Goal: Task Accomplishment & Management: Manage account settings

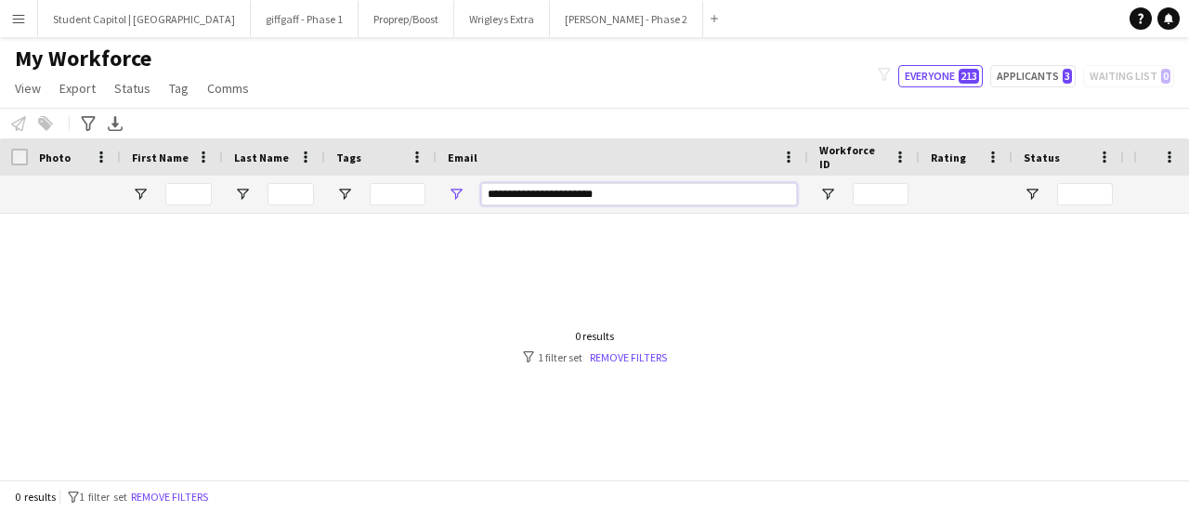
drag, startPoint x: 537, startPoint y: 190, endPoint x: 425, endPoint y: 188, distance: 111.5
click at [425, 188] on div at bounding box center [1007, 194] width 2014 height 37
click at [262, 180] on div at bounding box center [274, 194] width 102 height 37
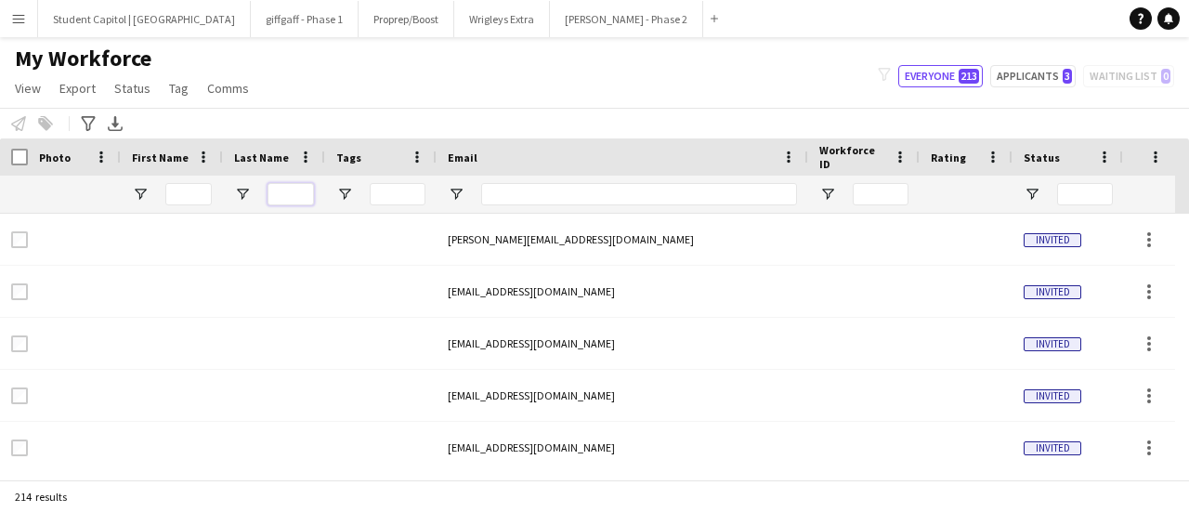
click at [277, 186] on input "Last Name Filter Input" at bounding box center [290, 194] width 46 height 22
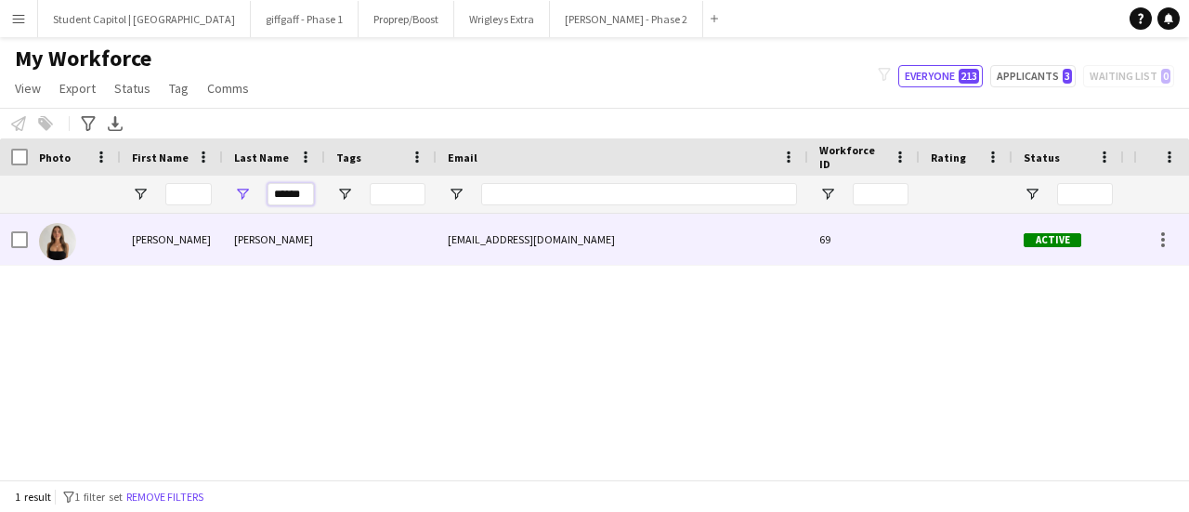
type input "******"
click at [183, 242] on div "[PERSON_NAME]" at bounding box center [172, 239] width 102 height 51
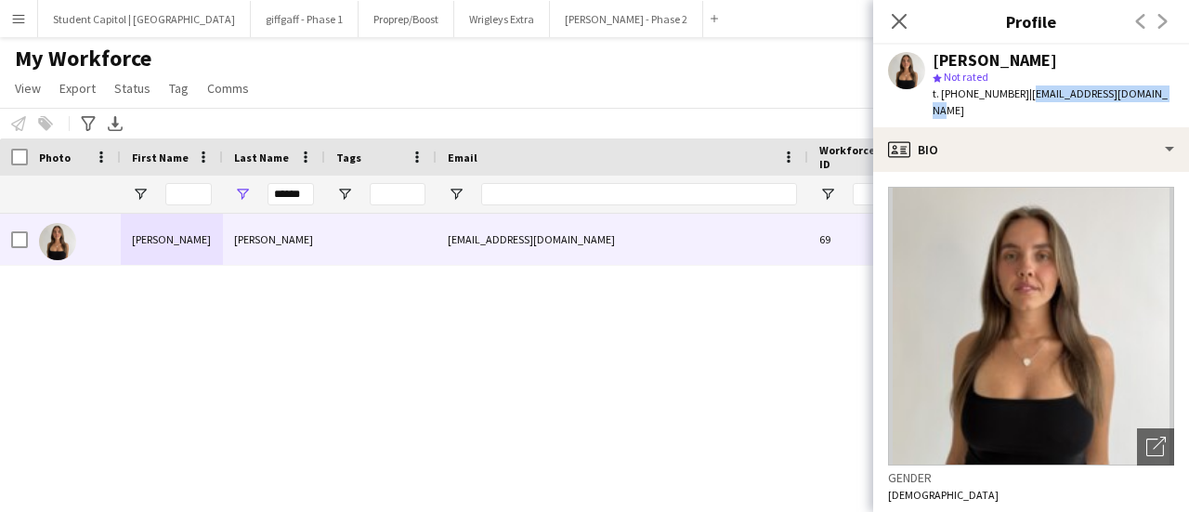
drag, startPoint x: 1147, startPoint y: 90, endPoint x: 1022, endPoint y: 99, distance: 125.7
click at [1022, 99] on div "[PERSON_NAME] star Not rated t. [PHONE_NUMBER] | [EMAIL_ADDRESS][DOMAIN_NAME]" at bounding box center [1031, 86] width 316 height 83
copy span "[EMAIL_ADDRESS][DOMAIN_NAME]"
drag, startPoint x: 1011, startPoint y: 94, endPoint x: 977, endPoint y: 101, distance: 34.3
click at [977, 101] on div "t. [PHONE_NUMBER] | [EMAIL_ADDRESS][DOMAIN_NAME]" at bounding box center [1053, 101] width 241 height 33
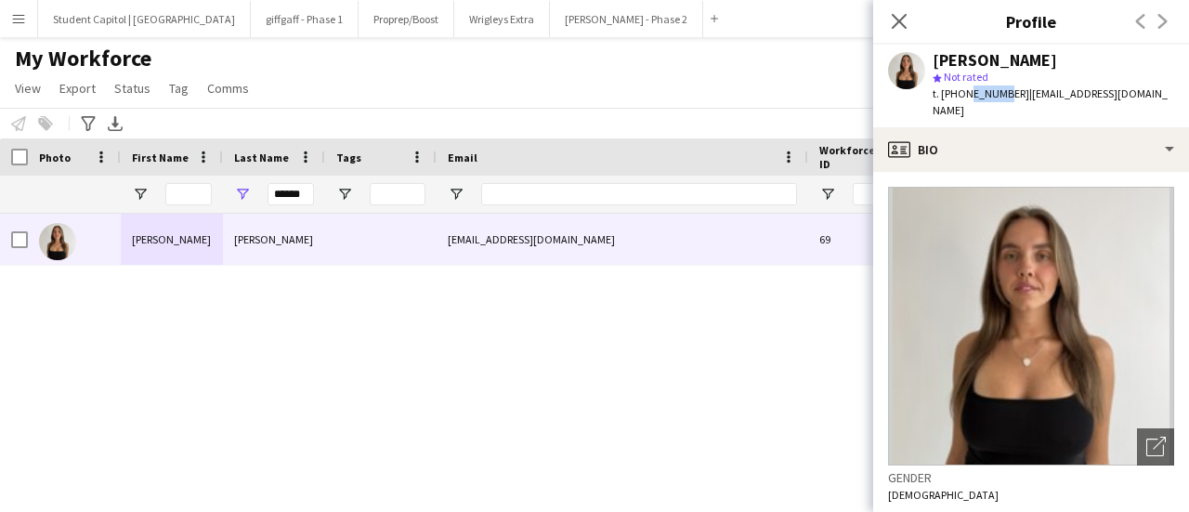
drag, startPoint x: 960, startPoint y: 98, endPoint x: 998, endPoint y: 97, distance: 38.1
click at [998, 97] on span "t. [PHONE_NUMBER]" at bounding box center [981, 93] width 97 height 14
drag, startPoint x: 959, startPoint y: 96, endPoint x: 1009, endPoint y: 96, distance: 50.2
click at [1010, 96] on span "t. [PHONE_NUMBER]" at bounding box center [981, 93] width 97 height 14
copy span "772081007"
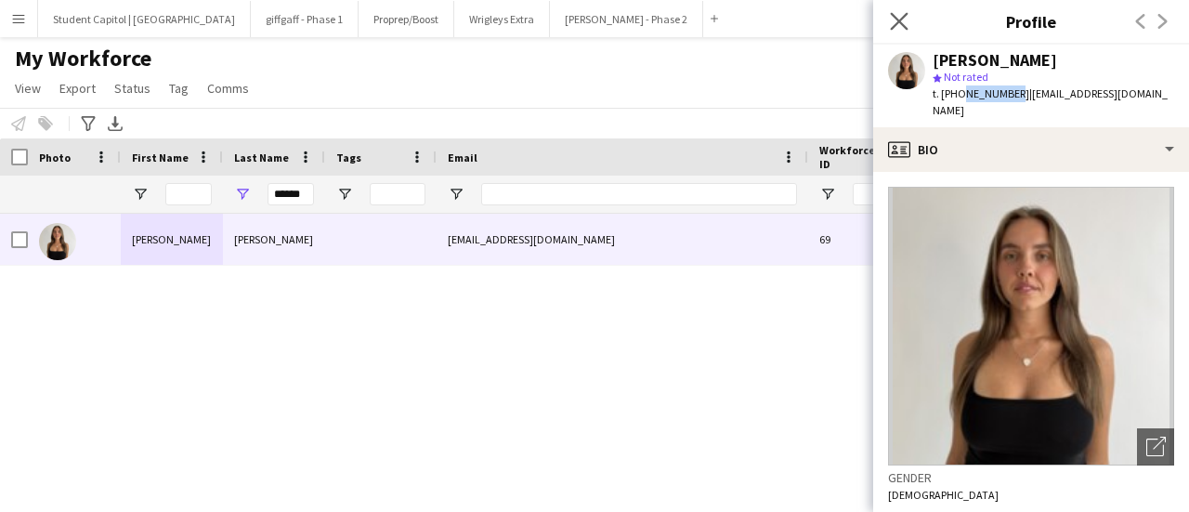
click at [901, 8] on app-icon "Close pop-in" at bounding box center [899, 21] width 27 height 27
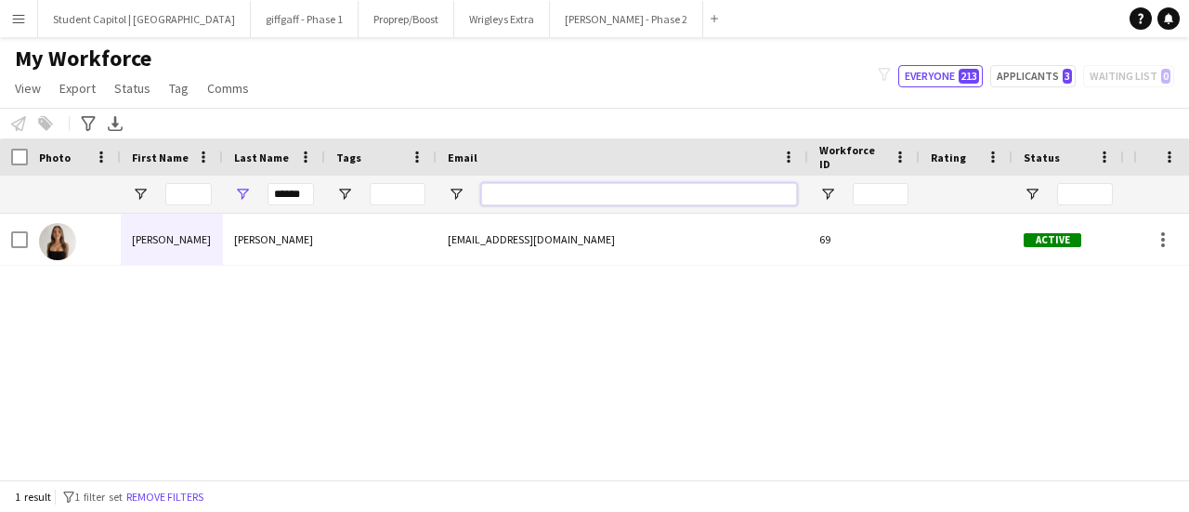
click at [596, 187] on input "Email Filter Input" at bounding box center [639, 194] width 316 height 22
paste input "**********"
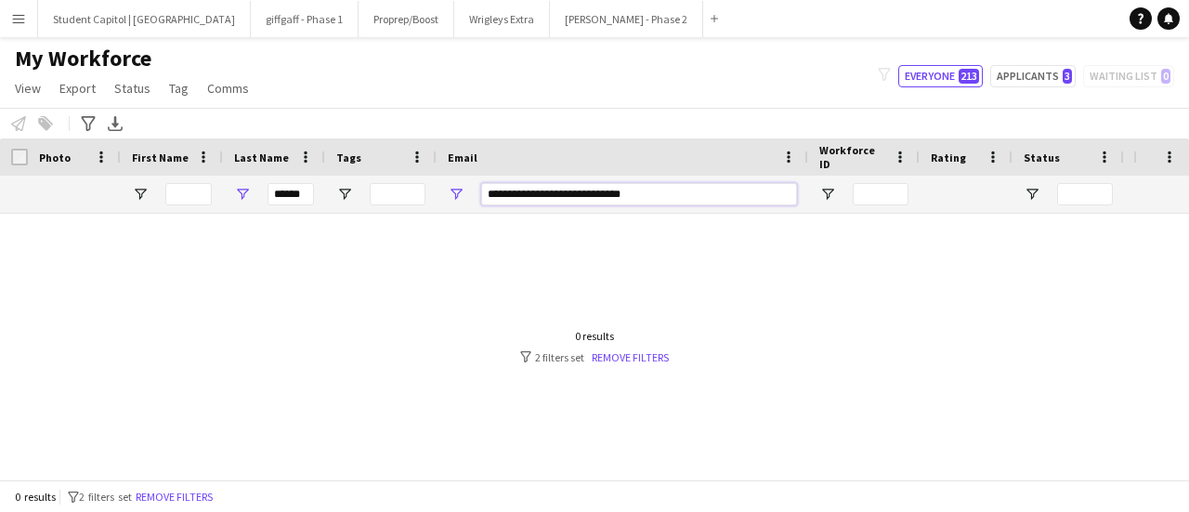
type input "**********"
click at [288, 196] on input "******" at bounding box center [290, 194] width 46 height 22
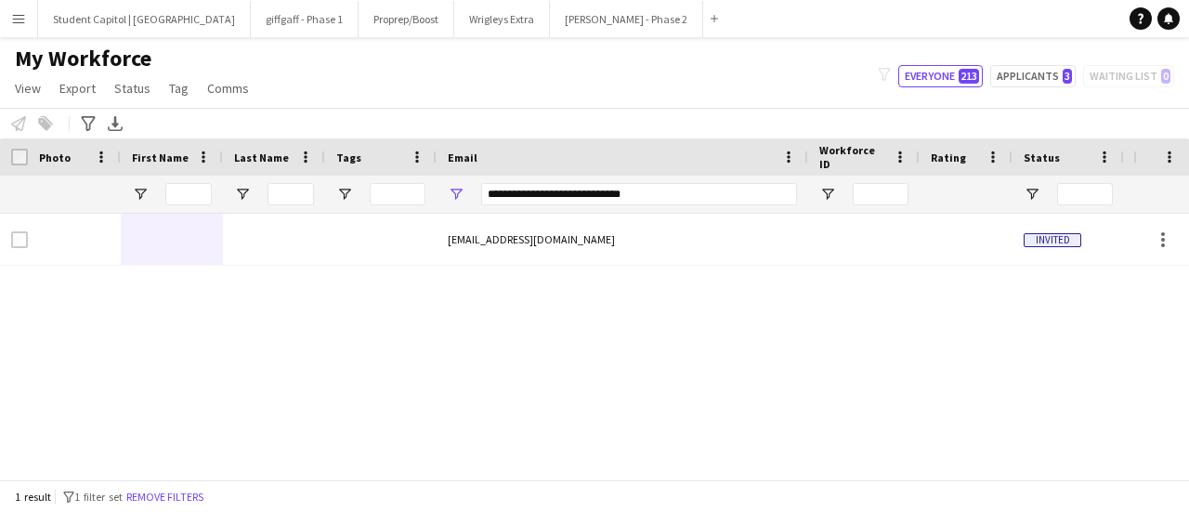
click at [574, 326] on div "[EMAIL_ADDRESS][DOMAIN_NAME] Invited" at bounding box center [566, 340] width 1133 height 252
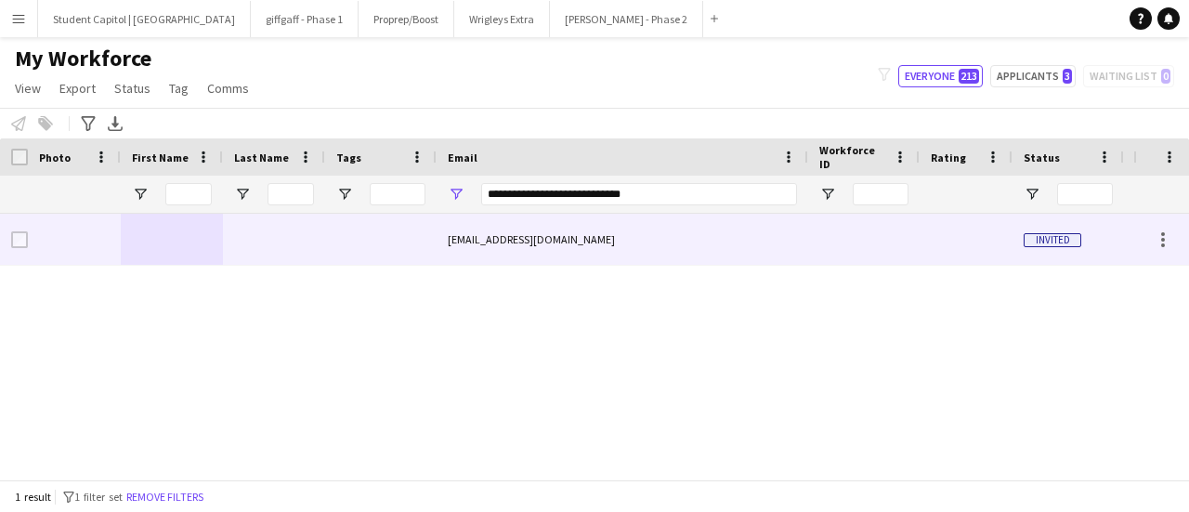
click at [508, 233] on div "[EMAIL_ADDRESS][DOMAIN_NAME]" at bounding box center [623, 239] width 372 height 51
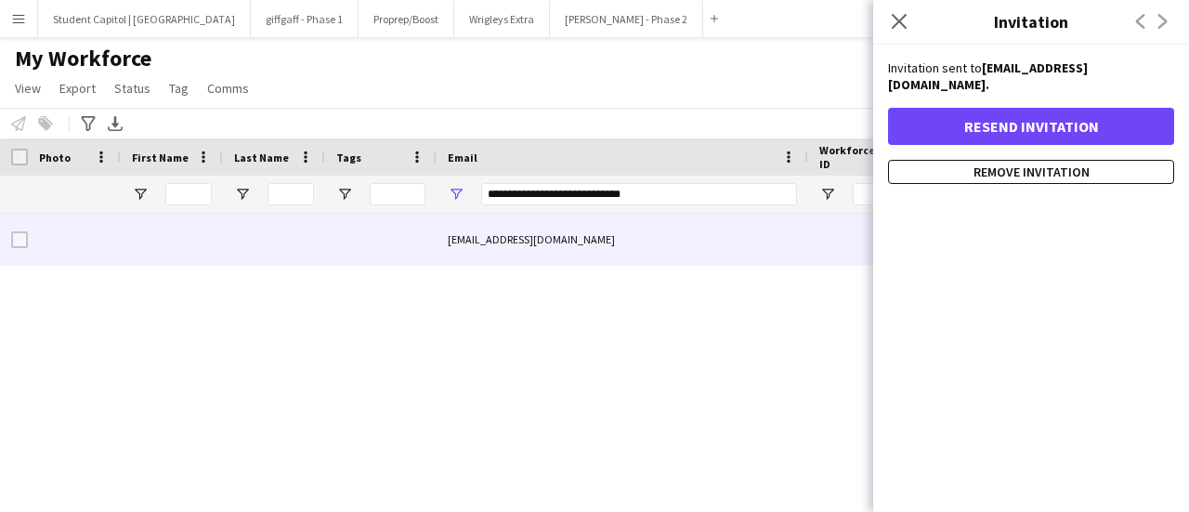
click at [562, 289] on div "[EMAIL_ADDRESS][DOMAIN_NAME] Invited" at bounding box center [566, 340] width 1133 height 252
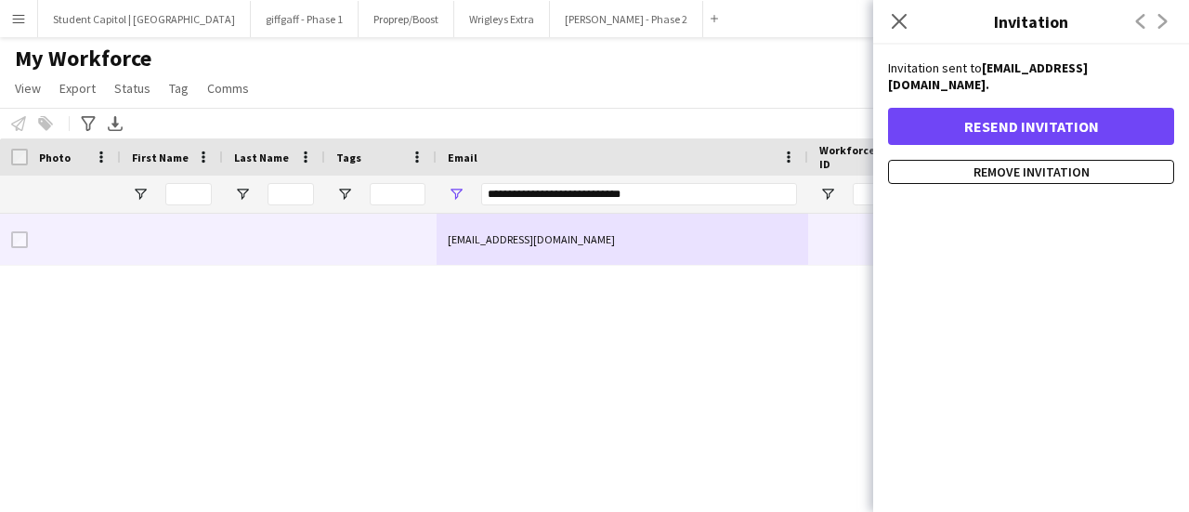
click at [448, 264] on div "[EMAIL_ADDRESS][DOMAIN_NAME] Invited" at bounding box center [566, 340] width 1133 height 252
click at [905, 14] on icon "Close pop-in" at bounding box center [899, 21] width 15 height 15
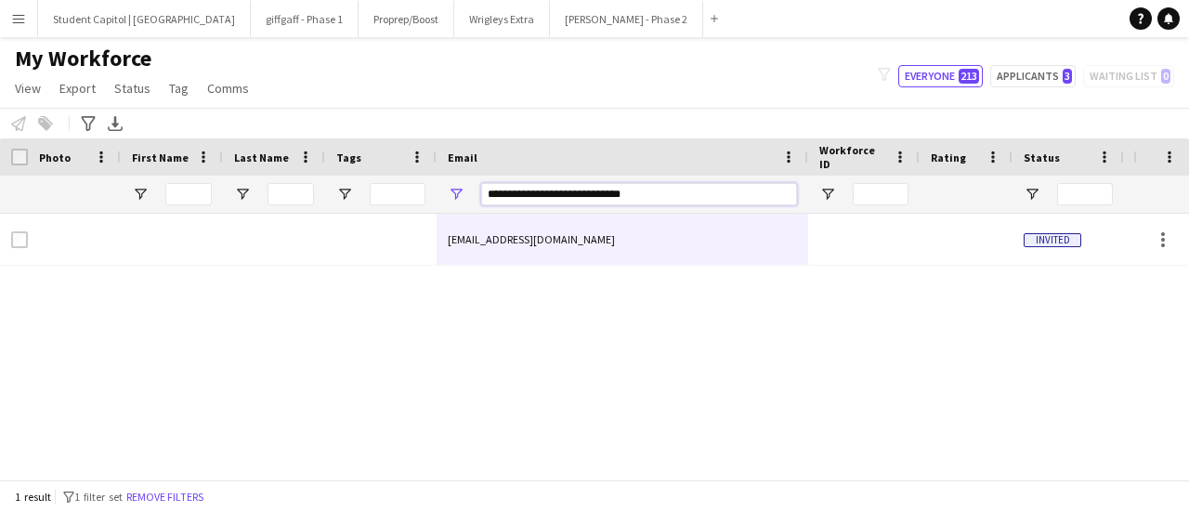
click at [585, 191] on input "**********" at bounding box center [639, 194] width 316 height 22
click at [550, 31] on button "[PERSON_NAME] - Phase 2 Close" at bounding box center [626, 19] width 153 height 36
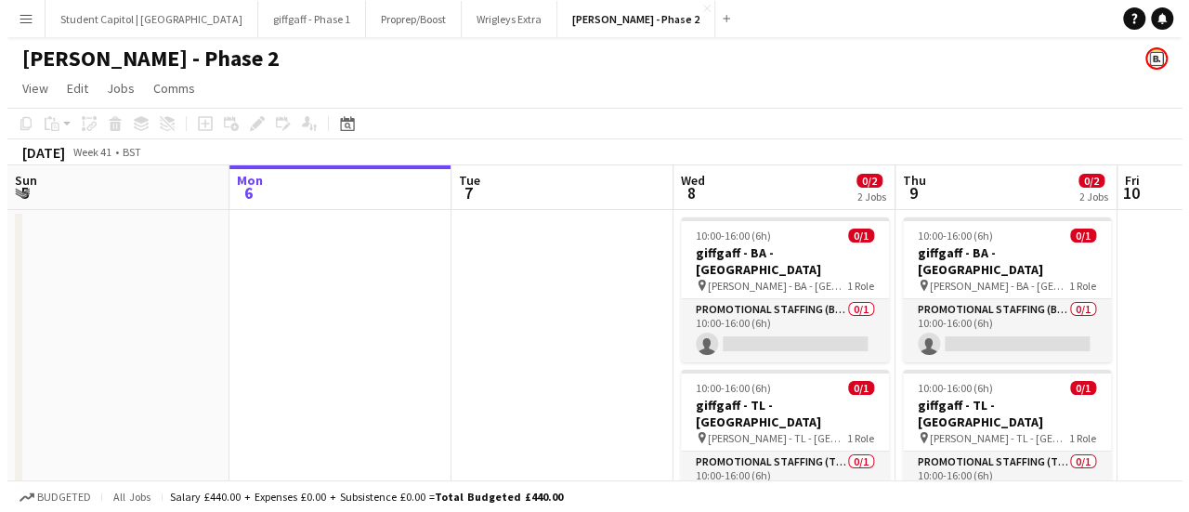
scroll to position [0, 667]
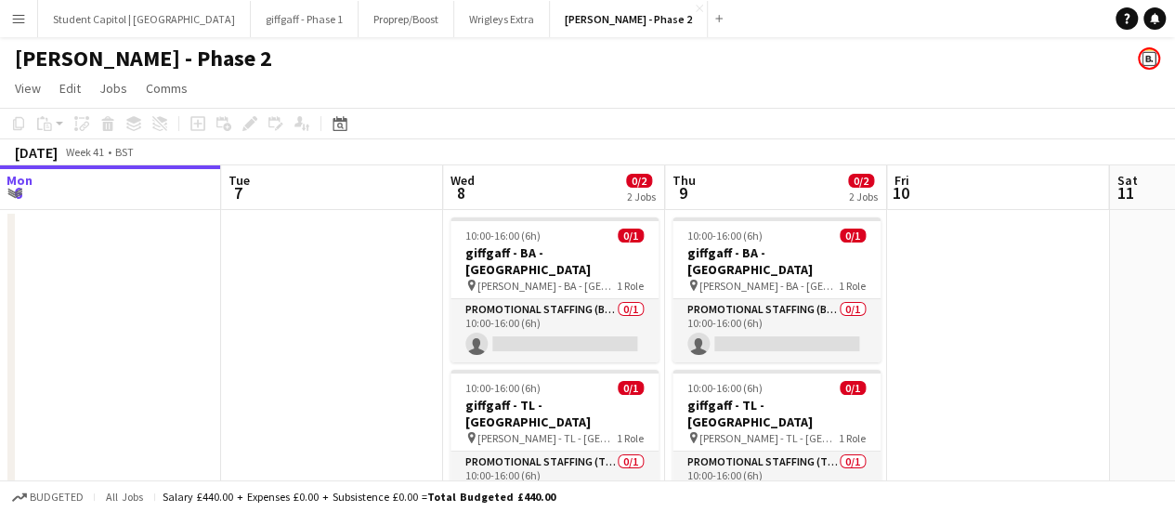
drag, startPoint x: 572, startPoint y: 376, endPoint x: 349, endPoint y: 359, distance: 223.5
click at [349, 359] on app-calendar-viewport "Fri 3 Sat 4 Sun 5 Mon 6 Tue 7 Wed 8 0/2 2 Jobs Thu 9 0/2 2 Jobs Fri 10 Sat 11 S…" at bounding box center [587, 359] width 1175 height 389
click at [525, 458] on app-card-role "Promotional Staffing (Team Leader) 0/1 10:00-16:00 (6h) single-neutral-actions" at bounding box center [554, 482] width 208 height 63
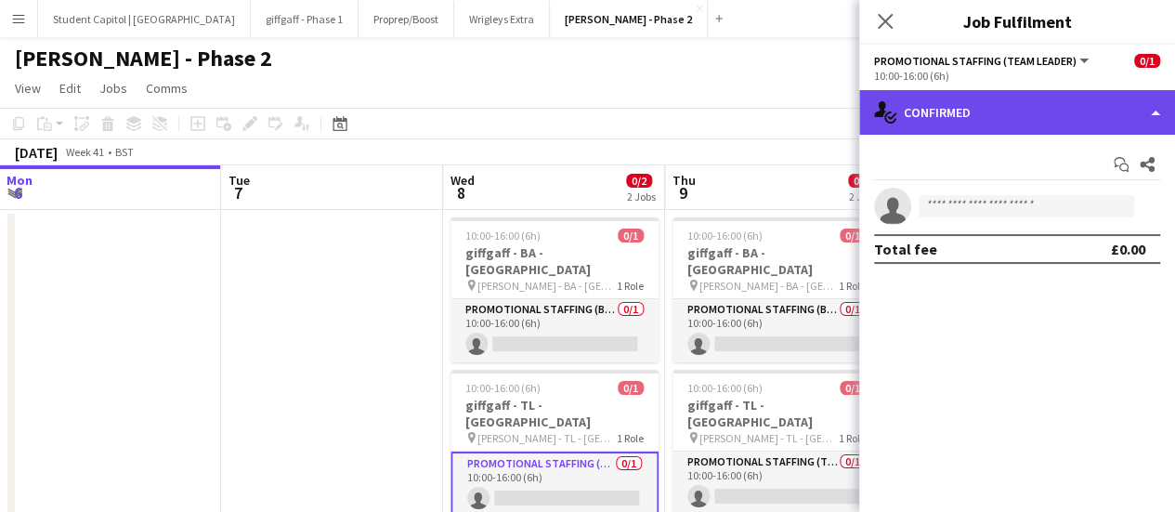
click at [1155, 116] on div "single-neutral-actions-check-2 Confirmed" at bounding box center [1017, 112] width 316 height 45
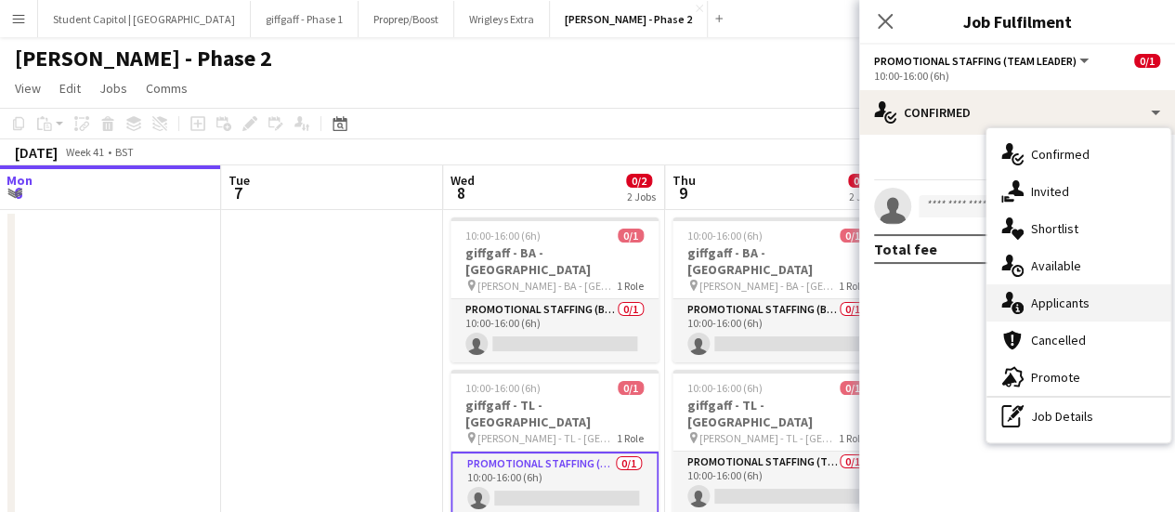
click at [1076, 301] on span "Applicants" at bounding box center [1060, 302] width 59 height 17
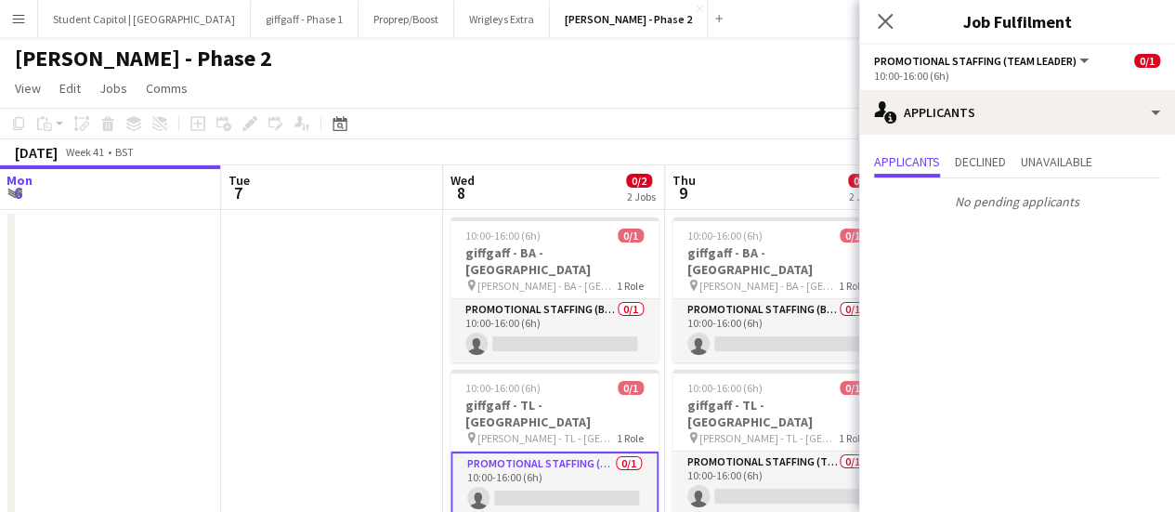
click at [386, 285] on app-date-cell at bounding box center [332, 382] width 222 height 345
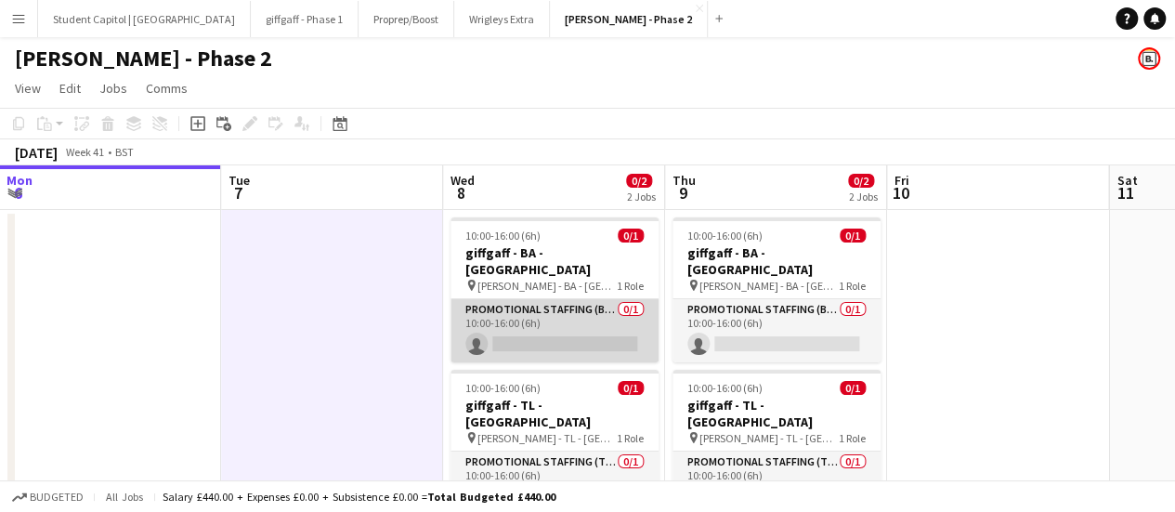
click at [542, 324] on app-card-role "Promotional Staffing (Brand Ambassadors) 0/1 10:00-16:00 (6h) single-neutral-ac…" at bounding box center [554, 330] width 208 height 63
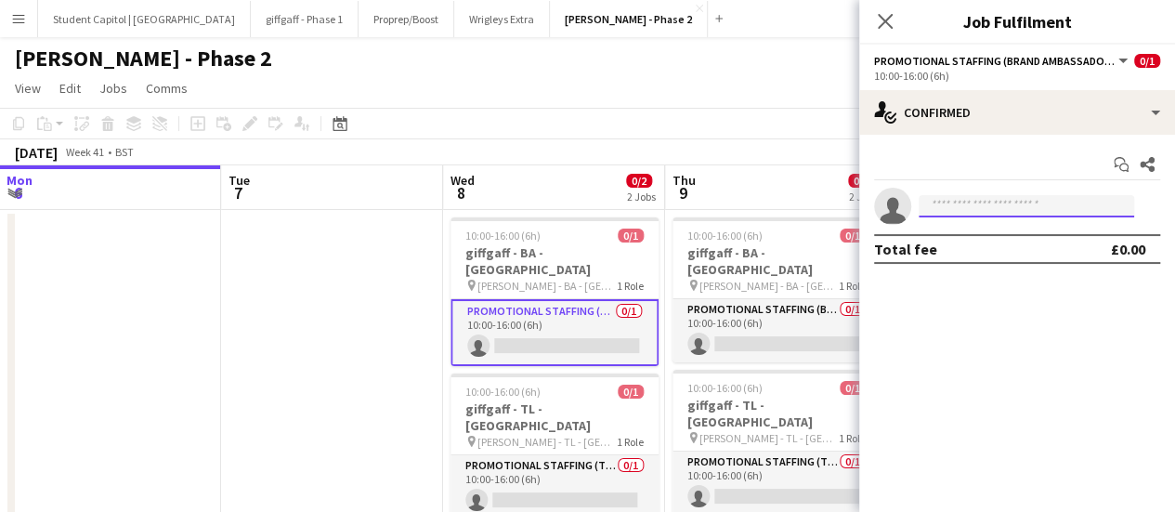
click at [981, 207] on input at bounding box center [1026, 206] width 215 height 22
paste input "**********"
type input "**********"
click at [981, 207] on input "**********" at bounding box center [1026, 206] width 215 height 22
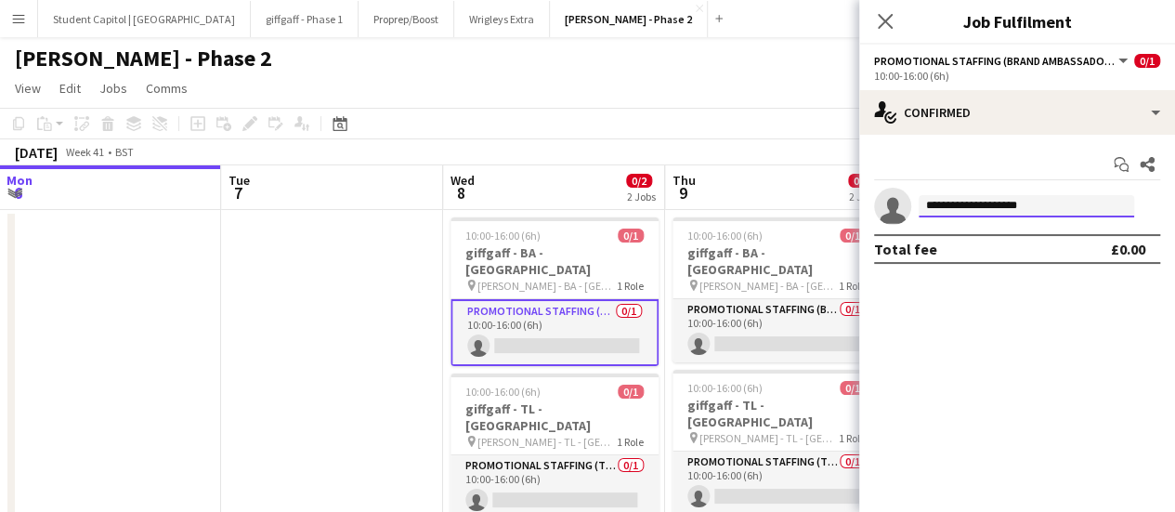
click at [981, 207] on input "**********" at bounding box center [1026, 206] width 215 height 22
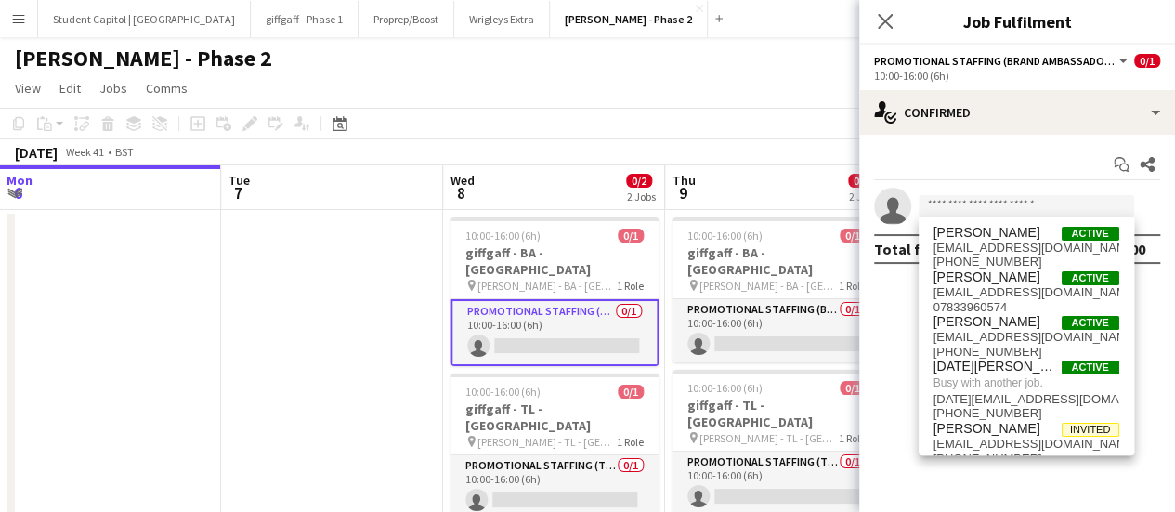
click at [366, 351] on app-date-cell at bounding box center [332, 382] width 222 height 345
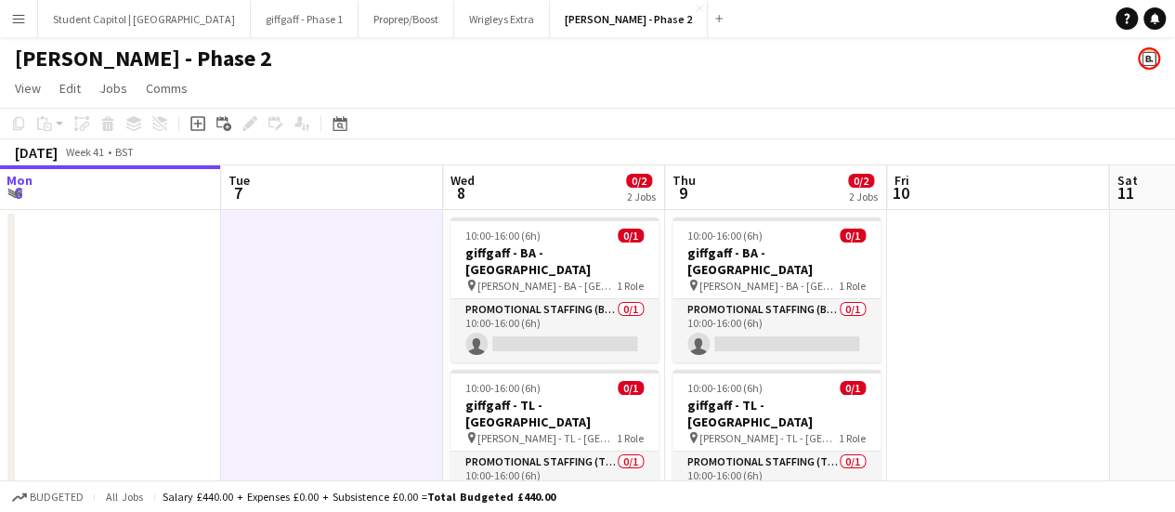
click at [25, 23] on app-icon "Menu" at bounding box center [18, 18] width 15 height 15
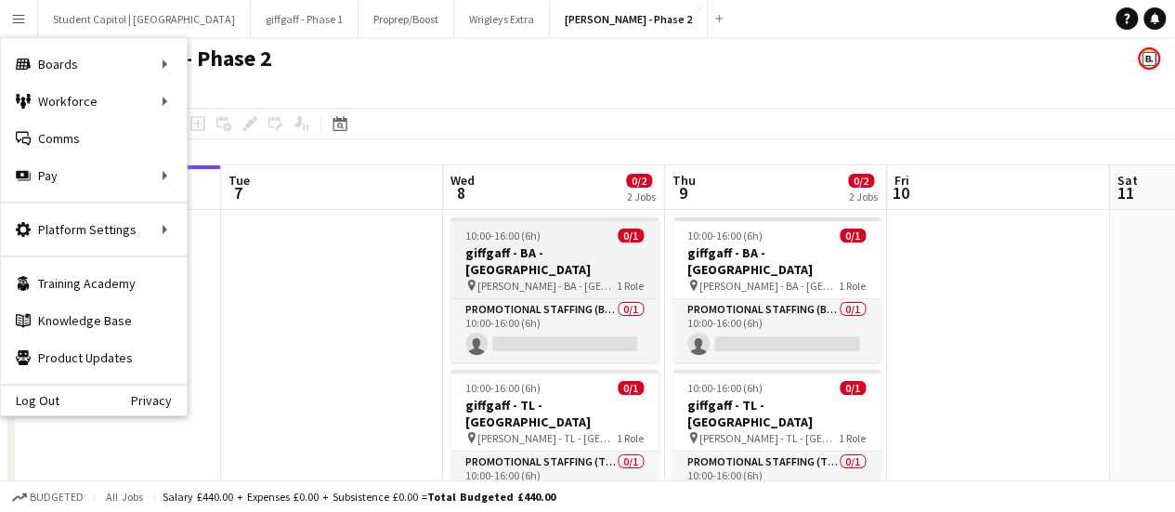
click at [592, 257] on h3 "giffgaff - BA - [GEOGRAPHIC_DATA]" at bounding box center [554, 260] width 208 height 33
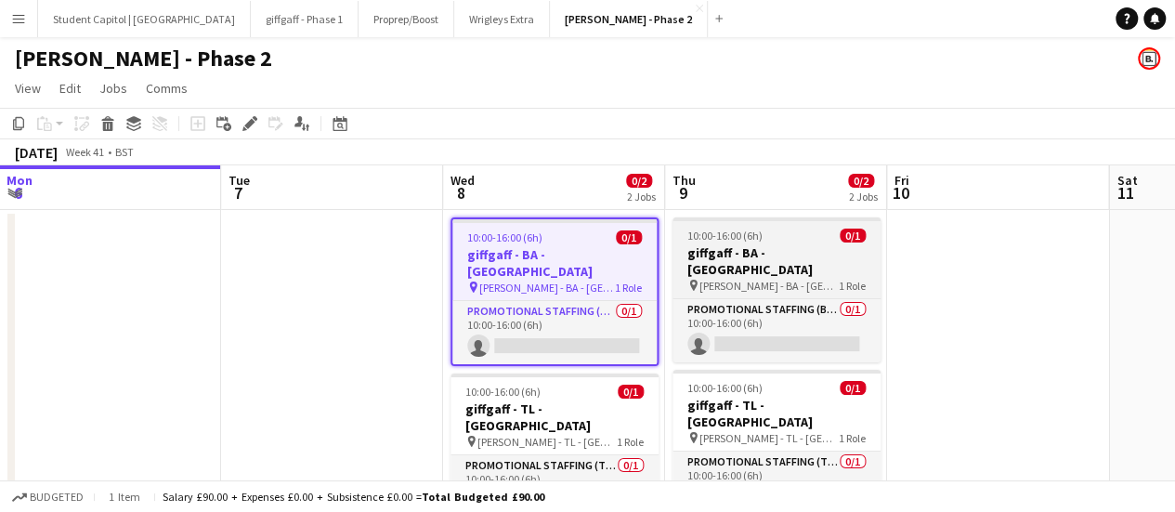
click at [784, 278] on app-job-card "10:00-16:00 (6h) 0/1 giffgaff - BA - [GEOGRAPHIC_DATA] pin [PERSON_NAME] - BA -…" at bounding box center [776, 289] width 208 height 145
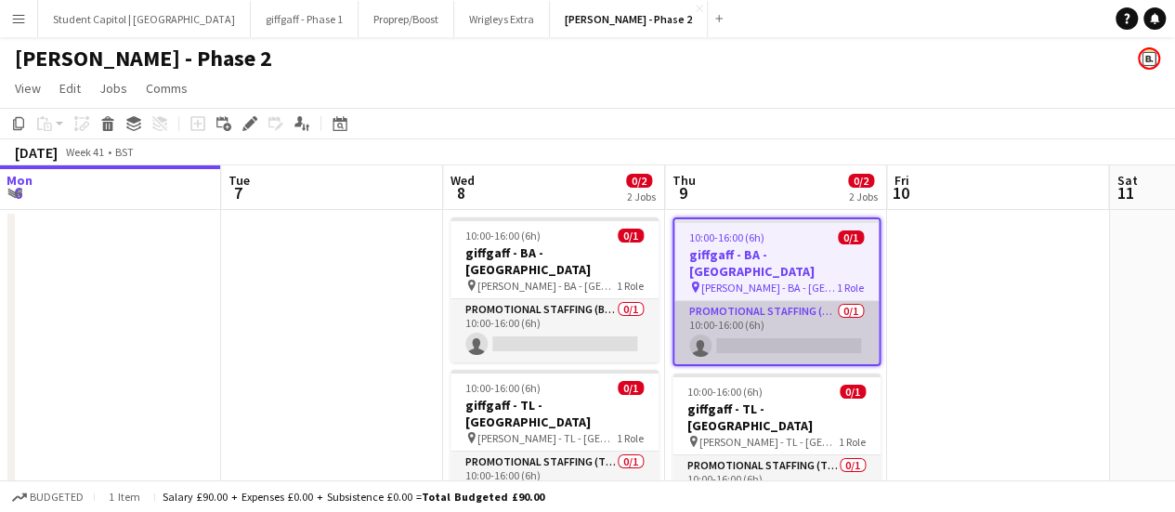
click at [763, 320] on app-card-role "Promotional Staffing (Brand Ambassadors) 0/1 10:00-16:00 (6h) single-neutral-ac…" at bounding box center [776, 332] width 204 height 63
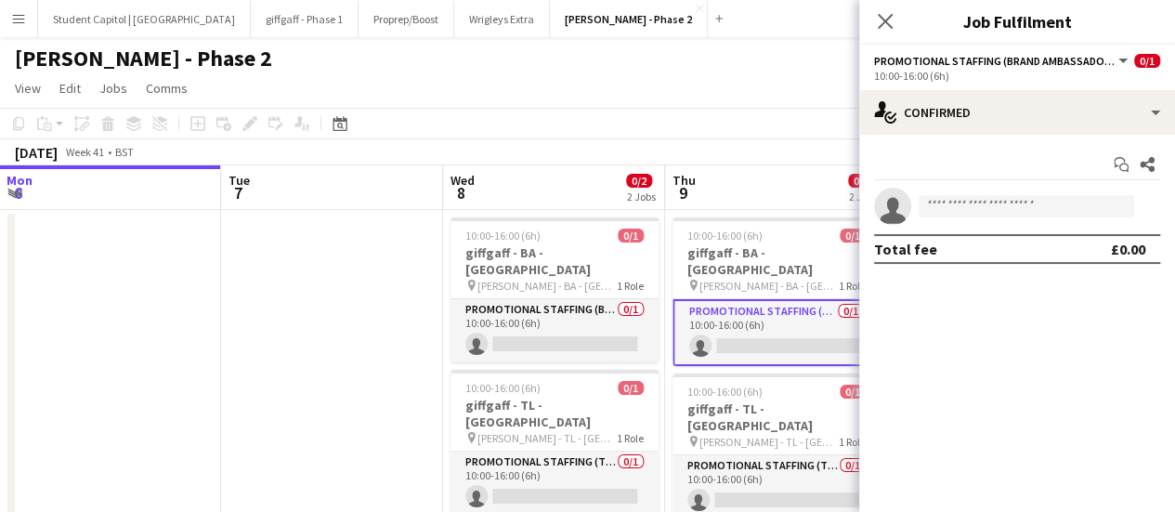
click at [984, 193] on app-invite-slot "single-neutral-actions" at bounding box center [1017, 206] width 316 height 37
click at [984, 213] on input at bounding box center [1026, 206] width 215 height 22
paste input "**********"
type input "**********"
click at [375, 274] on app-date-cell at bounding box center [332, 382] width 222 height 345
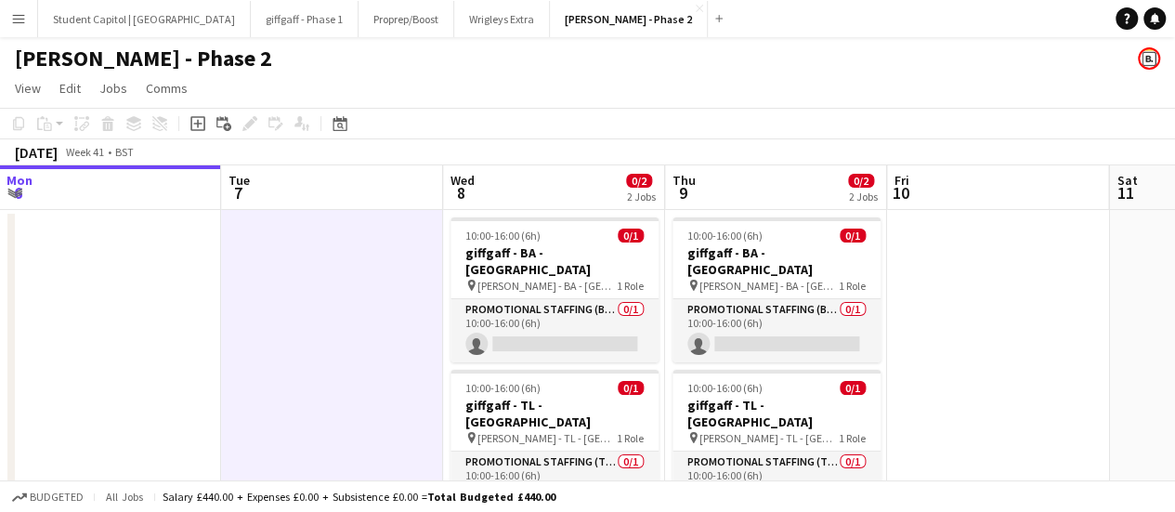
click at [7, 19] on button "Menu" at bounding box center [18, 18] width 37 height 37
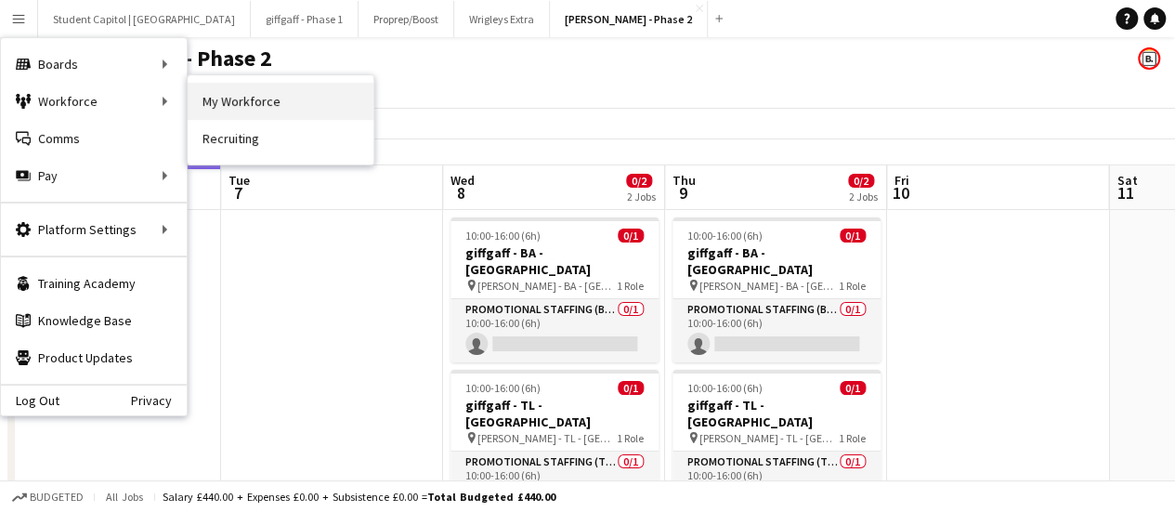
click at [256, 99] on link "My Workforce" at bounding box center [281, 101] width 186 height 37
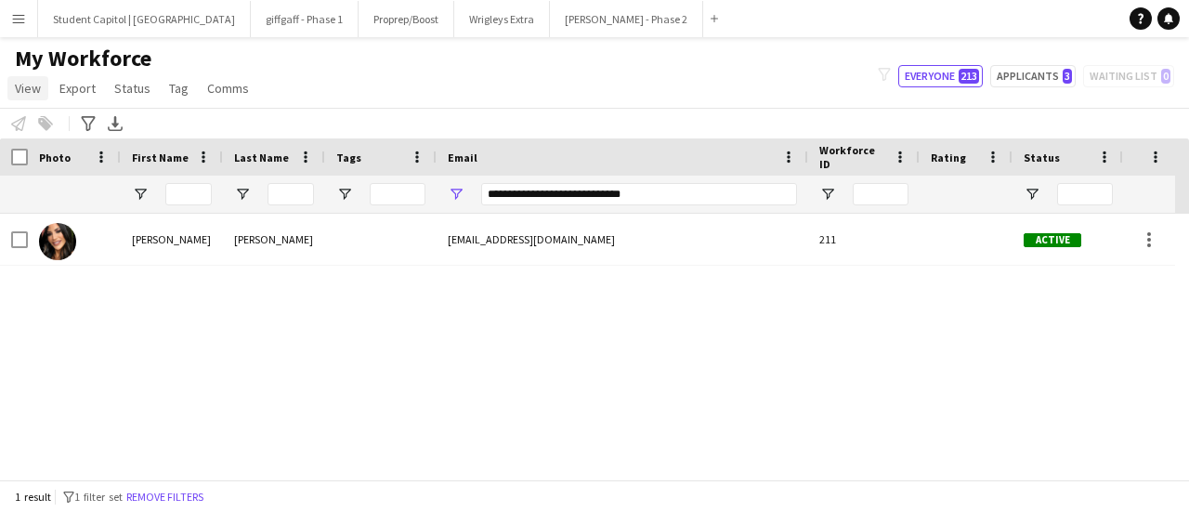
click at [25, 93] on span "View" at bounding box center [28, 88] width 26 height 17
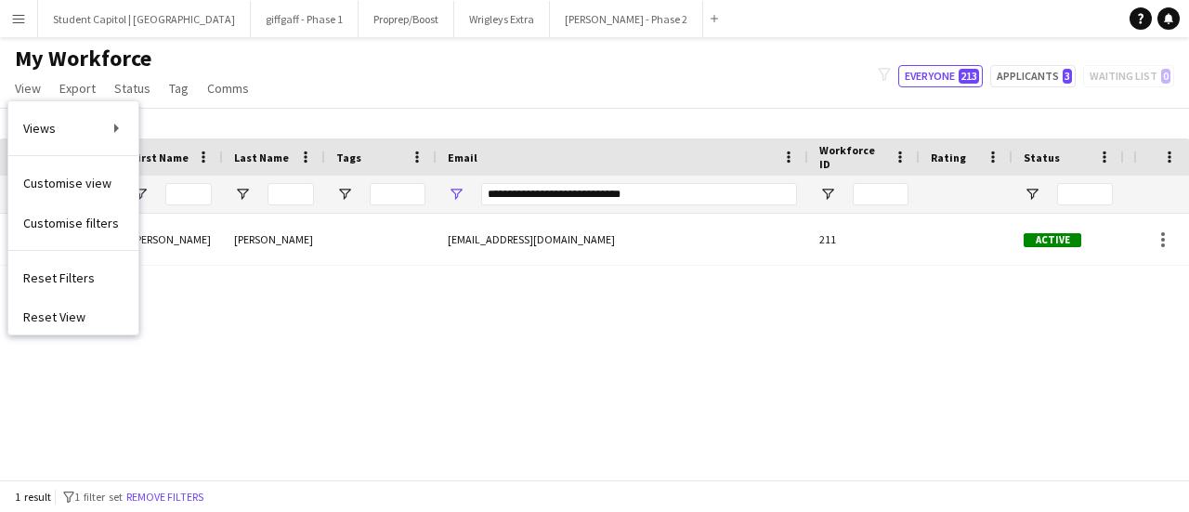
click at [737, 393] on div "[PERSON_NAME] [EMAIL_ADDRESS][DOMAIN_NAME] 211 Active Chelmsford [DATE]" at bounding box center [566, 340] width 1133 height 252
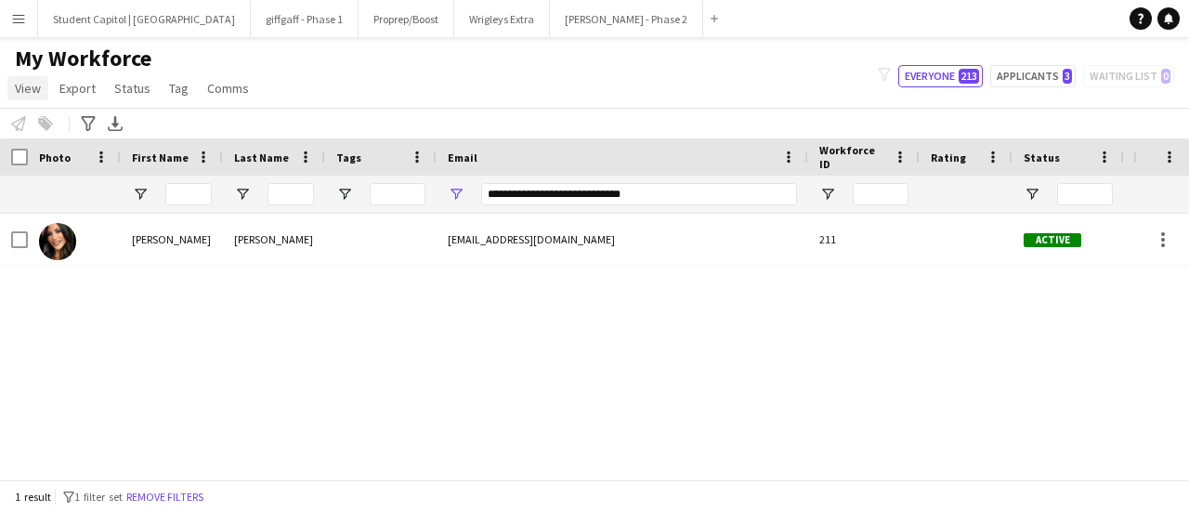
click at [20, 83] on span "View" at bounding box center [28, 88] width 26 height 17
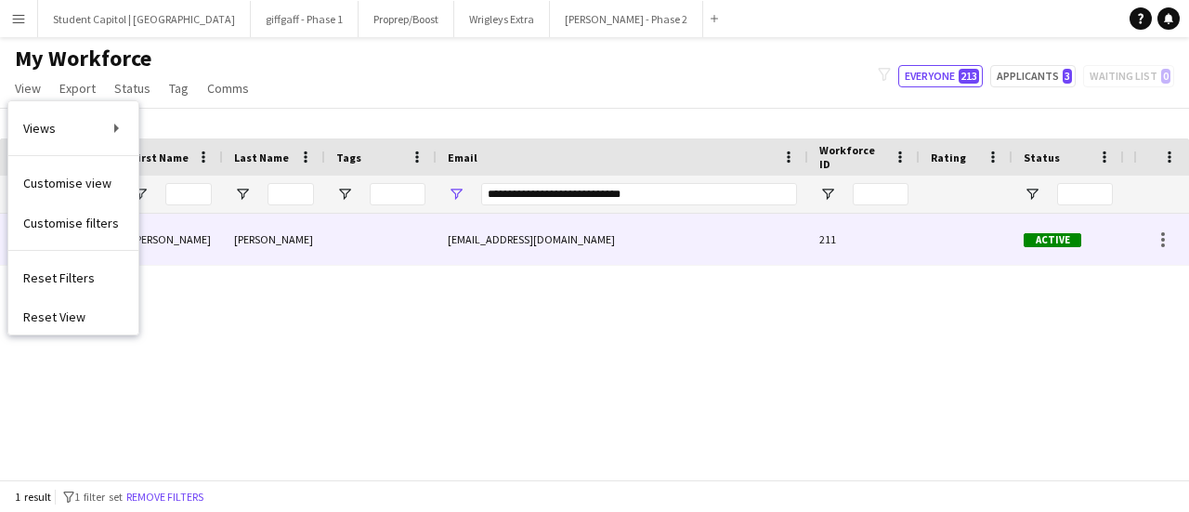
click at [318, 270] on div "[PERSON_NAME] [EMAIL_ADDRESS][DOMAIN_NAME] 211 Active Chelmsford [DATE]" at bounding box center [566, 340] width 1133 height 252
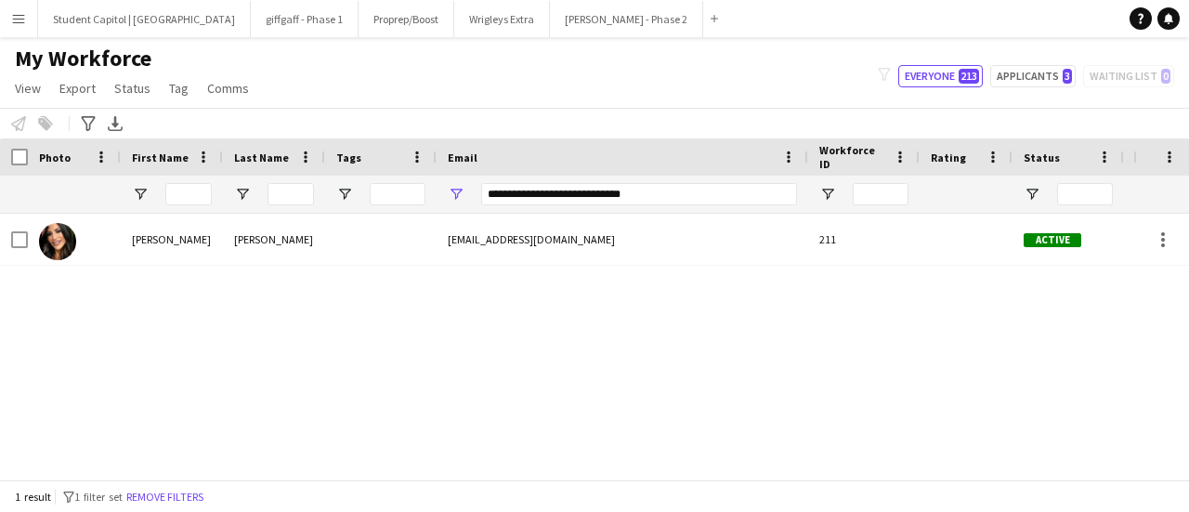
click at [12, 27] on button "Menu" at bounding box center [18, 18] width 37 height 37
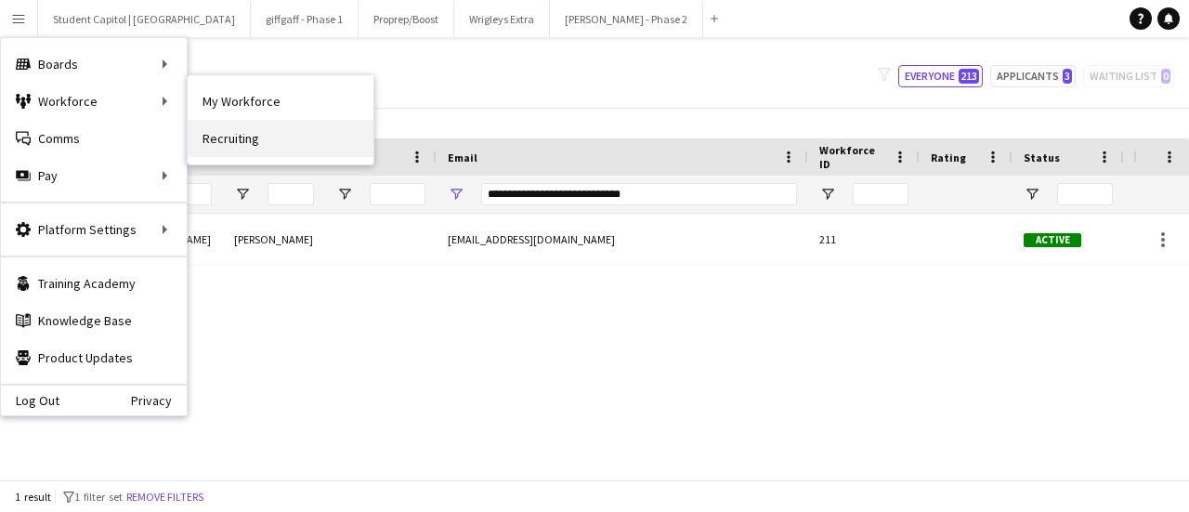
click at [221, 127] on link "Recruiting" at bounding box center [281, 138] width 186 height 37
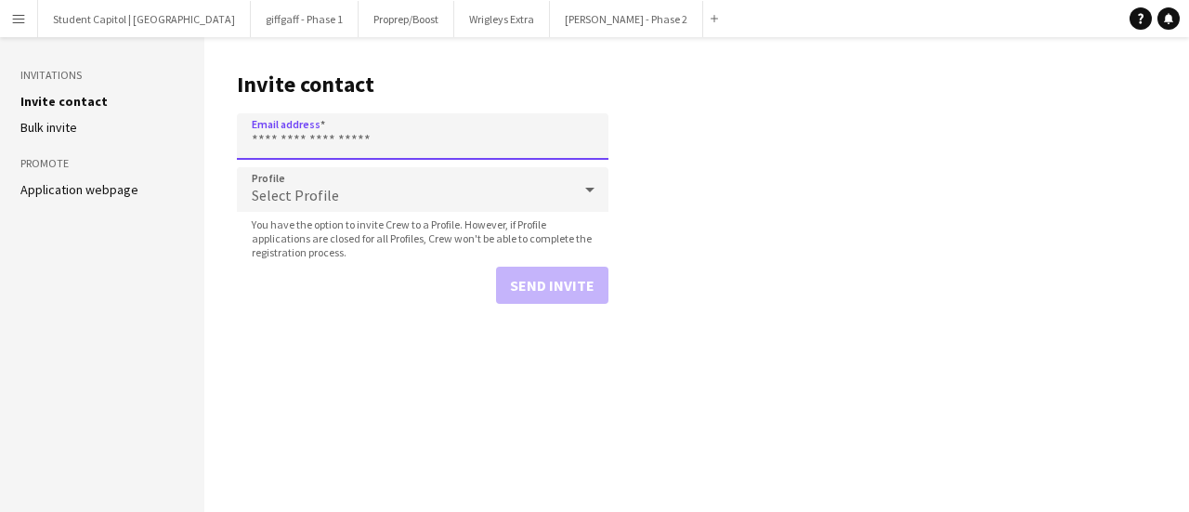
click at [300, 140] on input "Email address" at bounding box center [423, 136] width 372 height 46
paste input "**********"
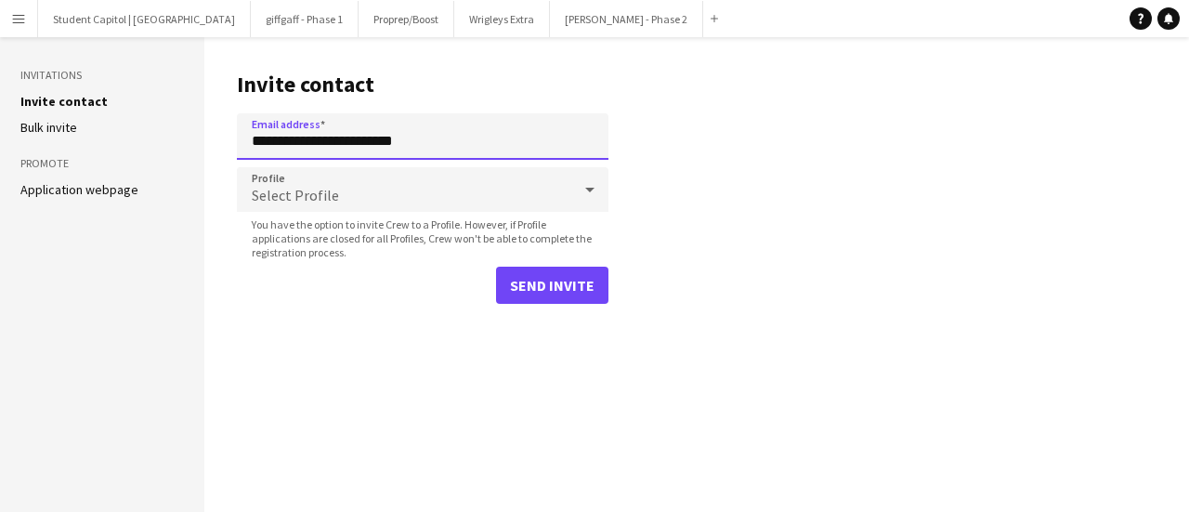
type input "**********"
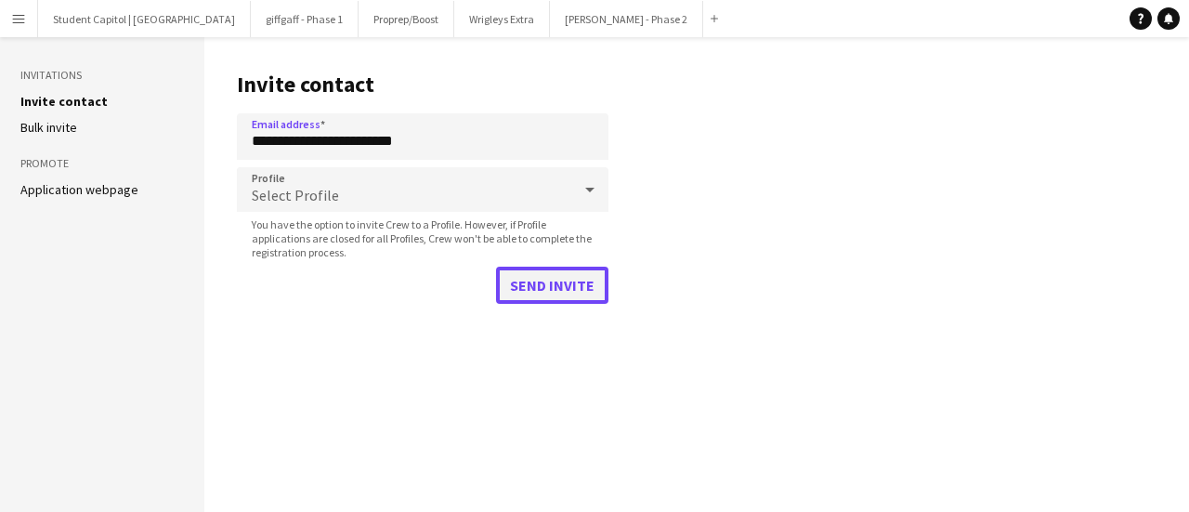
click at [544, 285] on button "Send invite" at bounding box center [552, 285] width 112 height 37
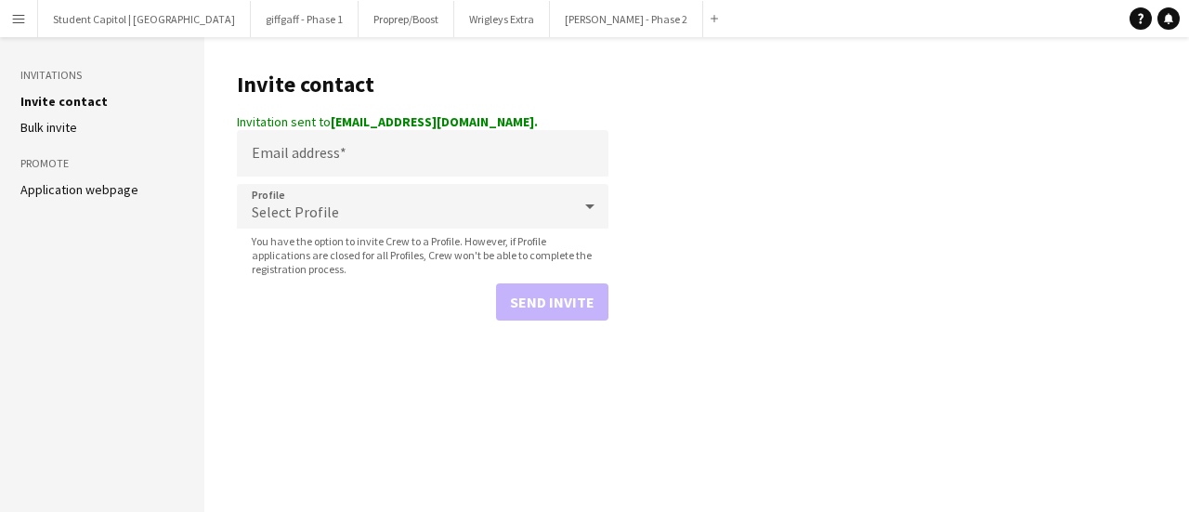
click at [19, 18] on app-icon "Menu" at bounding box center [18, 18] width 15 height 15
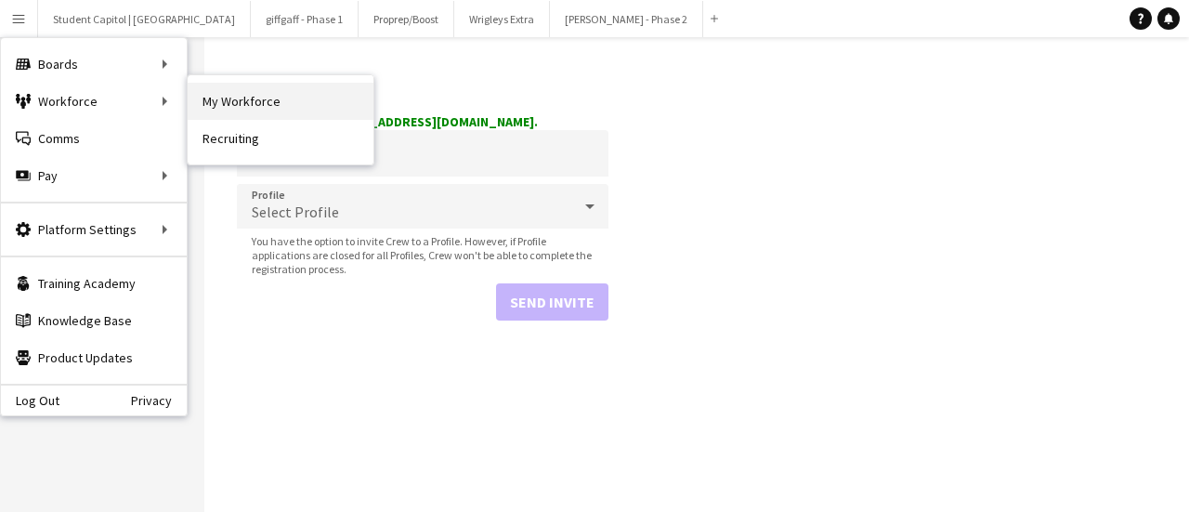
click at [239, 99] on link "My Workforce" at bounding box center [281, 101] width 186 height 37
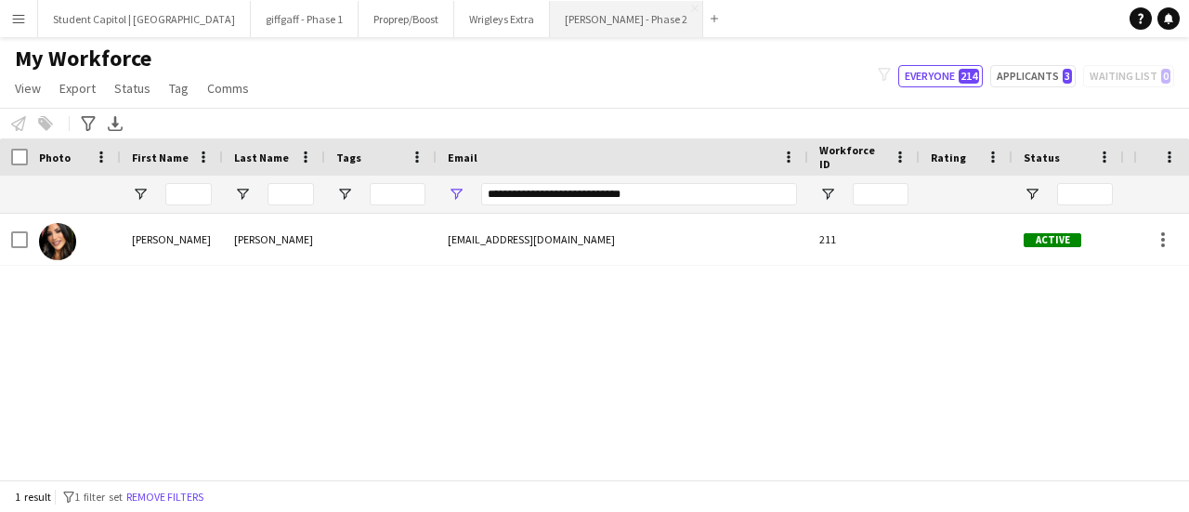
click at [553, 8] on button "[PERSON_NAME] - Phase 2 Close" at bounding box center [626, 19] width 153 height 36
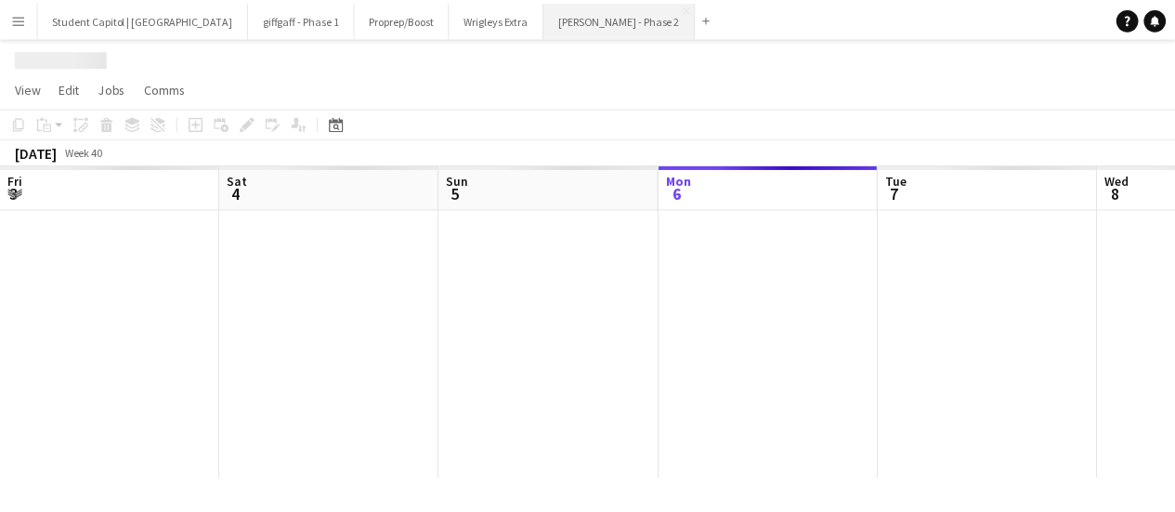
scroll to position [0, 444]
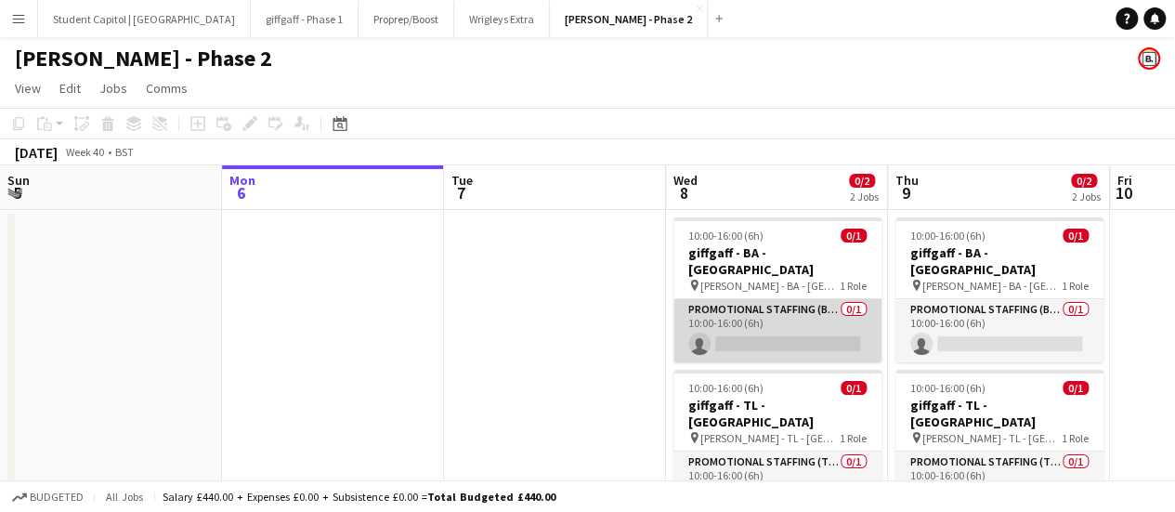
click at [749, 311] on app-card-role "Promotional Staffing (Brand Ambassadors) 0/1 10:00-16:00 (6h) single-neutral-ac…" at bounding box center [777, 330] width 208 height 63
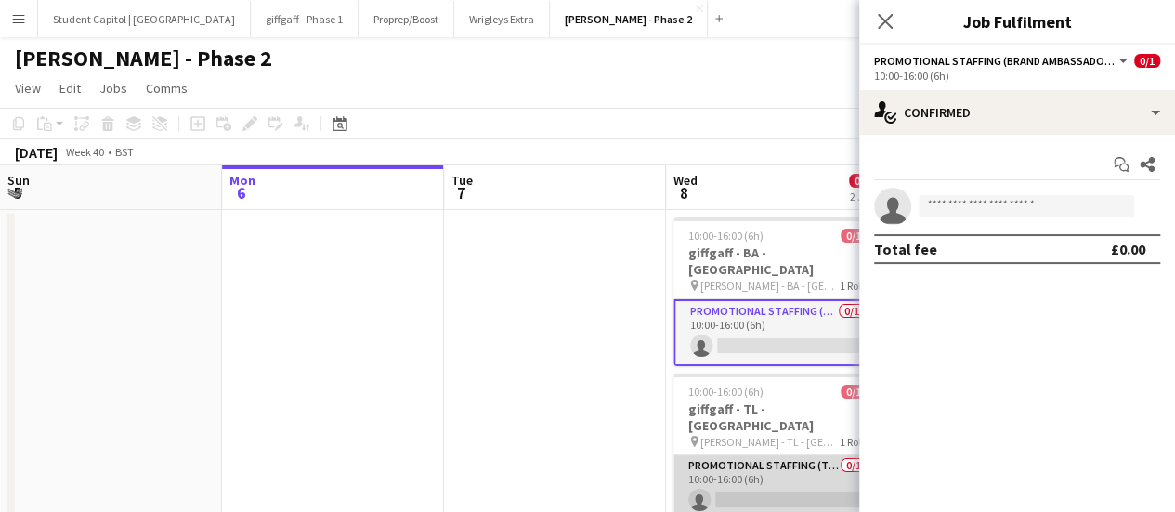
click at [765, 468] on app-card-role "Promotional Staffing (Team Leader) 0/1 10:00-16:00 (6h) single-neutral-actions" at bounding box center [777, 486] width 208 height 63
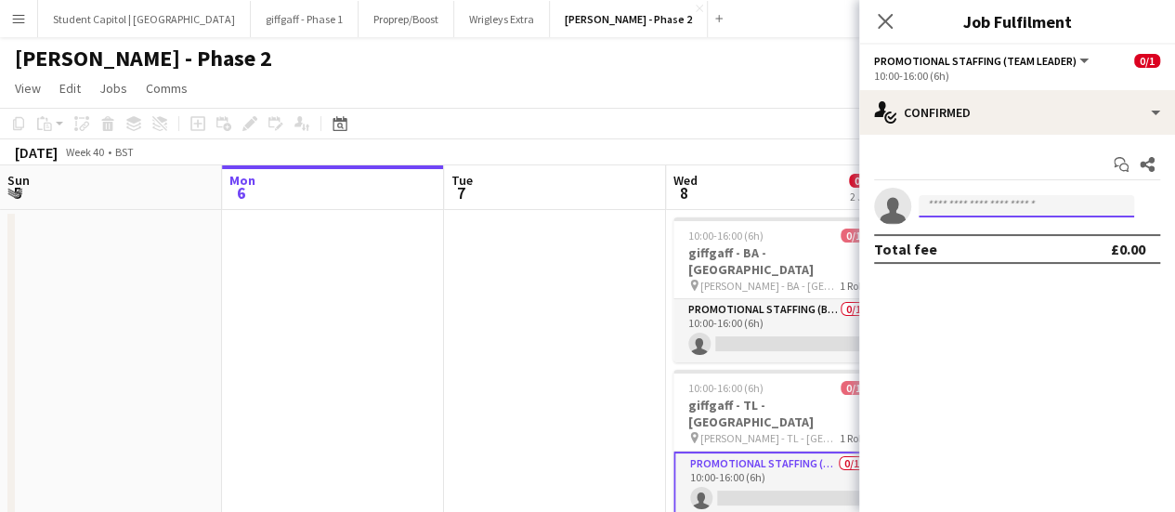
click at [972, 205] on input at bounding box center [1026, 206] width 215 height 22
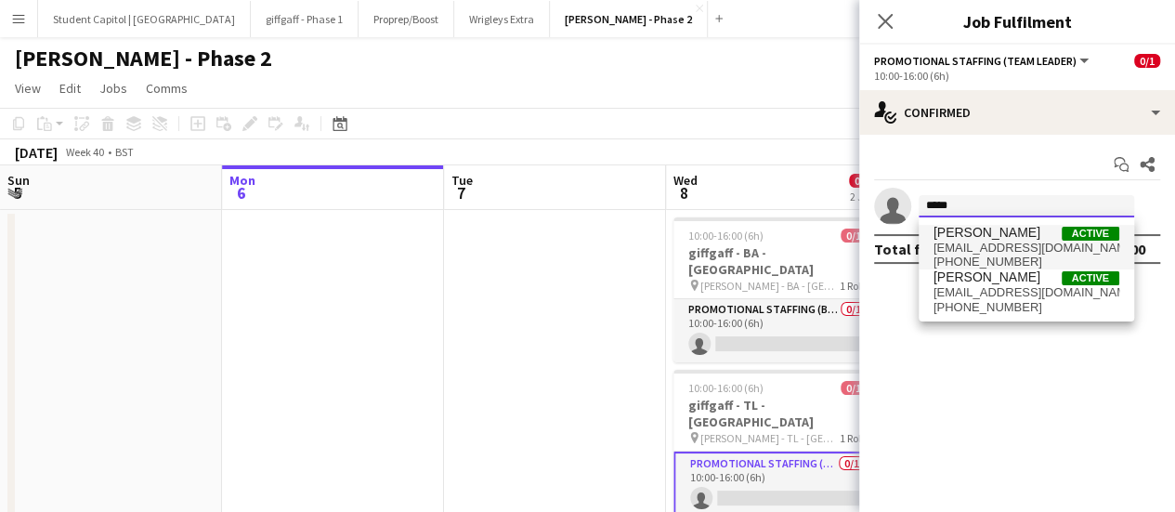
type input "*****"
click at [971, 239] on span "[PERSON_NAME]" at bounding box center [986, 233] width 107 height 16
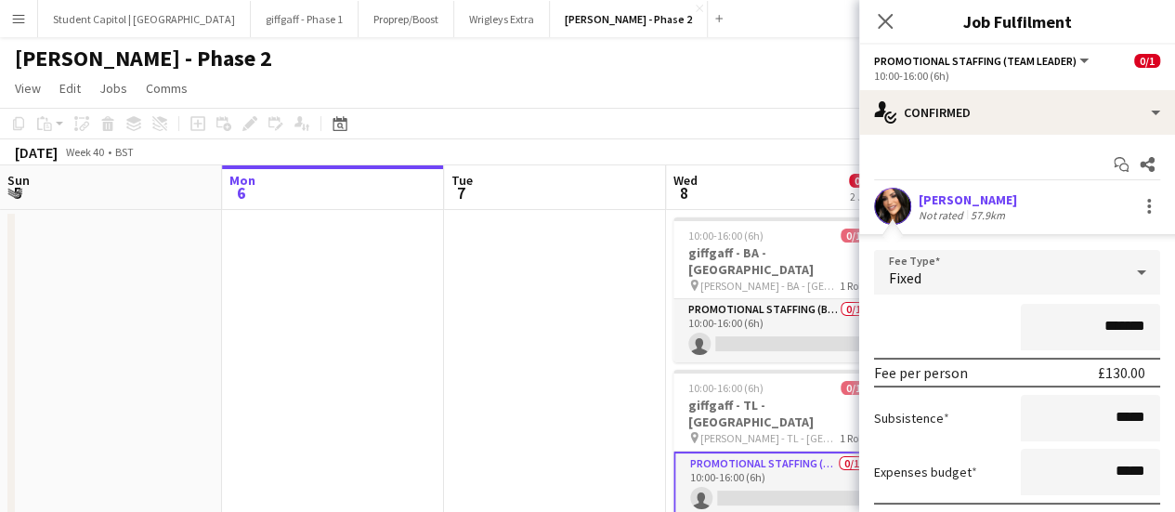
scroll to position [134, 0]
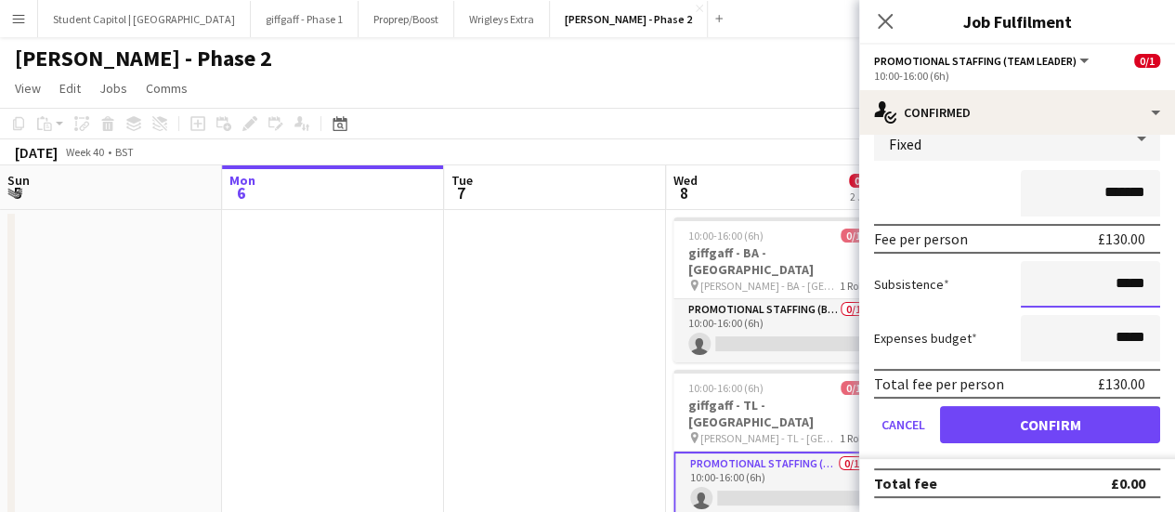
click at [1111, 282] on input "*****" at bounding box center [1090, 284] width 139 height 46
click at [951, 287] on div "Subsistence ******" at bounding box center [1017, 284] width 286 height 46
drag, startPoint x: 1100, startPoint y: 283, endPoint x: 1111, endPoint y: 283, distance: 11.1
click at [1111, 283] on input "******" at bounding box center [1090, 284] width 139 height 46
type input "******"
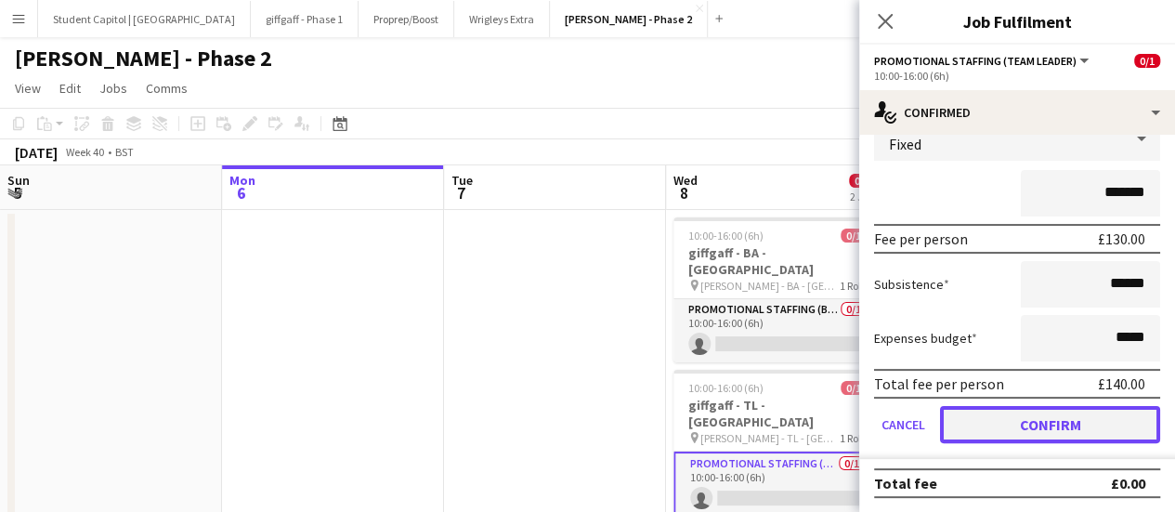
click at [1020, 419] on button "Confirm" at bounding box center [1050, 424] width 220 height 37
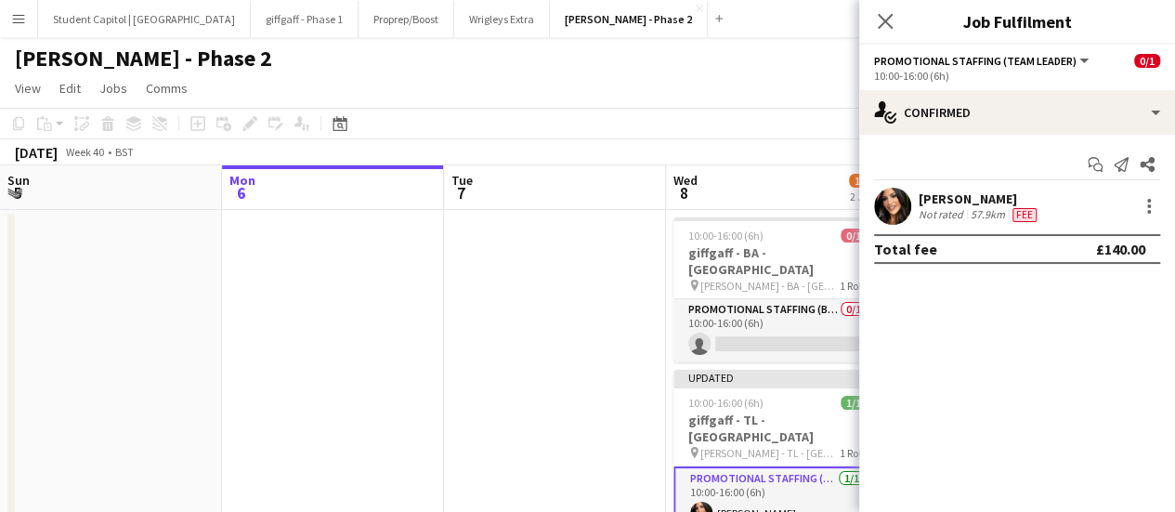
scroll to position [0, 0]
click at [882, 186] on div "Start chat Send notification Share [PERSON_NAME] Not rated 57.9km Fee Total fee…" at bounding box center [1017, 207] width 316 height 144
click at [894, 202] on app-user-avatar at bounding box center [892, 206] width 37 height 37
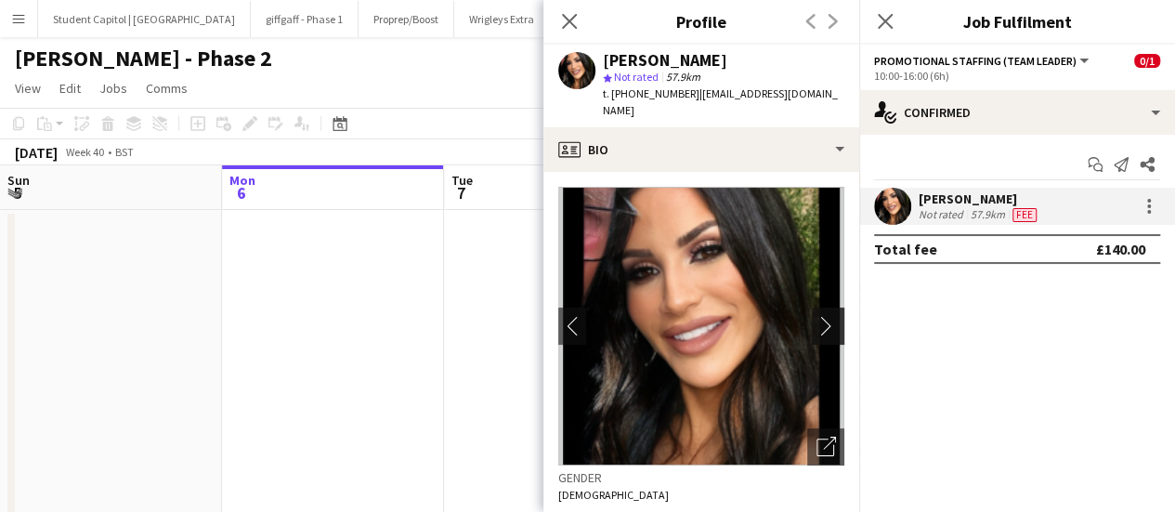
click at [816, 316] on app-icon "chevron-right" at bounding box center [830, 326] width 29 height 20
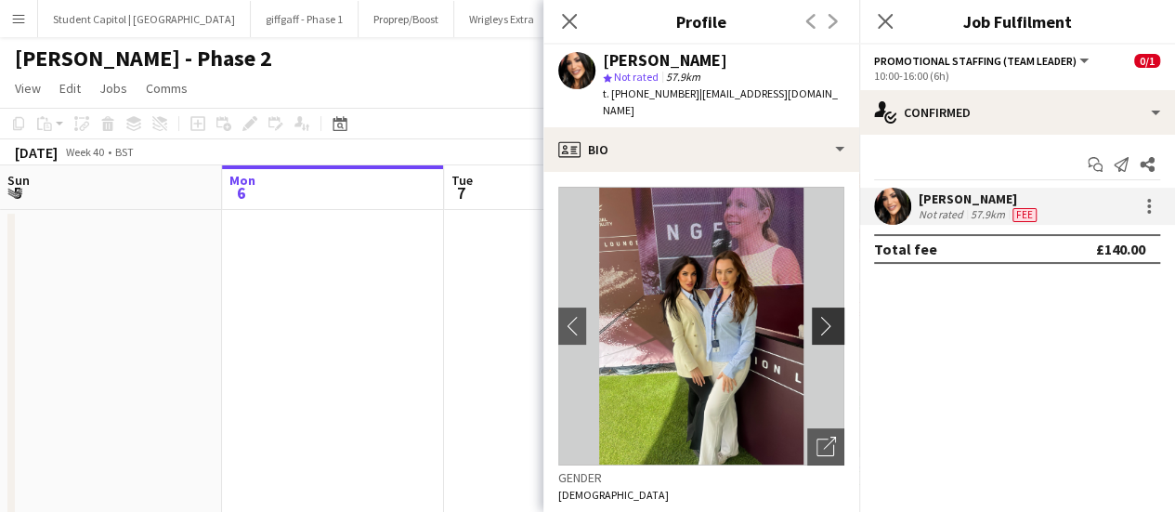
click at [816, 316] on app-icon "chevron-right" at bounding box center [830, 326] width 29 height 20
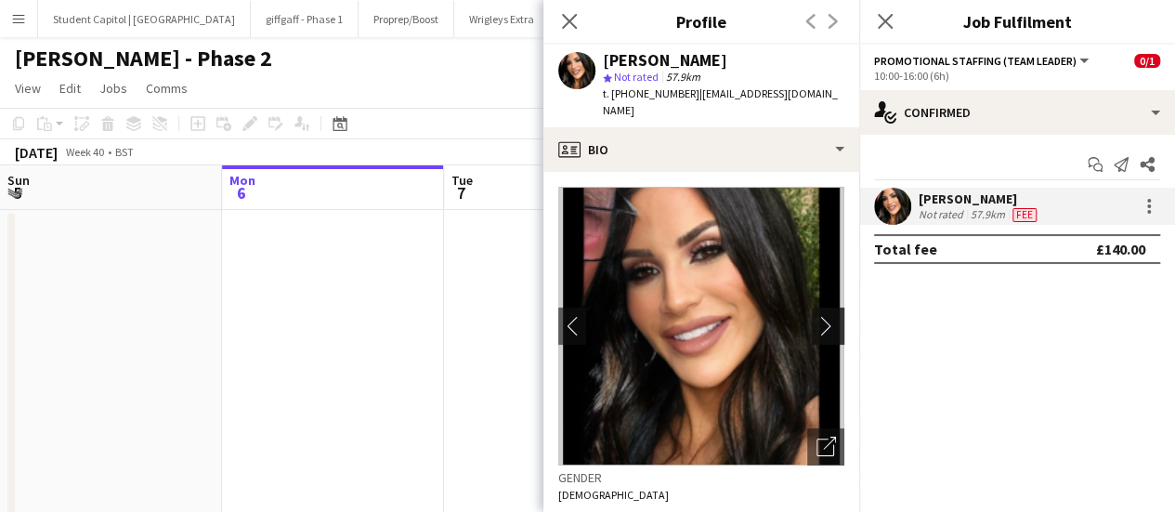
click at [816, 316] on app-icon "chevron-right" at bounding box center [830, 326] width 29 height 20
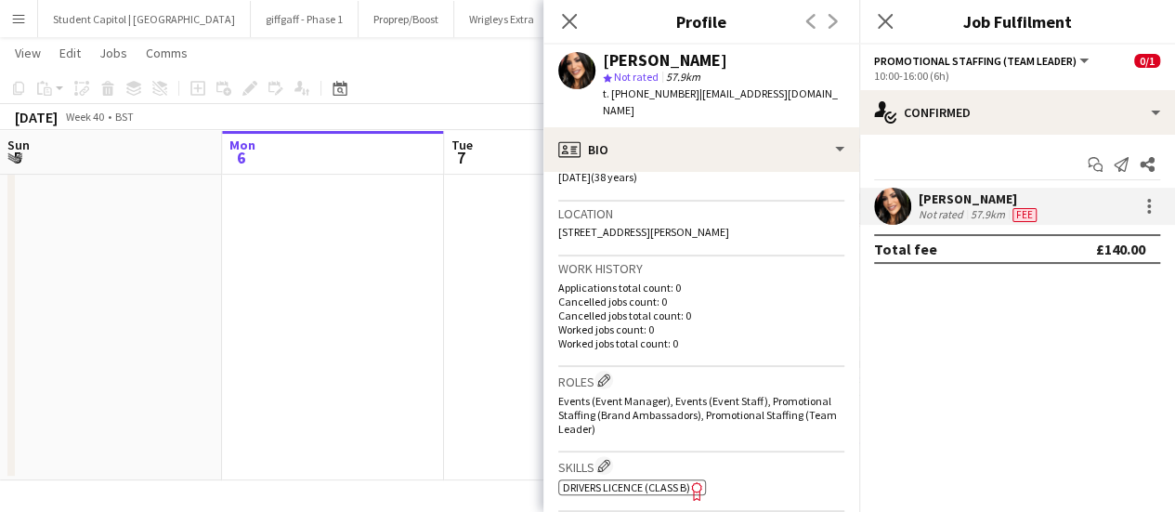
scroll to position [186, 0]
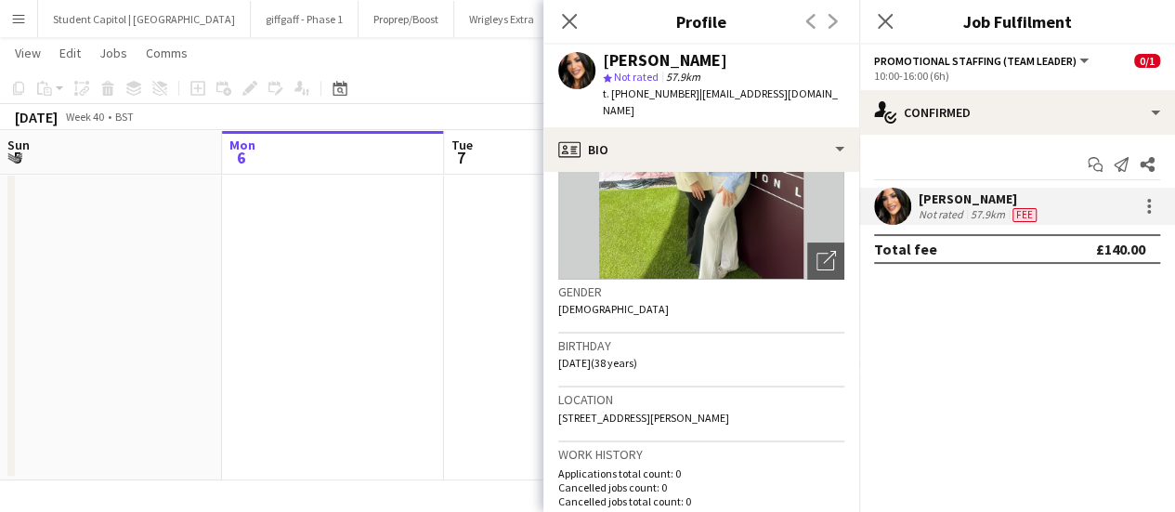
drag, startPoint x: 711, startPoint y: 402, endPoint x: 745, endPoint y: 402, distance: 33.4
click at [729, 411] on span "[STREET_ADDRESS][PERSON_NAME]" at bounding box center [643, 418] width 171 height 14
copy span "CM2 6YH"
click at [440, 239] on app-date-cell at bounding box center [333, 300] width 222 height 359
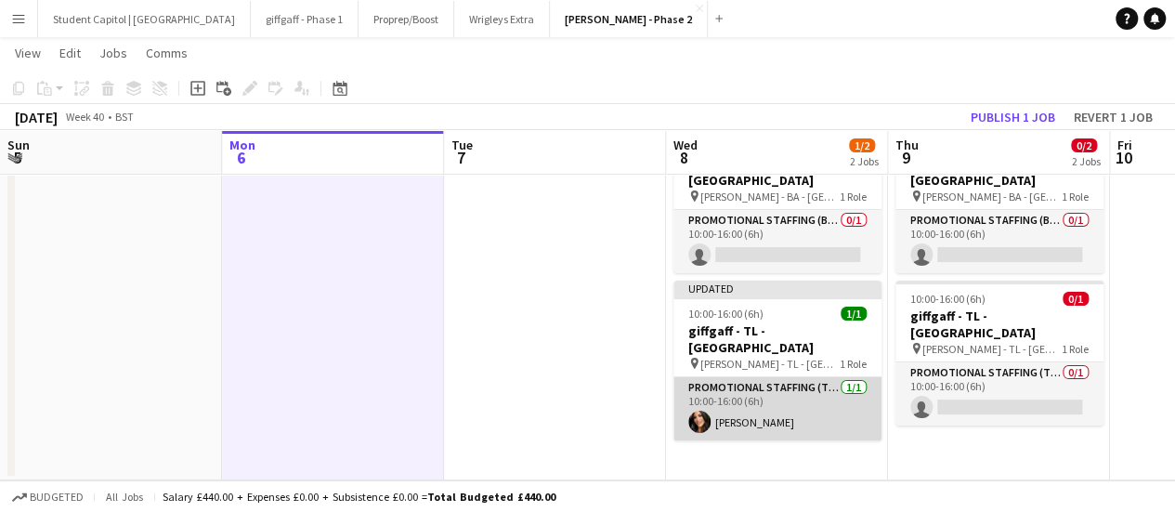
click at [758, 377] on app-card-role "Promotional Staffing (Team Leader) [DATE] 10:00-16:00 (6h) [PERSON_NAME]" at bounding box center [777, 408] width 208 height 63
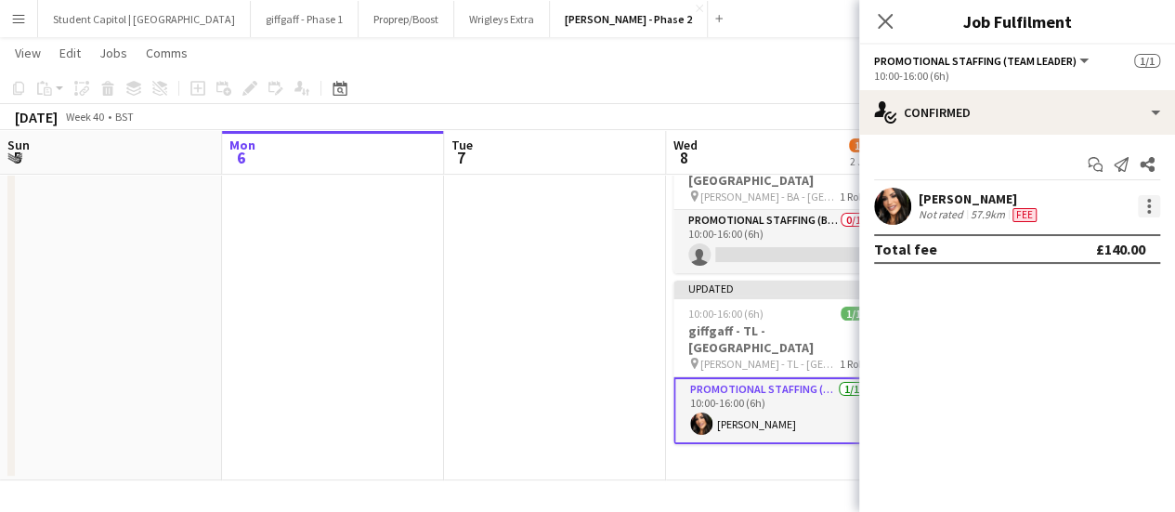
click at [1144, 203] on div at bounding box center [1149, 206] width 22 height 22
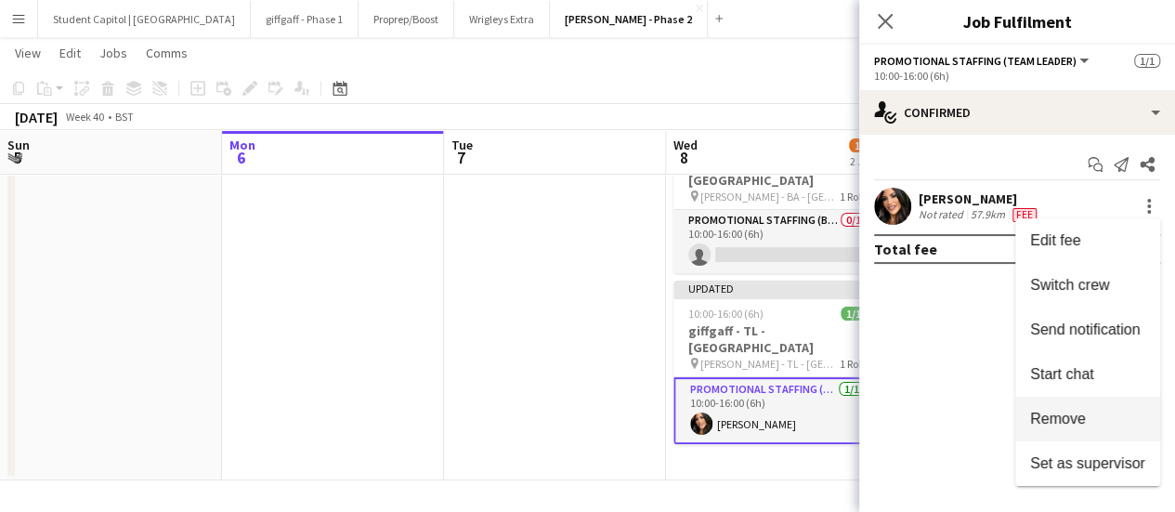
click at [1045, 408] on button "Remove" at bounding box center [1087, 419] width 145 height 45
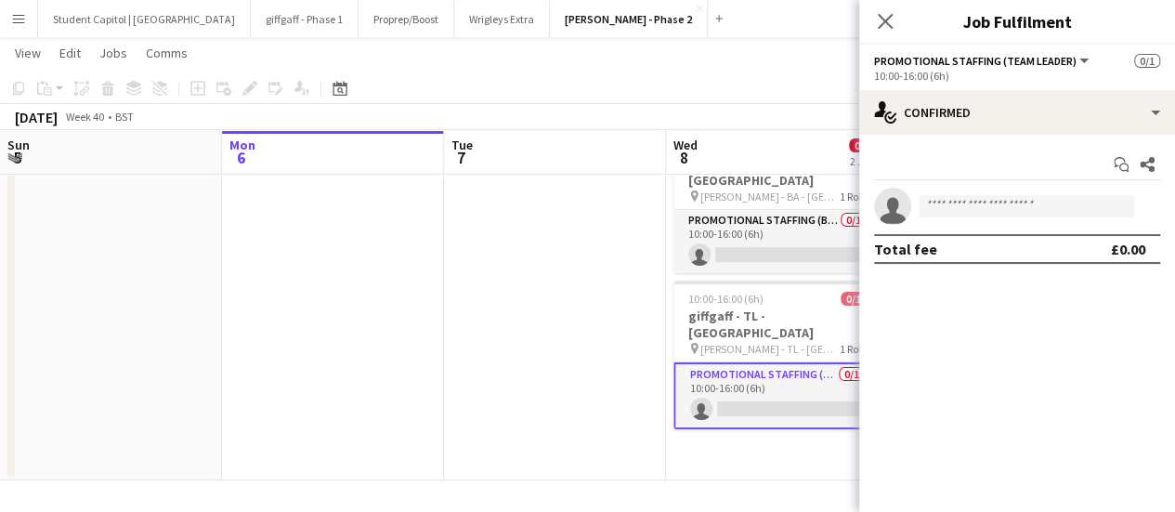
click at [762, 370] on app-card-role "Promotional Staffing (Team Leader) 0/1 10:00-16:00 (6h) single-neutral-actions" at bounding box center [777, 395] width 208 height 67
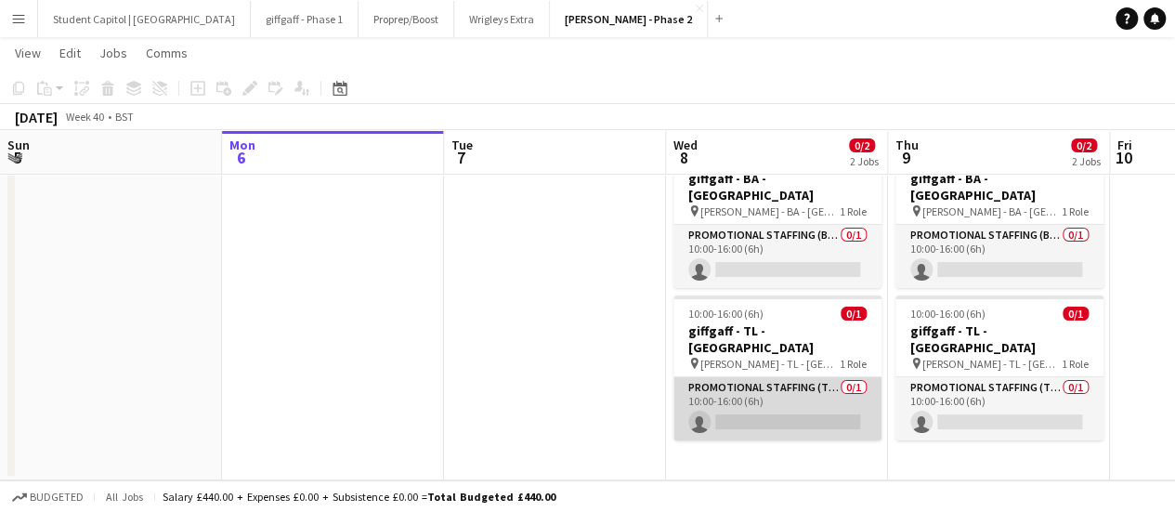
click at [769, 385] on app-card-role "Promotional Staffing (Team Leader) 0/1 10:00-16:00 (6h) single-neutral-actions" at bounding box center [777, 408] width 208 height 63
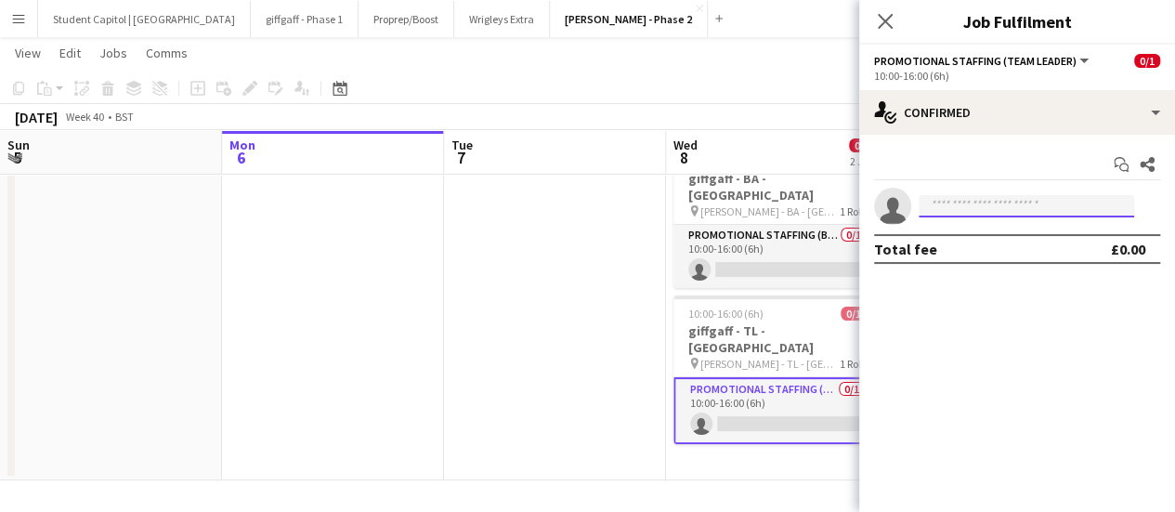
click at [944, 205] on input at bounding box center [1026, 206] width 215 height 22
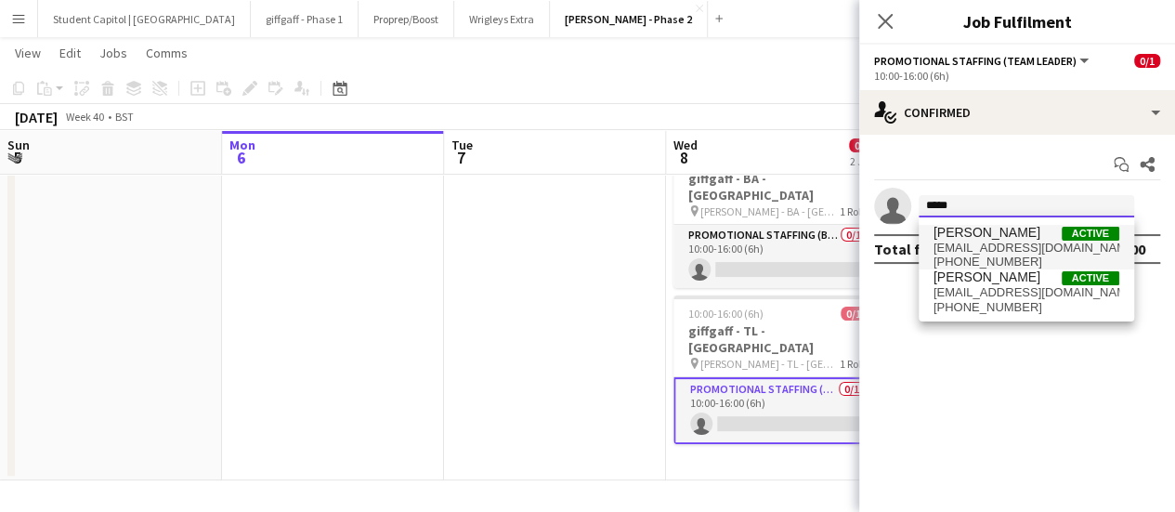
type input "*****"
click at [1024, 242] on span "[EMAIL_ADDRESS][DOMAIN_NAME]" at bounding box center [1026, 248] width 186 height 15
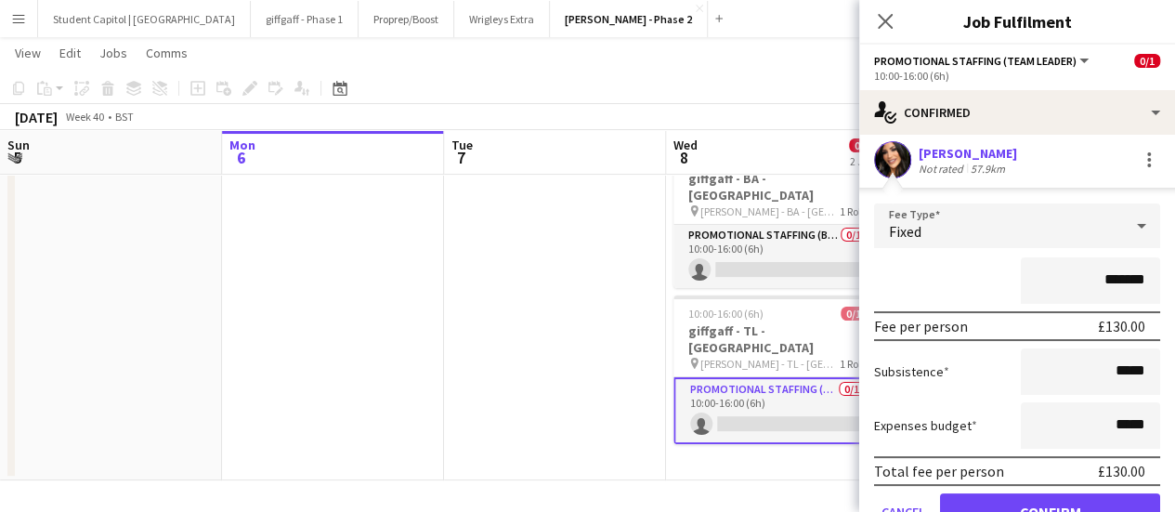
scroll to position [134, 0]
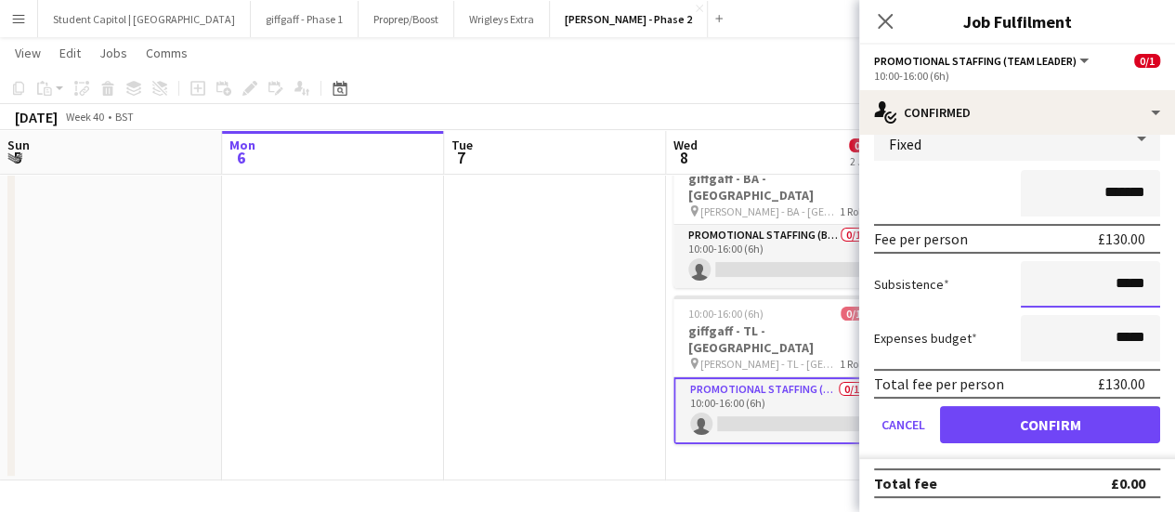
click at [1113, 285] on input "*****" at bounding box center [1090, 284] width 139 height 46
type input "******"
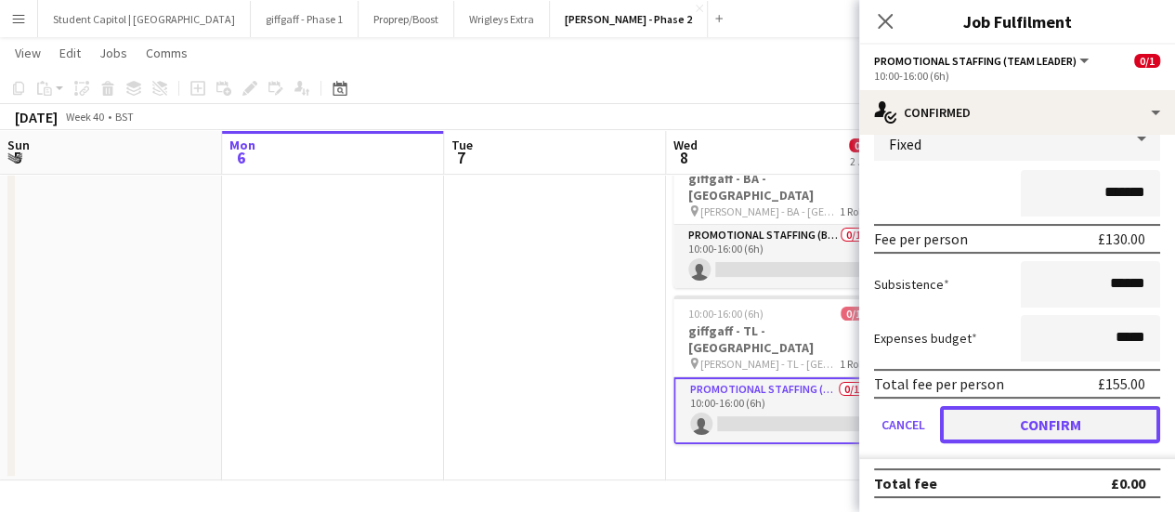
click at [1080, 424] on button "Confirm" at bounding box center [1050, 424] width 220 height 37
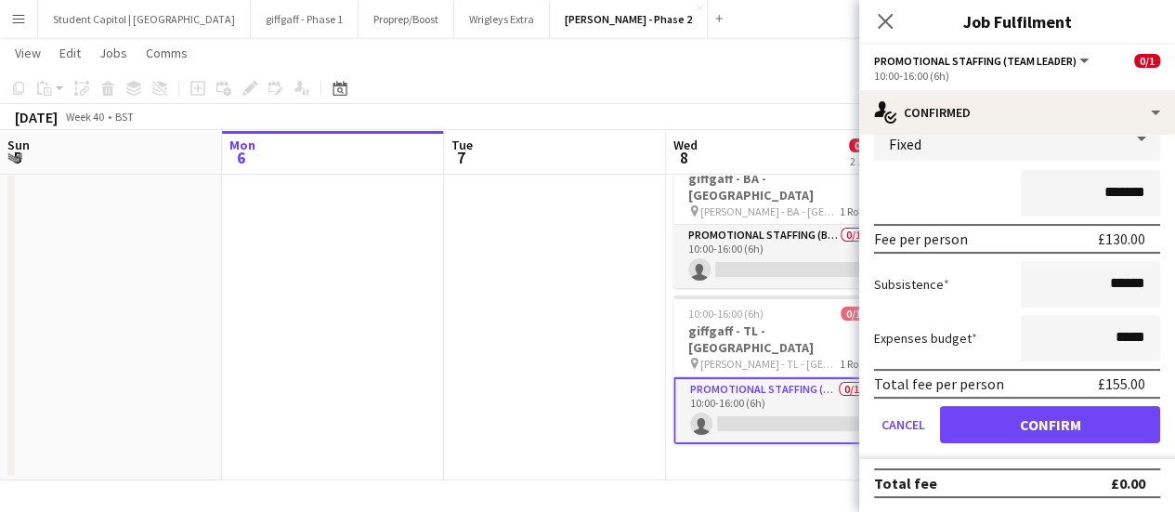
scroll to position [0, 0]
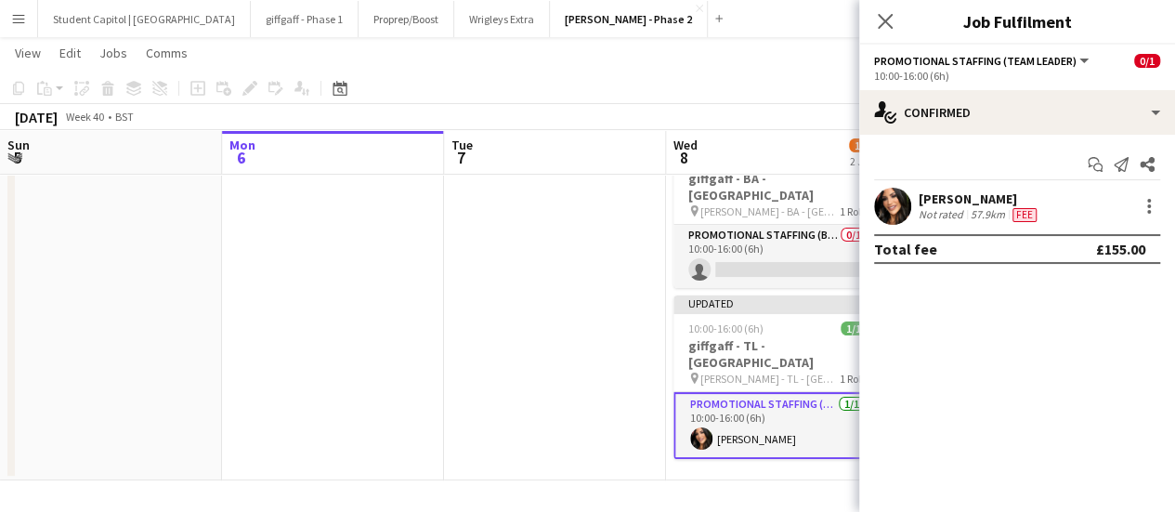
click at [596, 265] on app-date-cell at bounding box center [555, 308] width 222 height 345
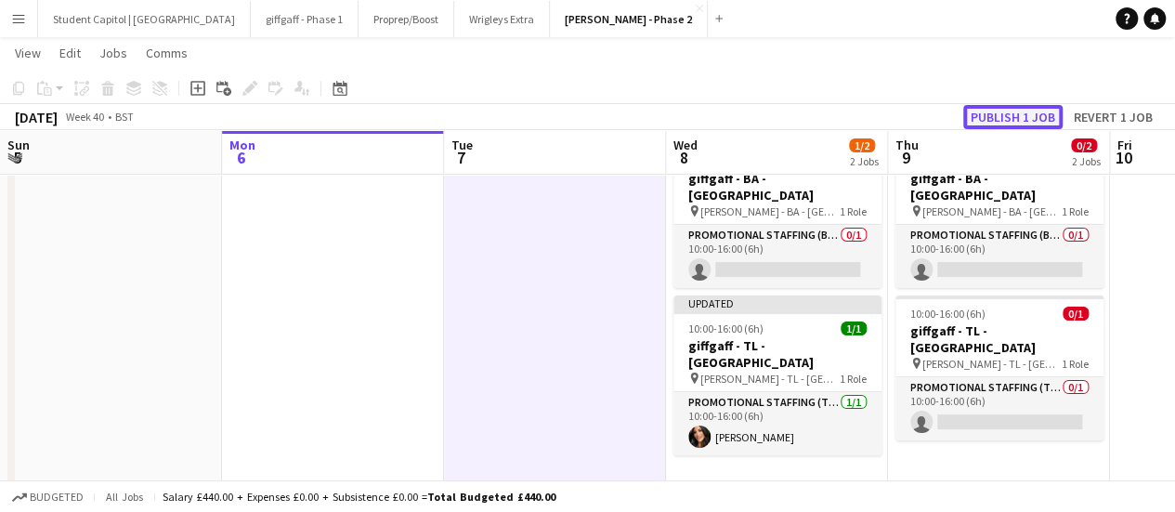
click at [1014, 112] on button "Publish 1 job" at bounding box center [1012, 117] width 99 height 24
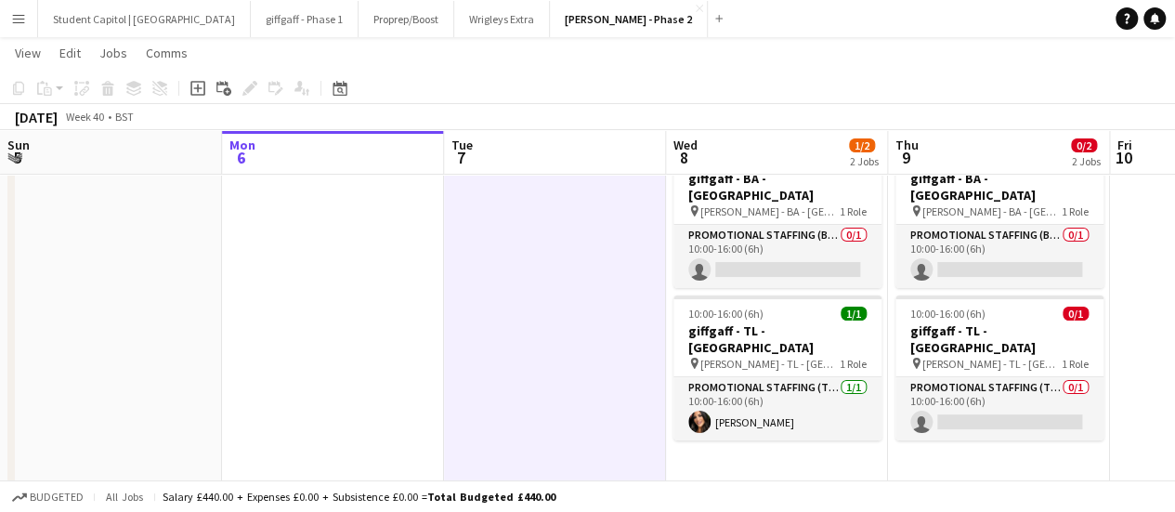
click at [17, 20] on app-icon "Menu" at bounding box center [18, 18] width 15 height 15
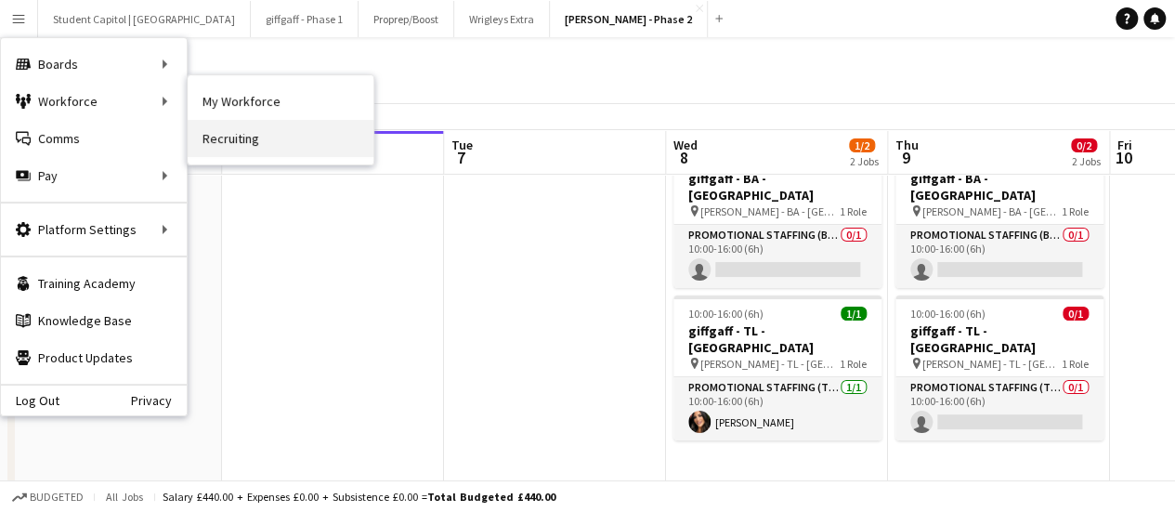
click at [230, 136] on link "Recruiting" at bounding box center [281, 138] width 186 height 37
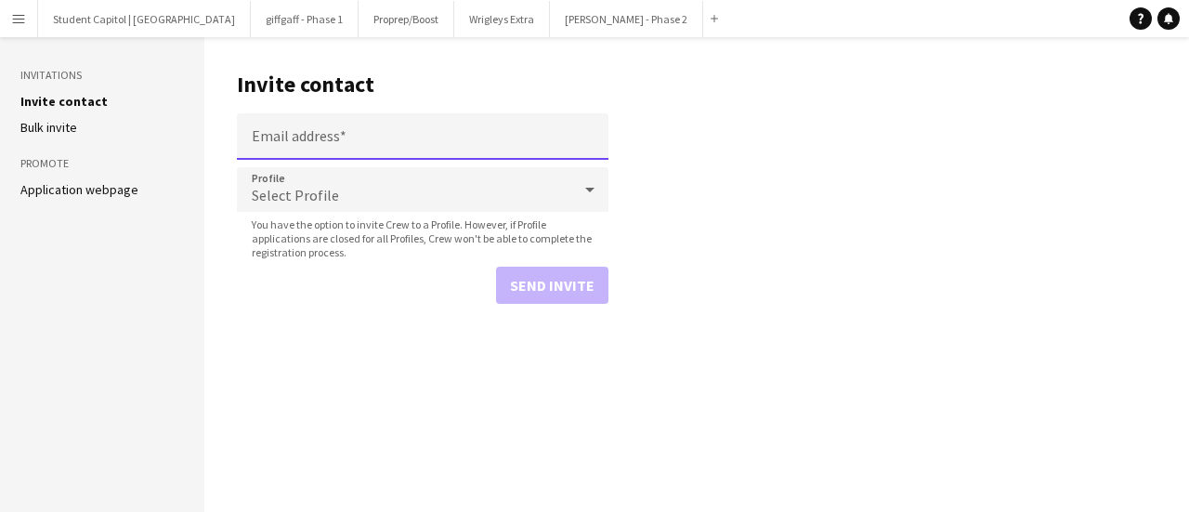
click at [362, 137] on input "Email address" at bounding box center [423, 136] width 372 height 46
paste input "*******"
type input "*******"
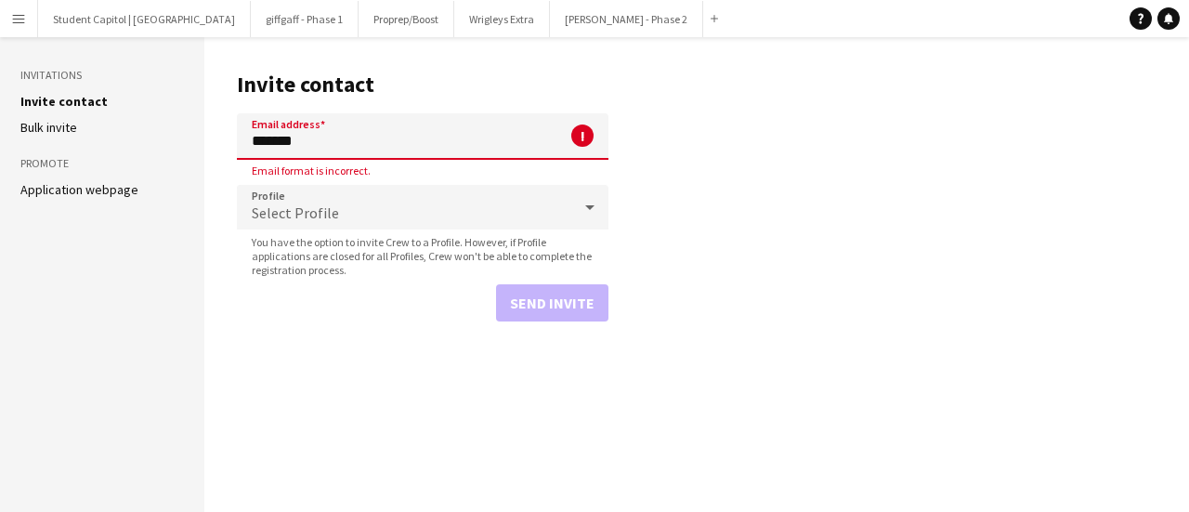
drag, startPoint x: 164, startPoint y: 148, endPoint x: -26, endPoint y: 148, distance: 190.4
click at [0, 148] on html "Menu Boards Boards Boards All jobs Status Workforce Workforce My Workforce Recr…" at bounding box center [594, 256] width 1189 height 512
click at [349, 155] on input "Email address" at bounding box center [423, 136] width 372 height 46
paste input "**********"
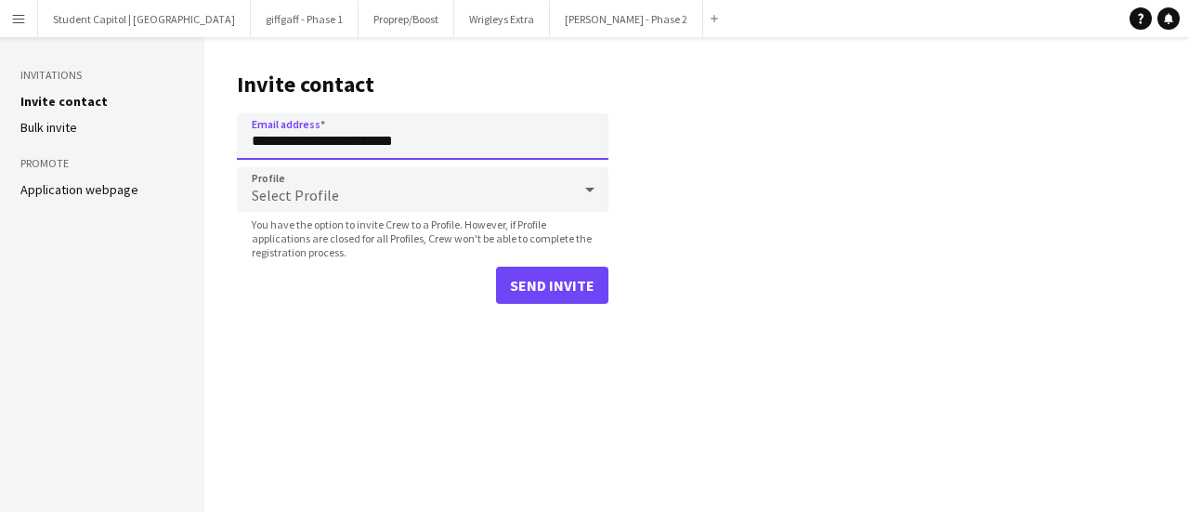
type input "**********"
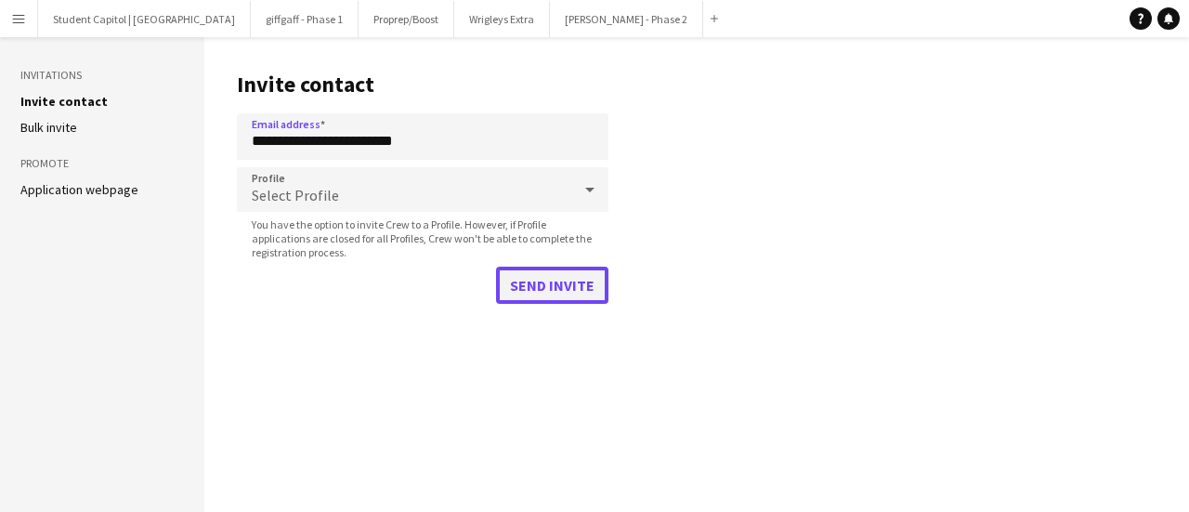
click at [567, 292] on button "Send invite" at bounding box center [552, 285] width 112 height 37
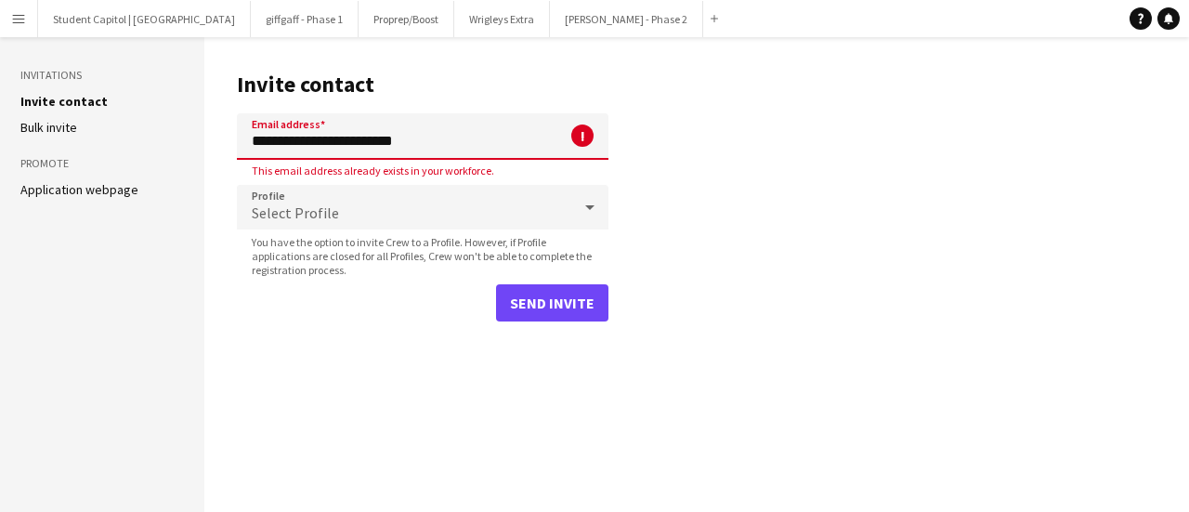
click at [22, 24] on app-icon "Menu" at bounding box center [18, 18] width 15 height 15
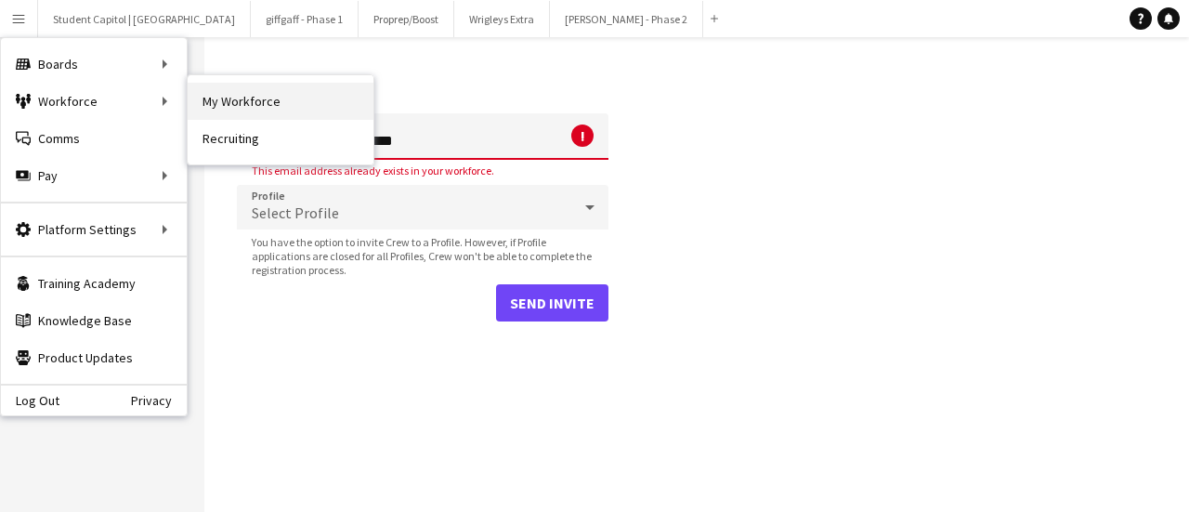
click at [238, 109] on link "My Workforce" at bounding box center [281, 101] width 186 height 37
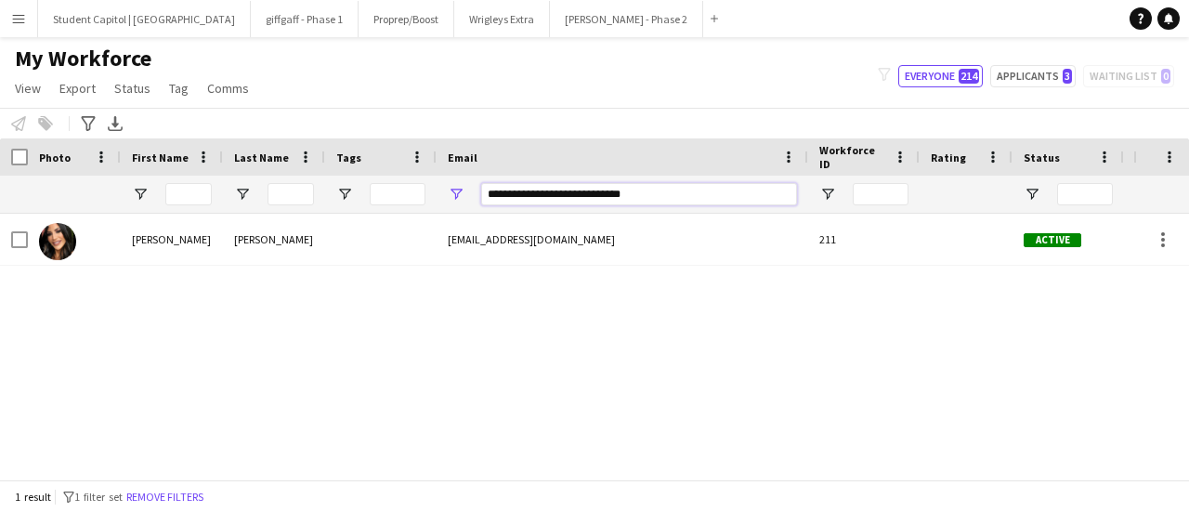
click at [540, 195] on input "**********" at bounding box center [639, 194] width 316 height 22
paste input "Email Filter Input"
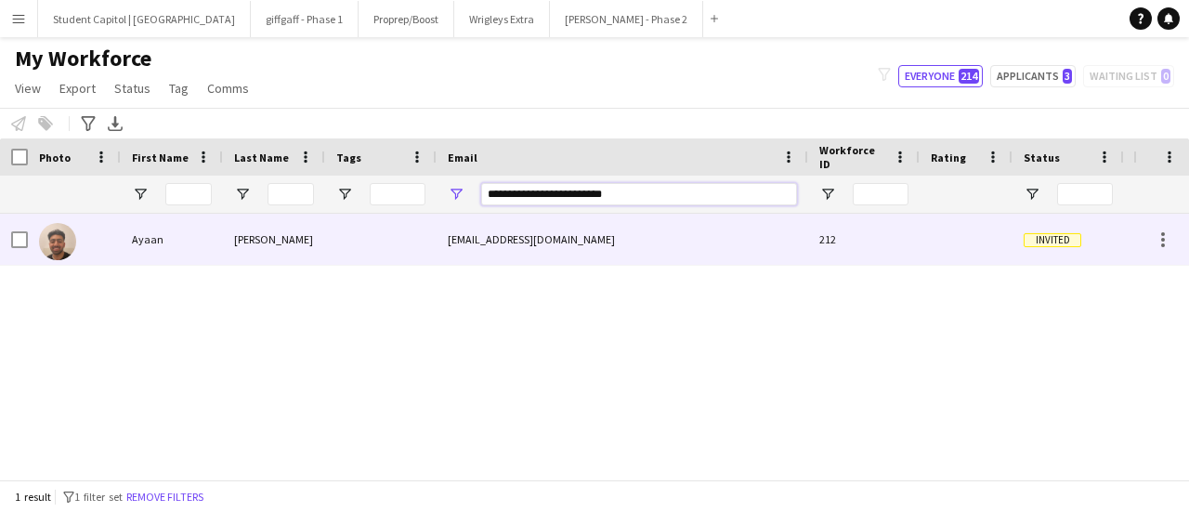
type input "**********"
click at [58, 249] on img at bounding box center [57, 241] width 37 height 37
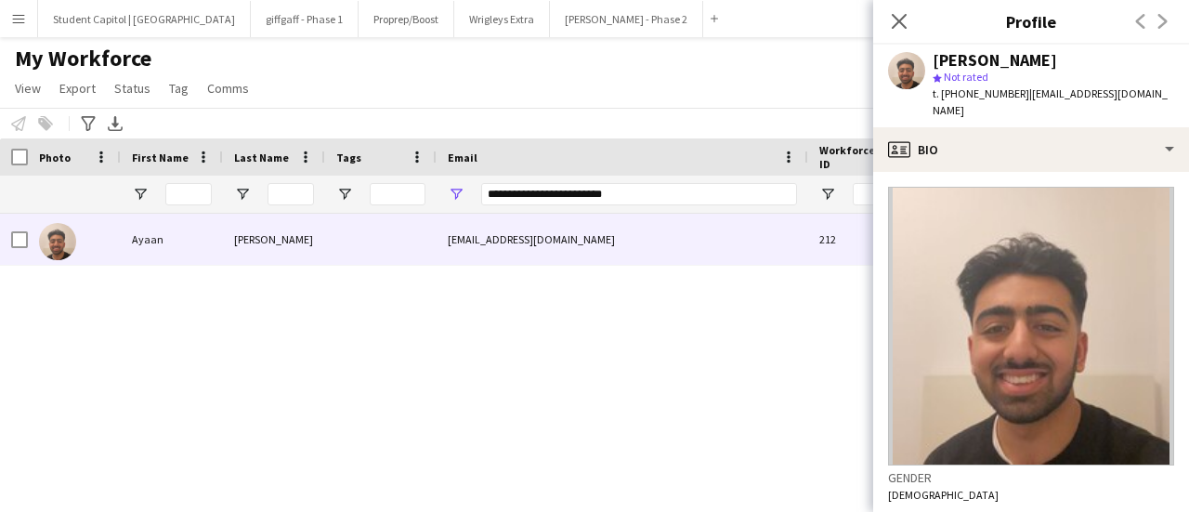
click at [475, 333] on div "[PERSON_NAME] [EMAIL_ADDRESS][DOMAIN_NAME] 212 Invited Bilston [DATE]" at bounding box center [566, 340] width 1133 height 252
click at [567, 13] on button "[PERSON_NAME] - Phase 2 Close" at bounding box center [626, 19] width 153 height 36
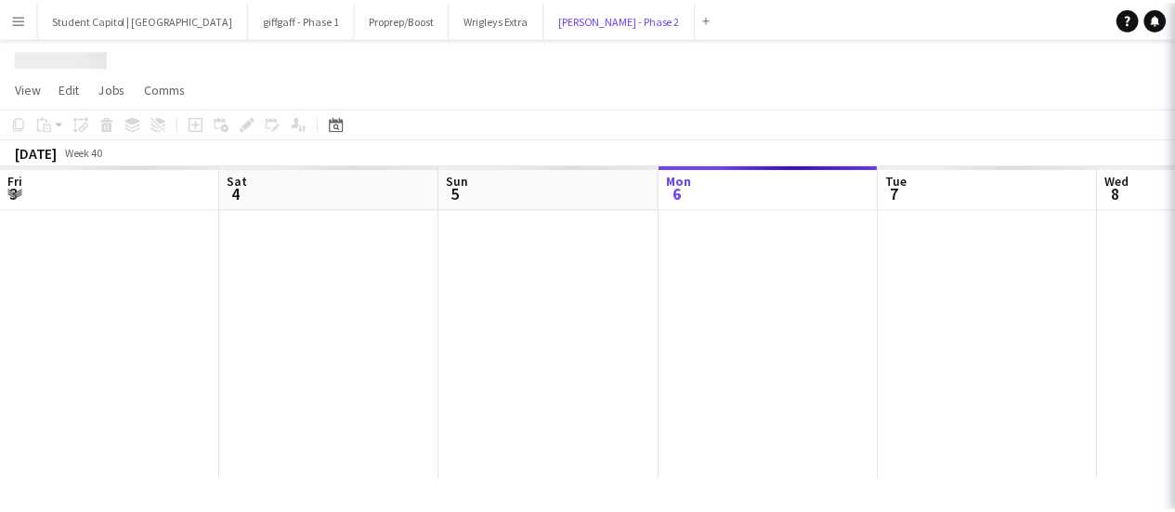
scroll to position [0, 444]
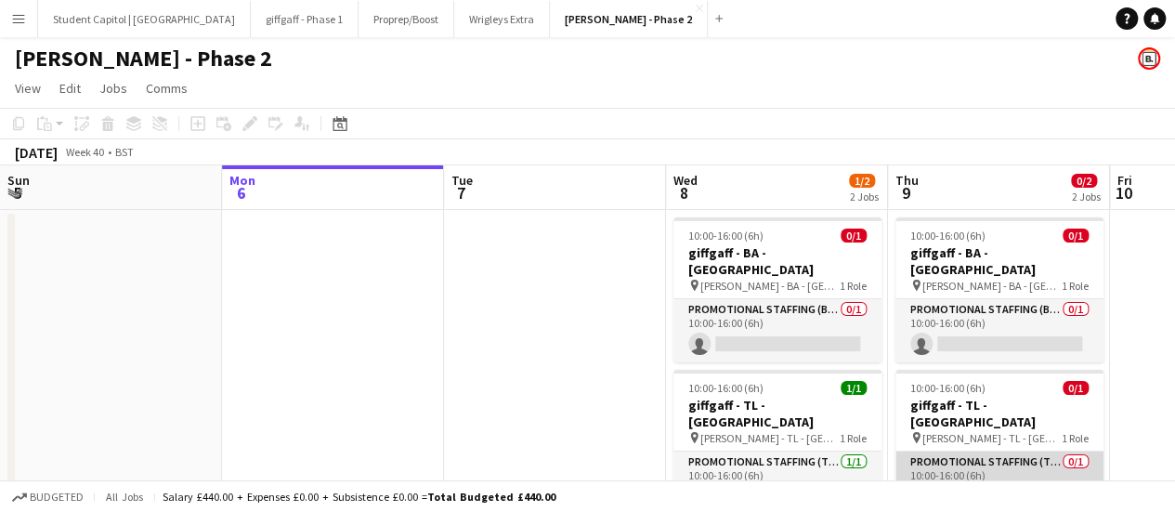
click at [978, 451] on app-card-role "Promotional Staffing (Team Leader) 0/1 10:00-16:00 (6h) single-neutral-actions" at bounding box center [999, 482] width 208 height 63
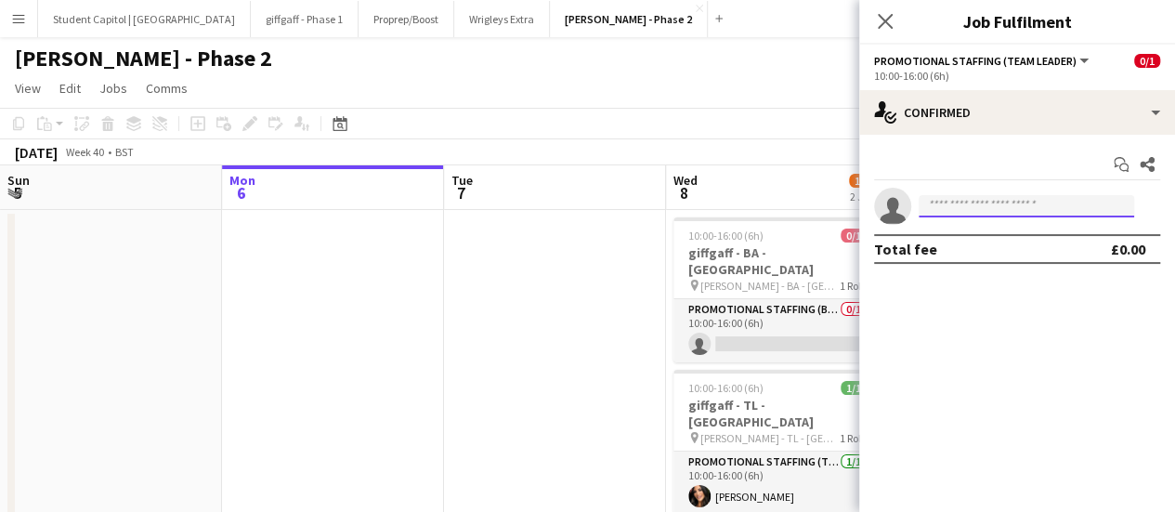
click at [938, 205] on input at bounding box center [1026, 206] width 215 height 22
paste input "**********"
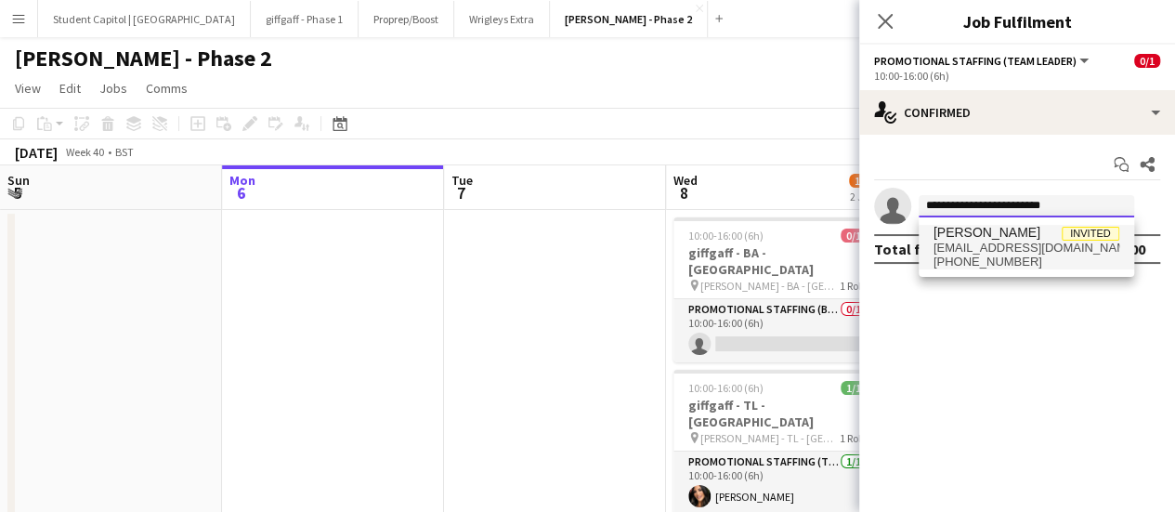
type input "**********"
click at [973, 256] on span "[PHONE_NUMBER]" at bounding box center [1026, 261] width 186 height 15
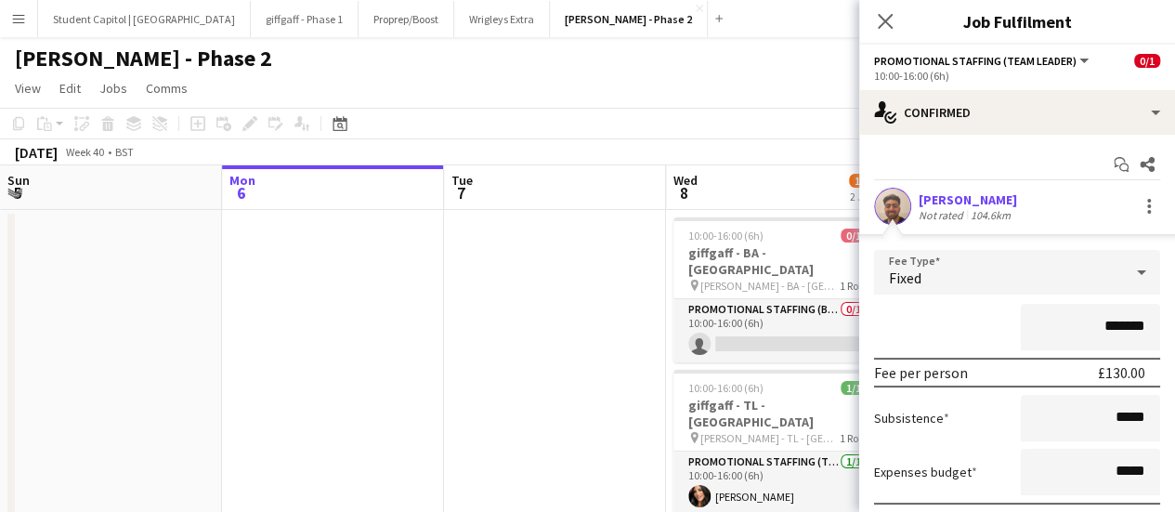
scroll to position [93, 0]
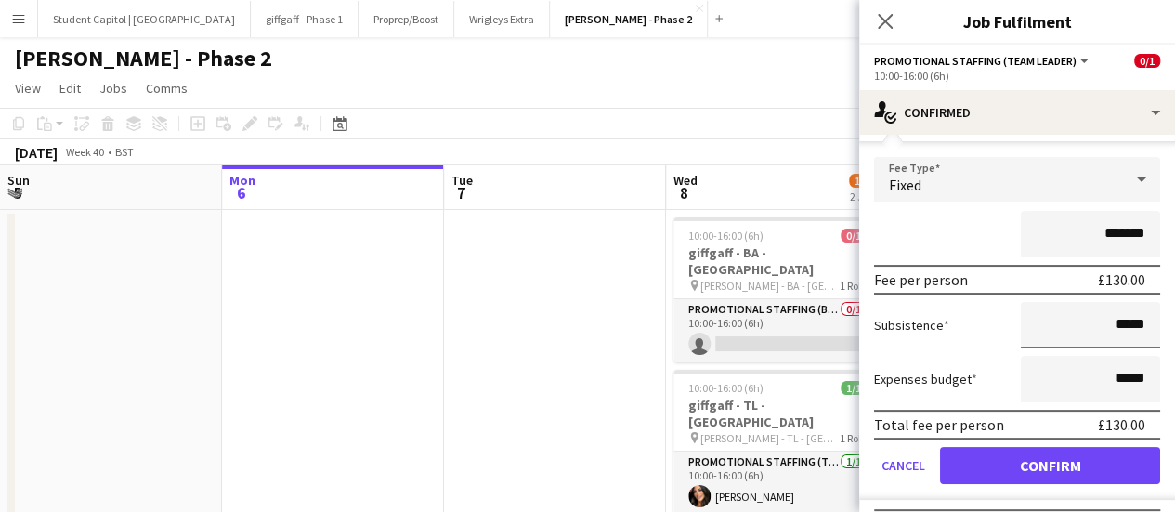
click at [1103, 326] on input "*****" at bounding box center [1090, 325] width 139 height 46
click at [1104, 326] on input "*****" at bounding box center [1090, 325] width 139 height 46
type input "******"
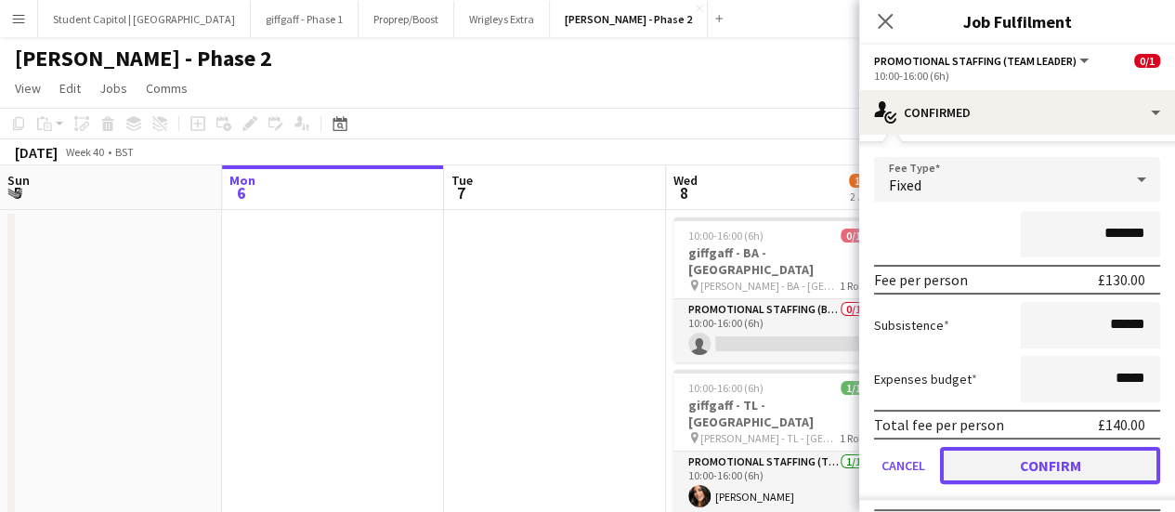
click at [1053, 460] on button "Confirm" at bounding box center [1050, 465] width 220 height 37
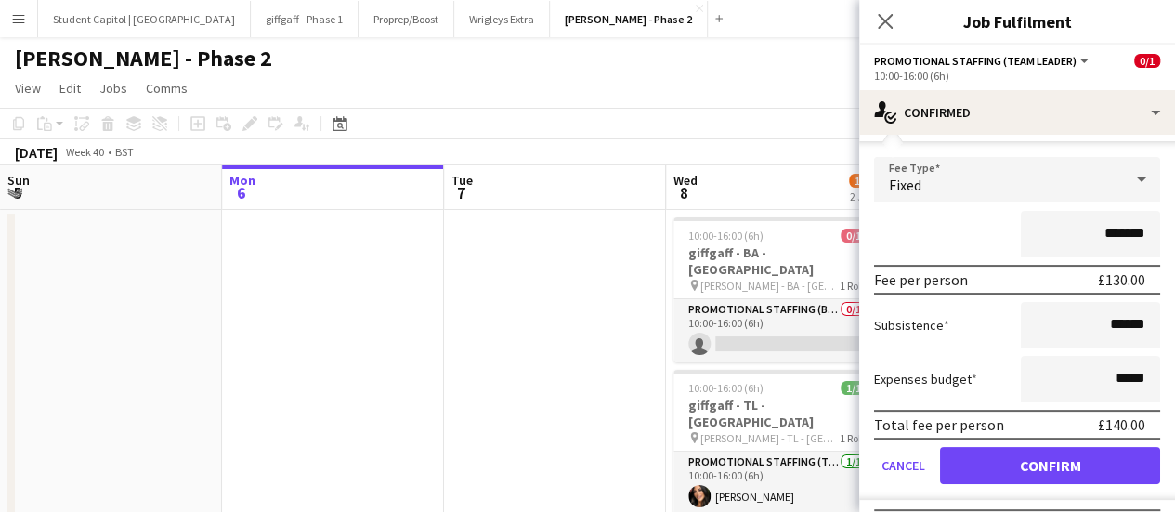
scroll to position [0, 0]
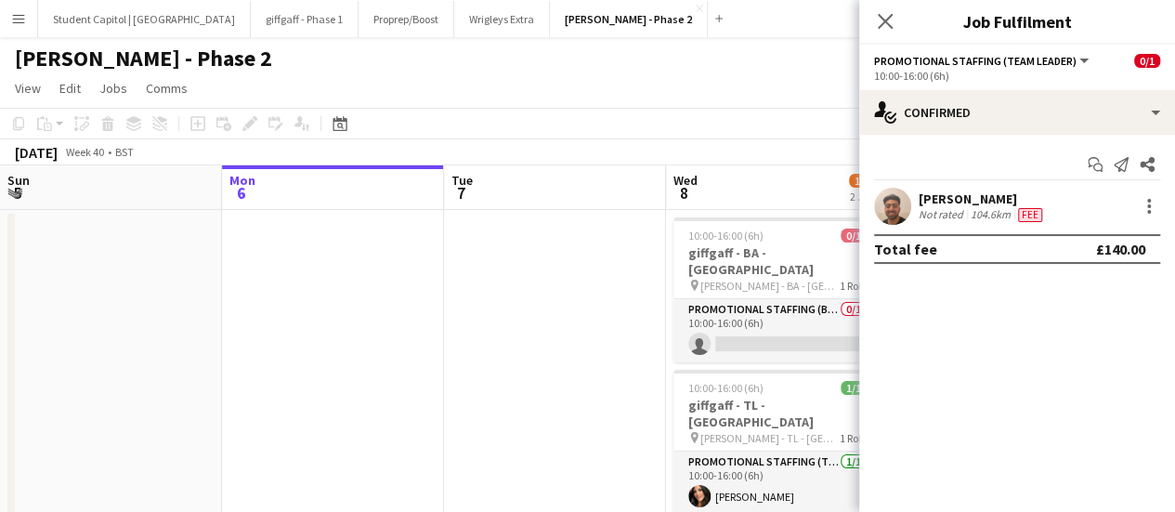
click at [621, 337] on app-date-cell at bounding box center [555, 389] width 222 height 359
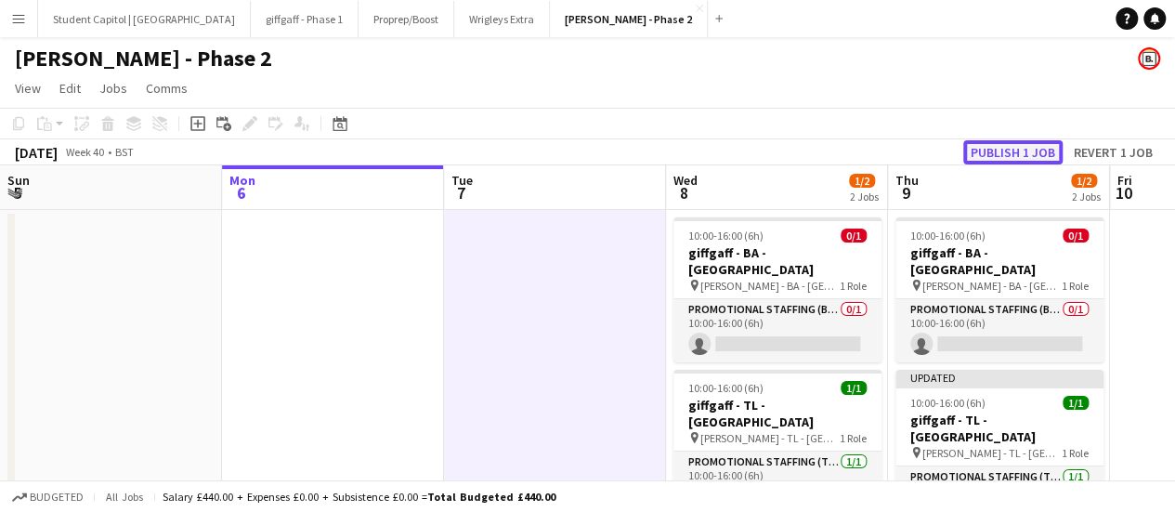
click at [1026, 150] on button "Publish 1 job" at bounding box center [1012, 152] width 99 height 24
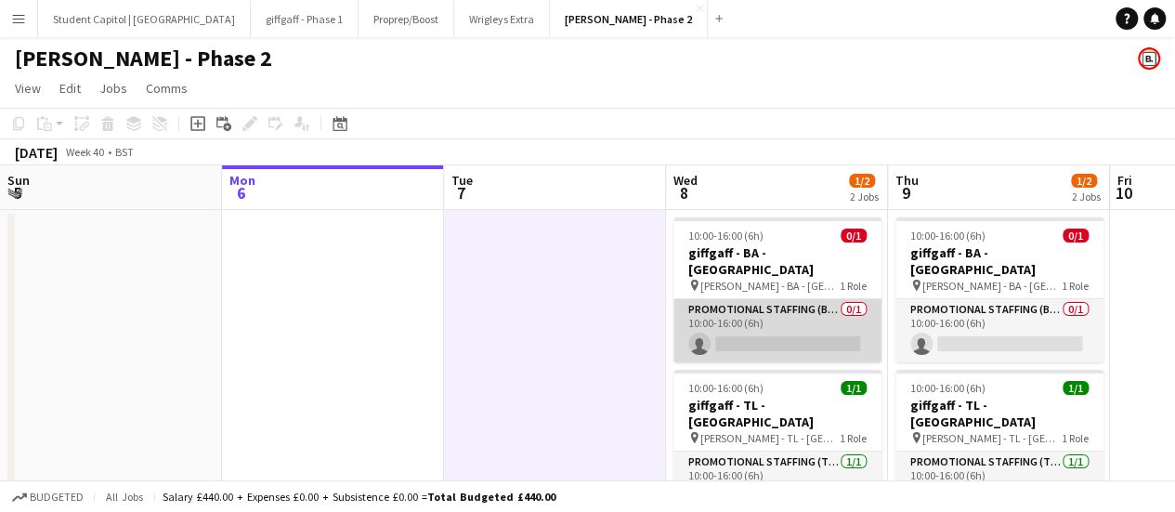
click at [743, 302] on app-card-role "Promotional Staffing (Brand Ambassadors) 0/1 10:00-16:00 (6h) single-neutral-ac…" at bounding box center [777, 330] width 208 height 63
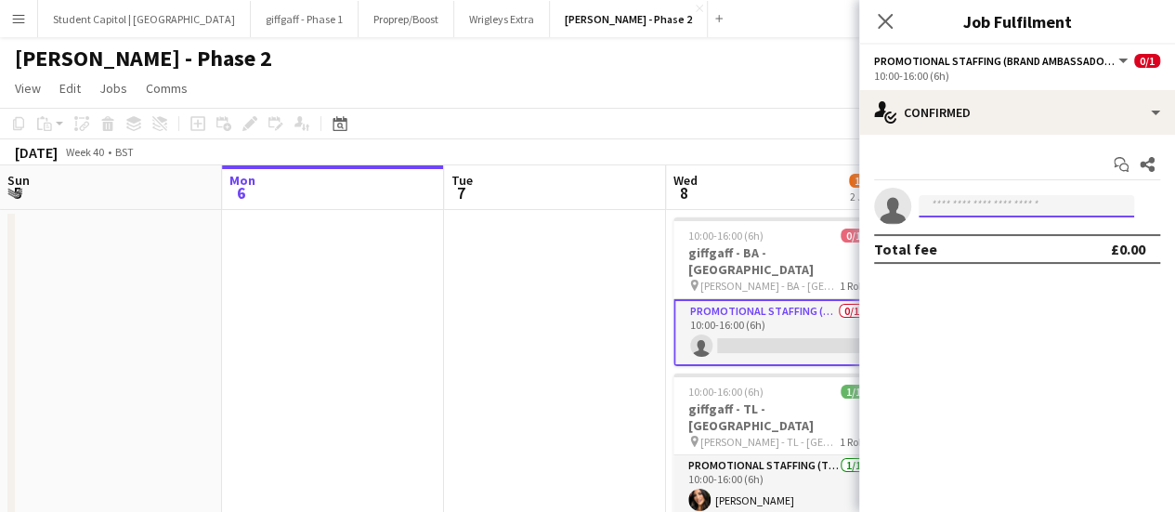
click at [959, 213] on input at bounding box center [1026, 206] width 215 height 22
type input "*"
paste input "**********"
type input "**********"
click at [487, 322] on app-date-cell at bounding box center [555, 382] width 222 height 345
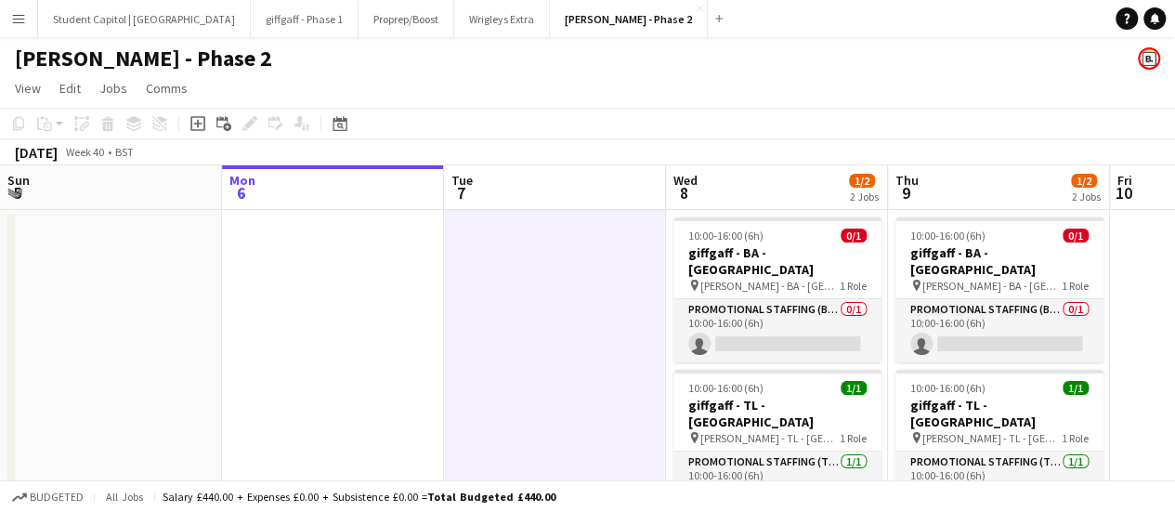
click at [19, 16] on app-icon "Menu" at bounding box center [18, 18] width 15 height 15
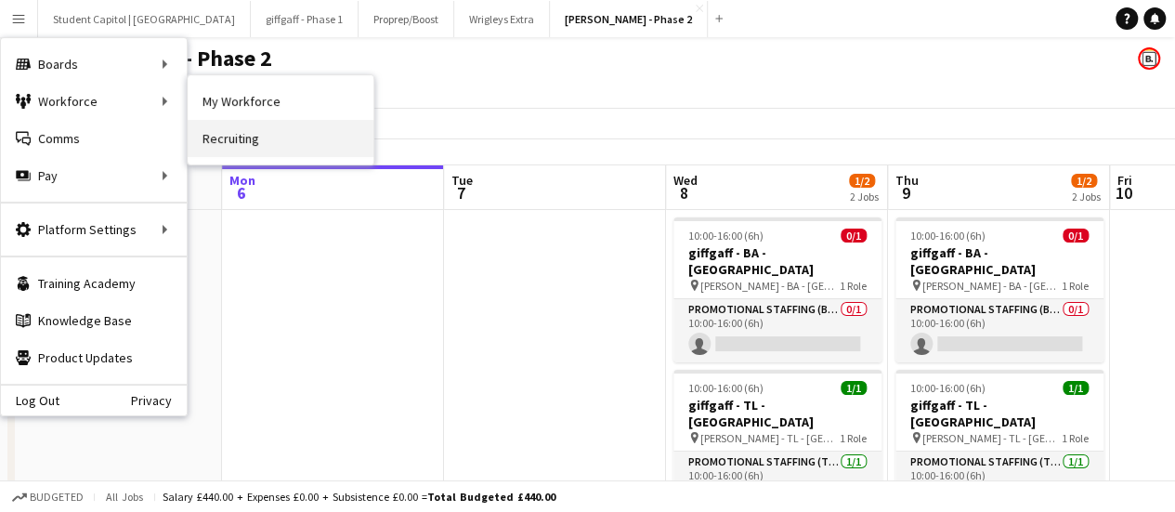
click at [234, 129] on link "Recruiting" at bounding box center [281, 138] width 186 height 37
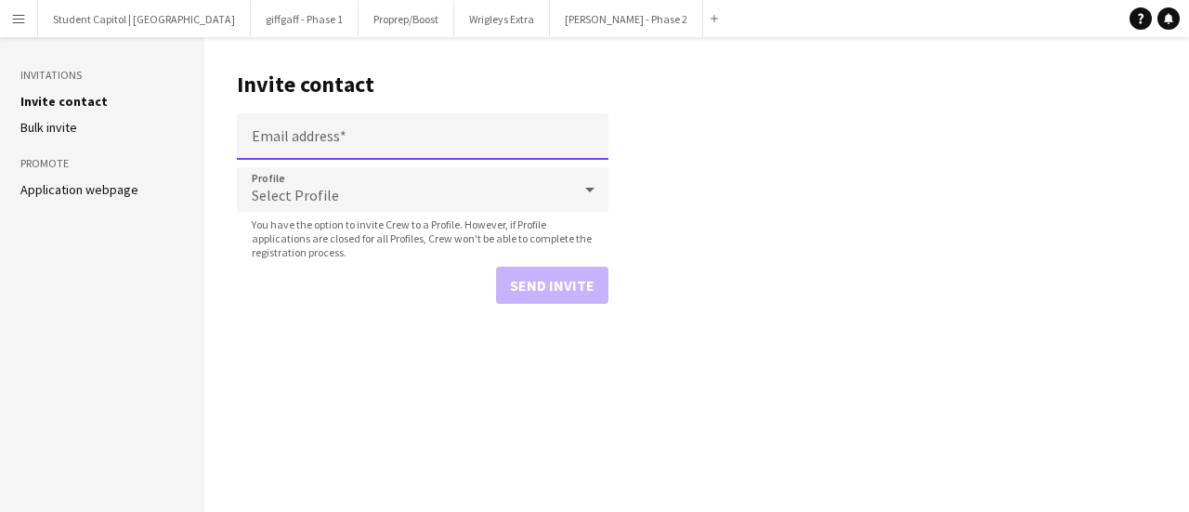
click at [353, 139] on input "Email address" at bounding box center [423, 136] width 372 height 46
paste input "**********"
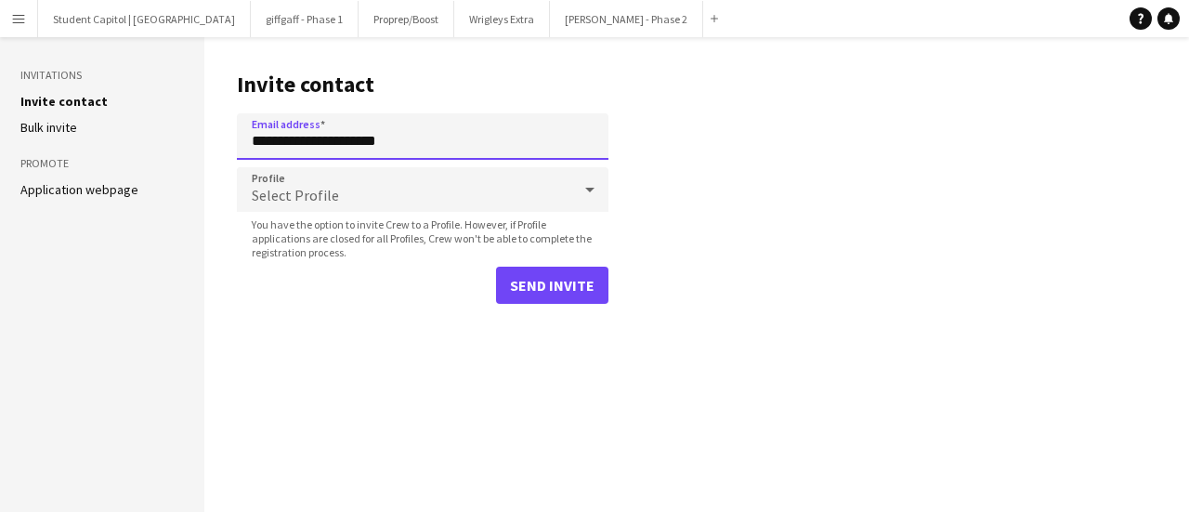
type input "**********"
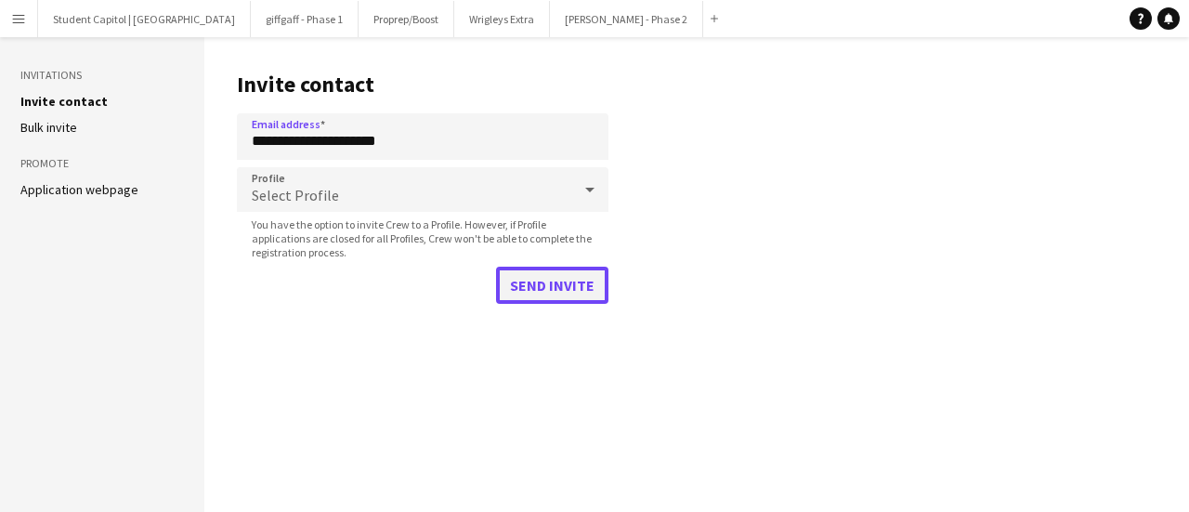
click at [536, 275] on button "Send invite" at bounding box center [552, 285] width 112 height 37
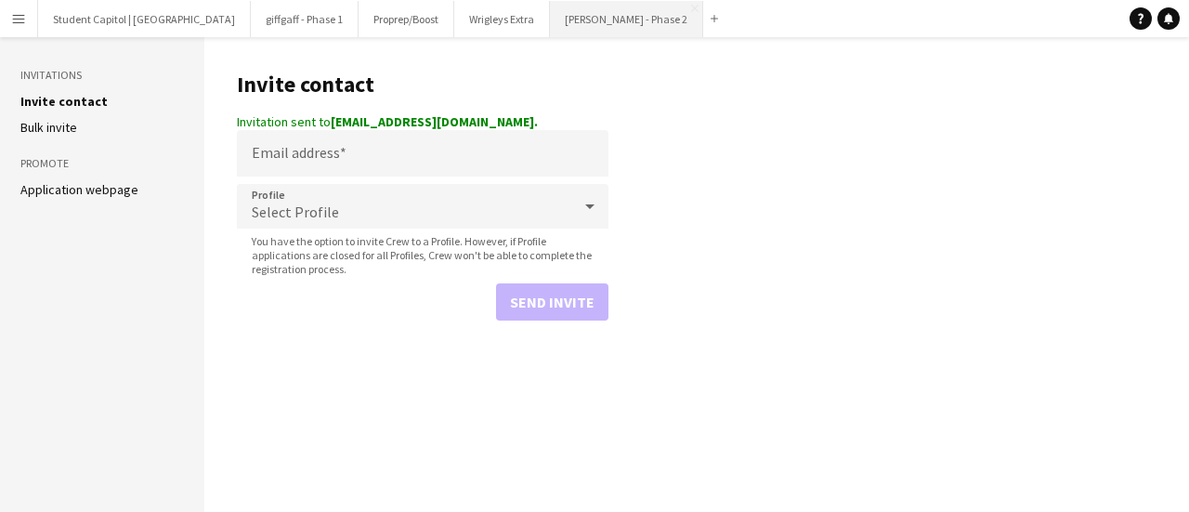
click at [551, 17] on button "[PERSON_NAME] - Phase 2 Close" at bounding box center [626, 19] width 153 height 36
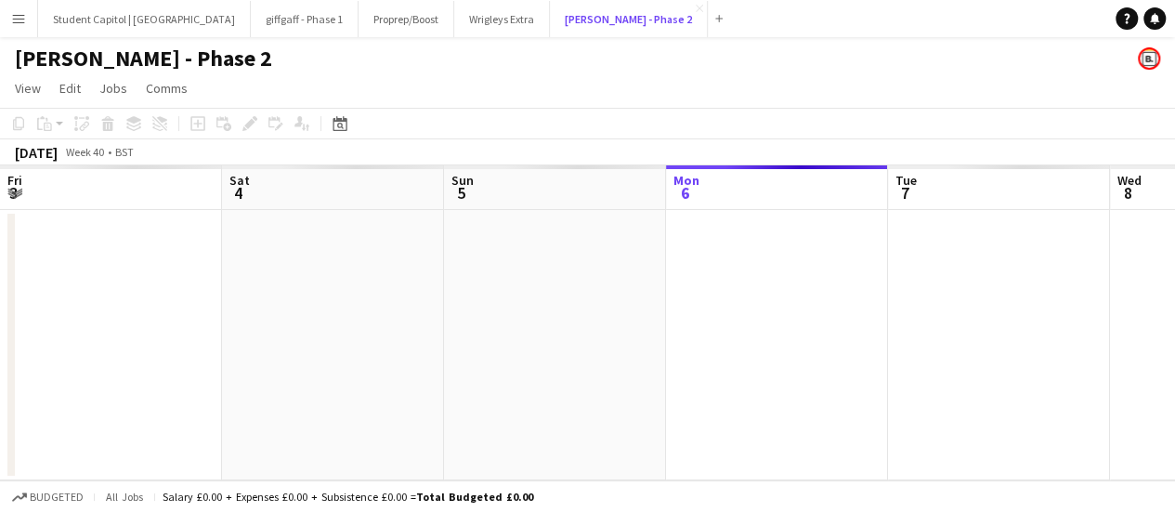
scroll to position [0, 444]
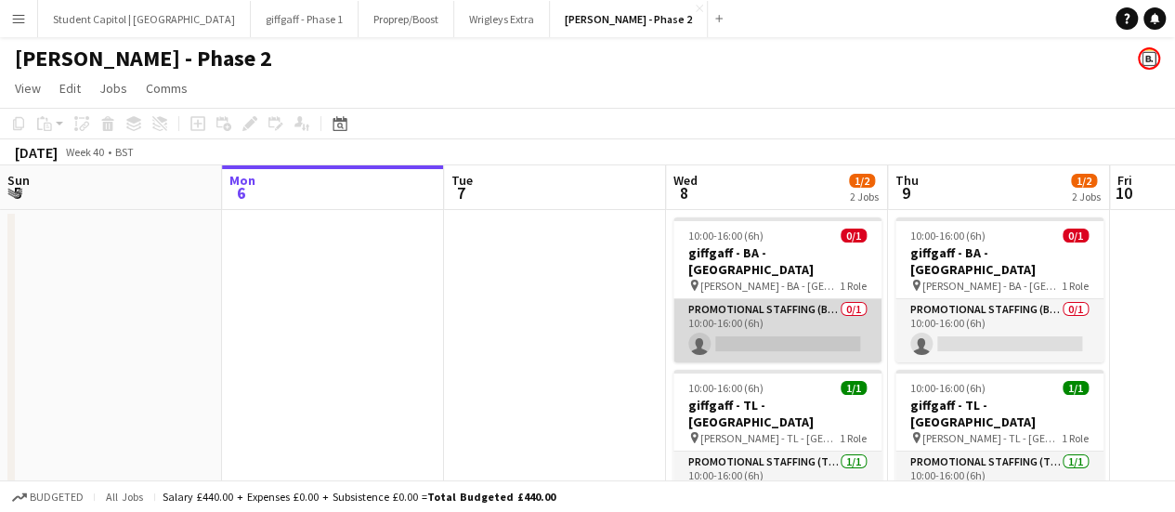
click at [763, 323] on app-card-role "Promotional Staffing (Brand Ambassadors) 0/1 10:00-16:00 (6h) single-neutral-ac…" at bounding box center [777, 330] width 208 height 63
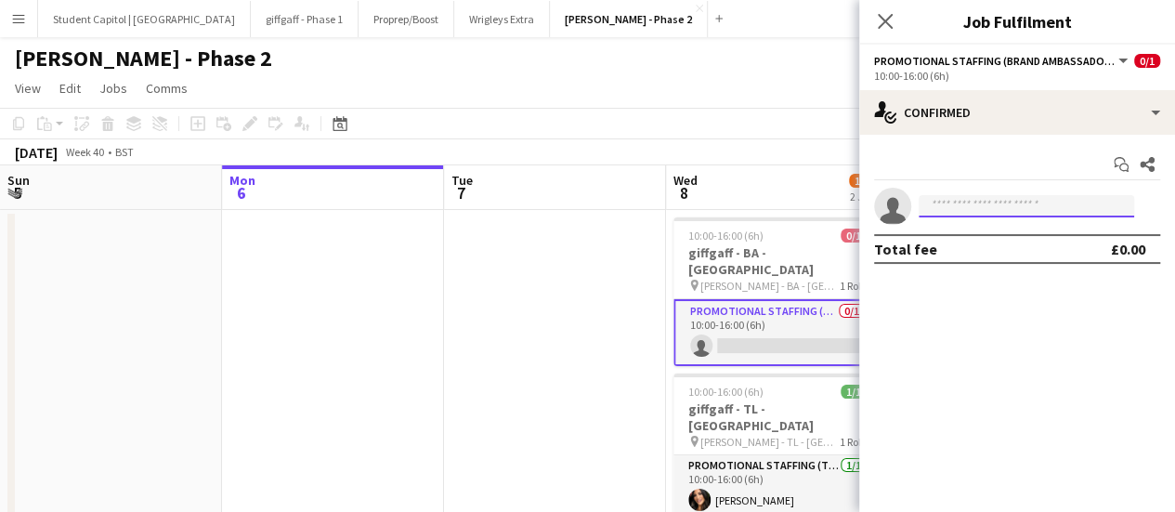
click at [977, 209] on input at bounding box center [1026, 206] width 215 height 22
paste input "**********"
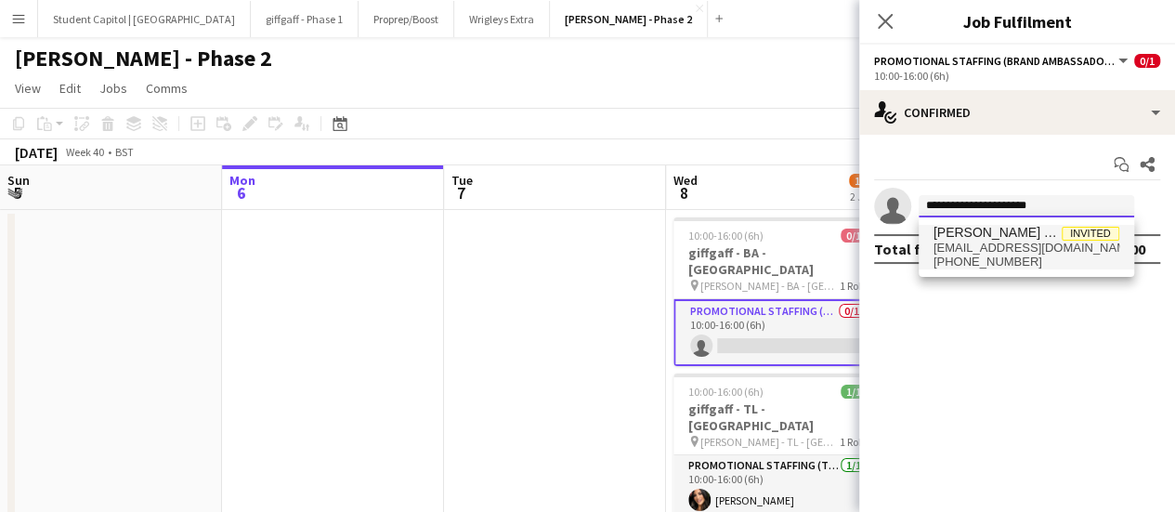
type input "**********"
click at [970, 244] on span "[EMAIL_ADDRESS][DOMAIN_NAME]" at bounding box center [1026, 248] width 186 height 15
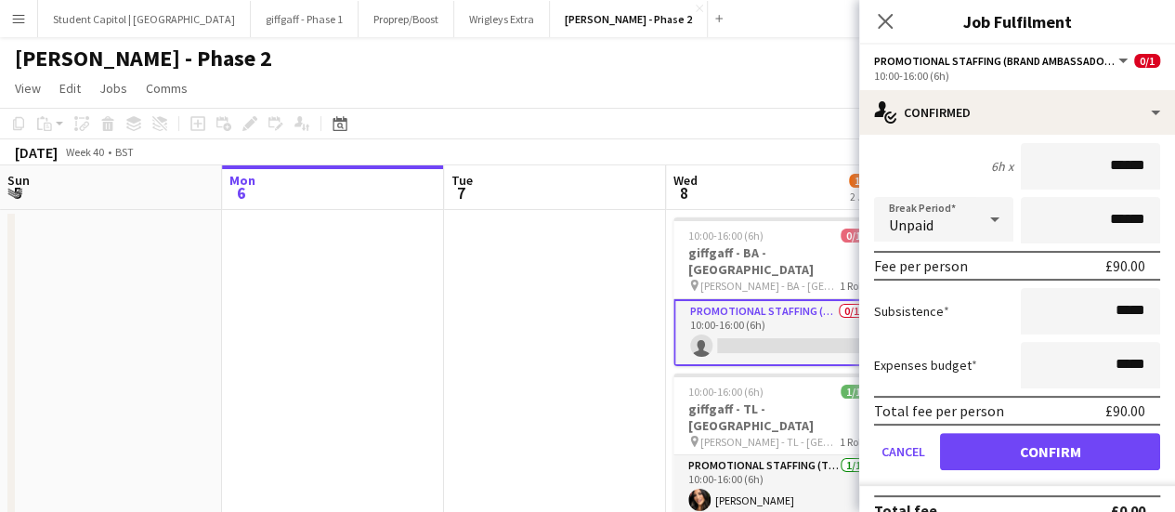
scroll to position [186, 0]
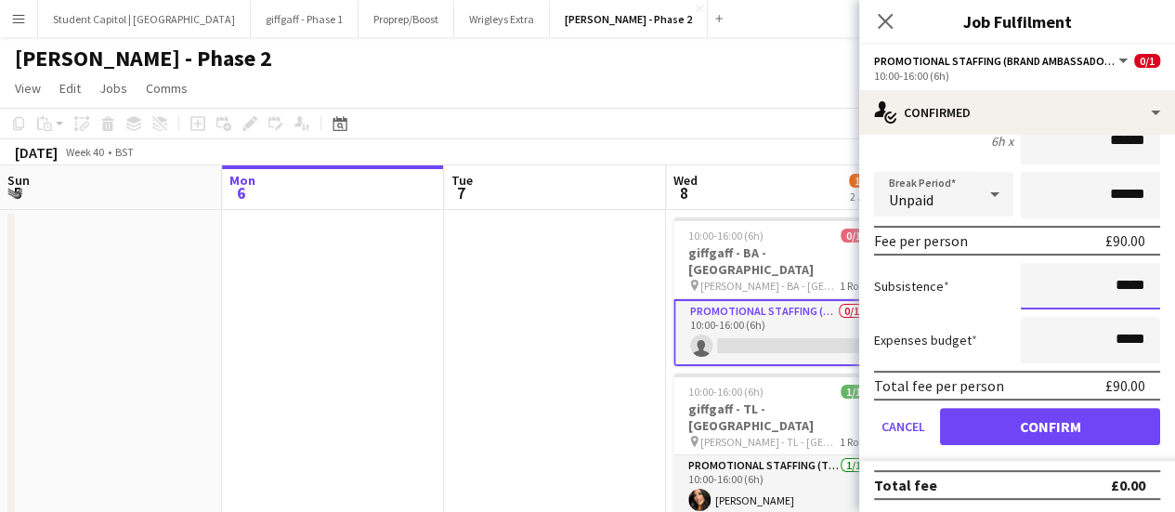
click at [1110, 288] on input "*****" at bounding box center [1090, 286] width 139 height 46
type input "******"
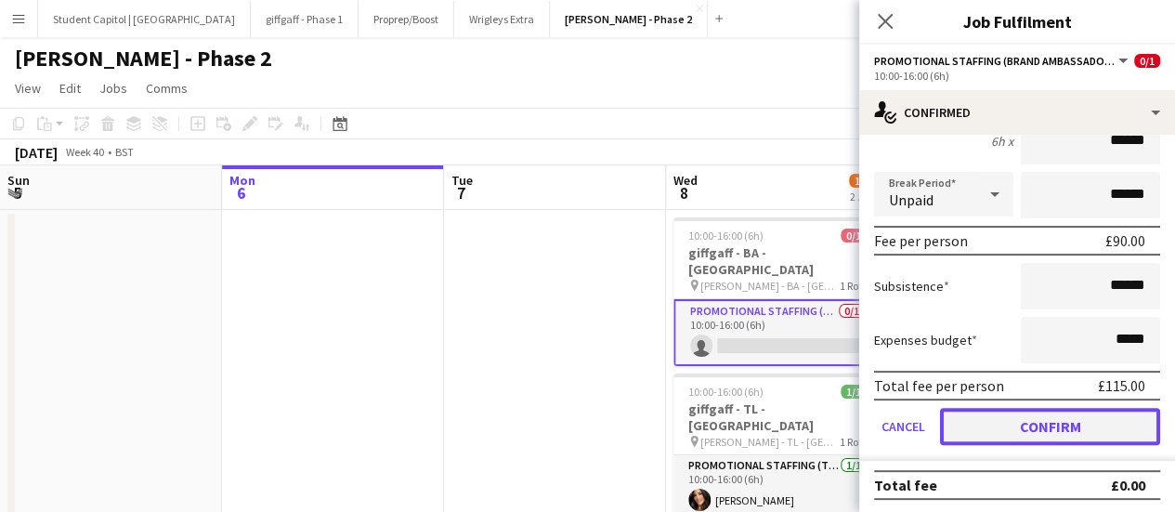
click at [1018, 422] on button "Confirm" at bounding box center [1050, 426] width 220 height 37
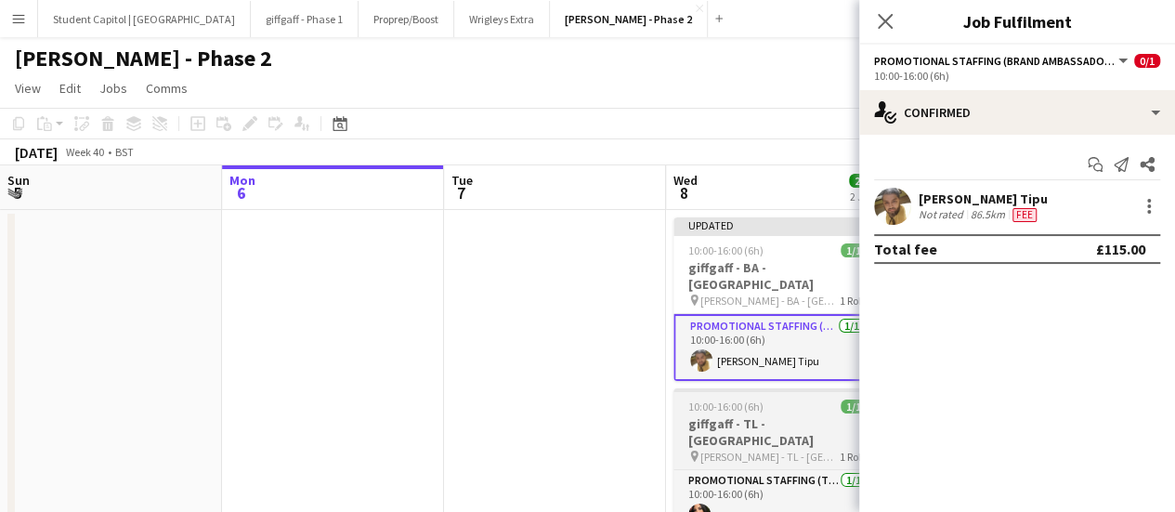
scroll to position [0, 0]
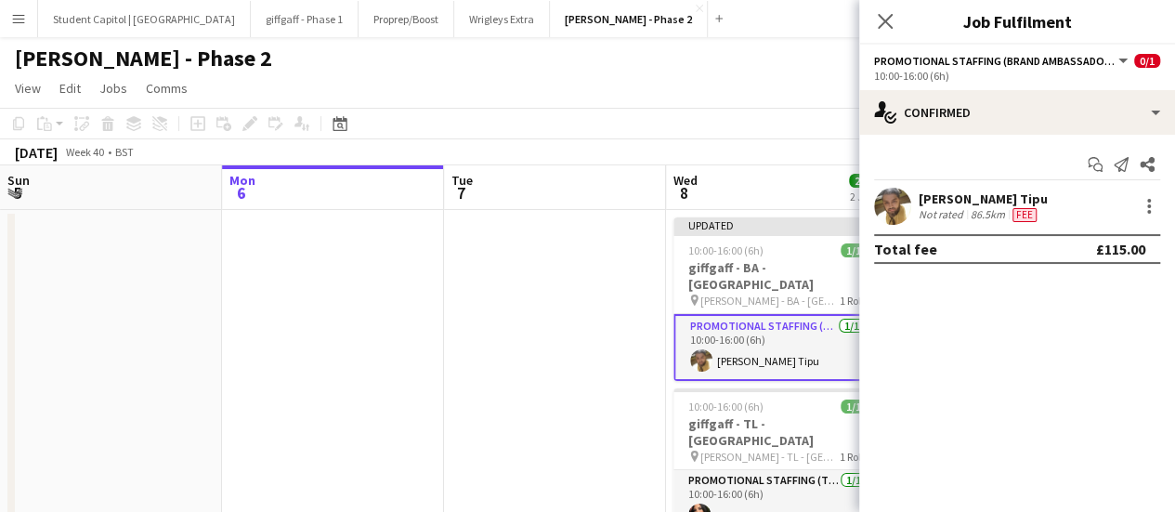
click at [561, 329] on app-date-cell at bounding box center [555, 389] width 222 height 359
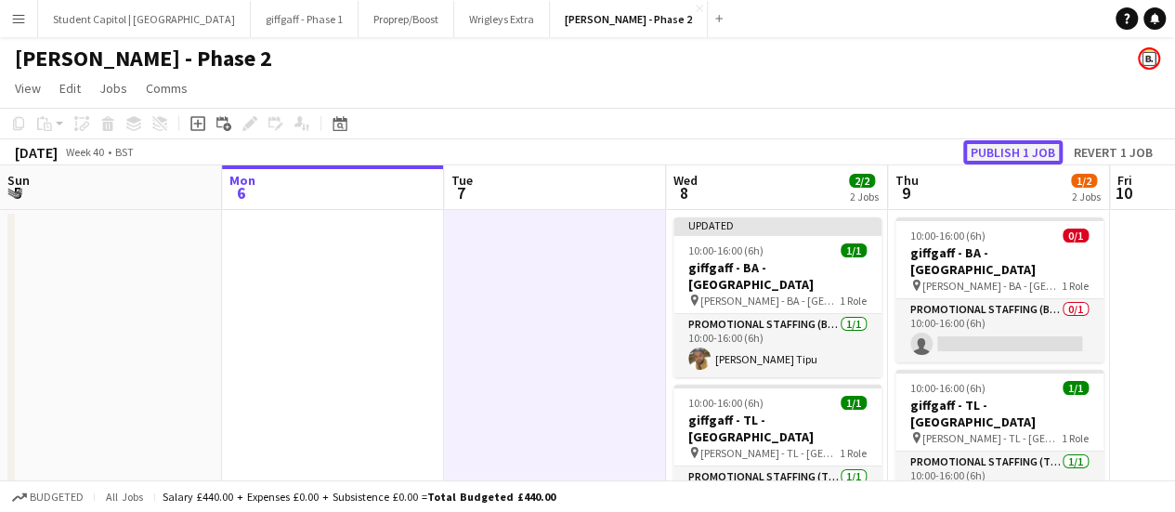
click at [996, 145] on button "Publish 1 job" at bounding box center [1012, 152] width 99 height 24
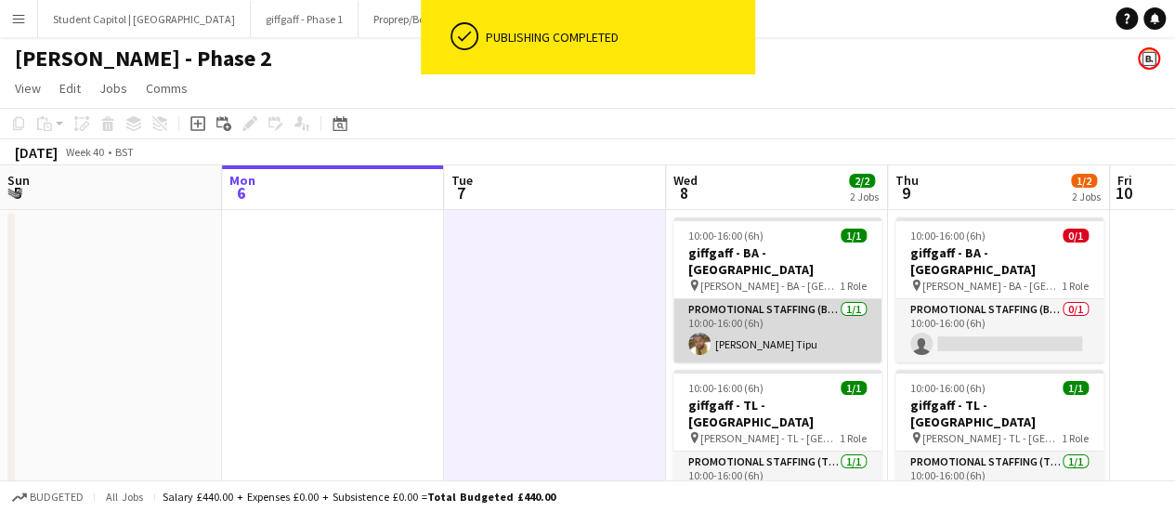
click at [698, 333] on app-user-avatar at bounding box center [699, 344] width 22 height 22
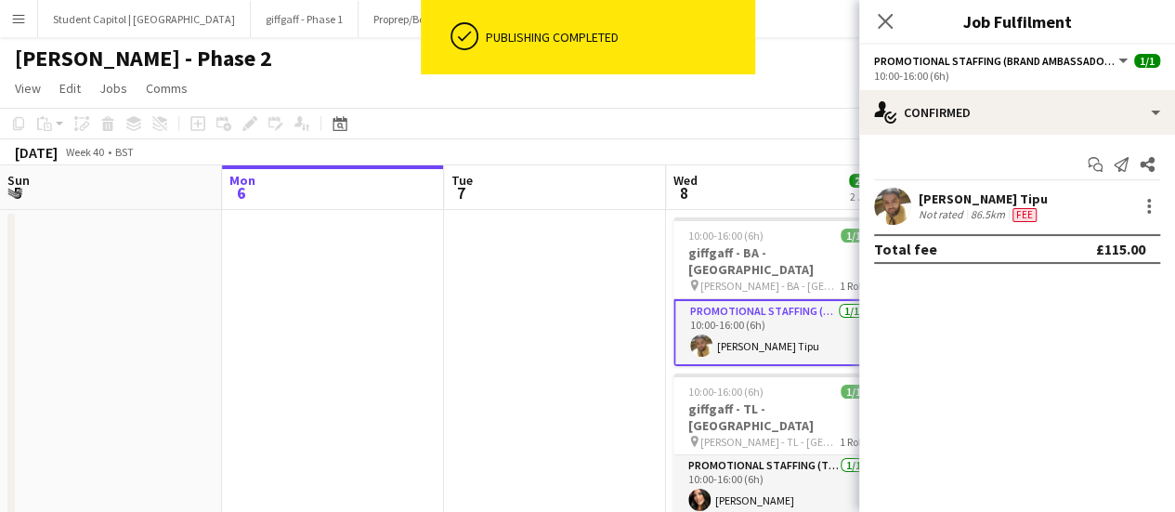
click at [905, 189] on div at bounding box center [892, 206] width 37 height 37
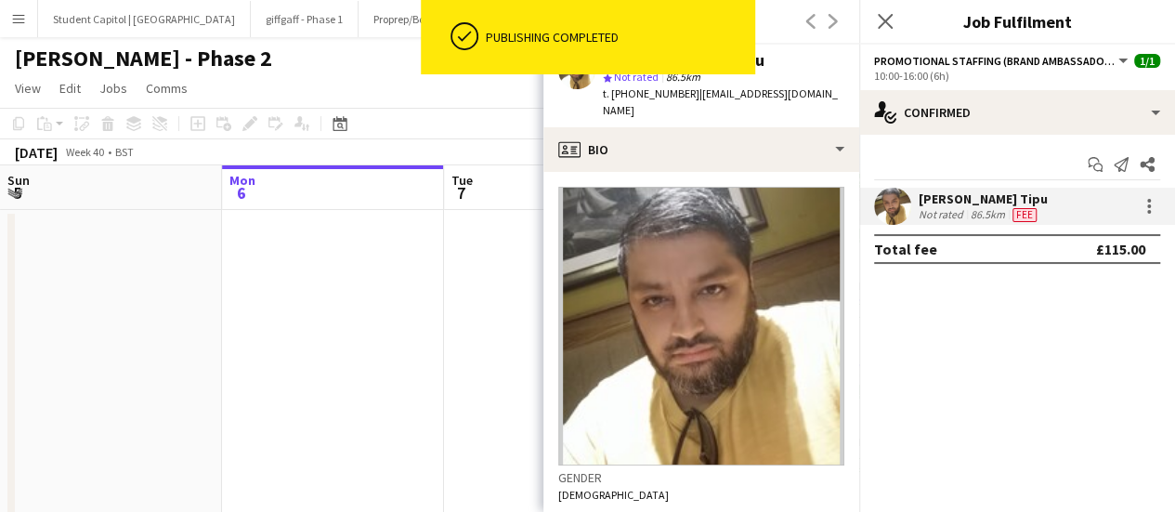
click at [456, 311] on app-date-cell at bounding box center [555, 382] width 222 height 345
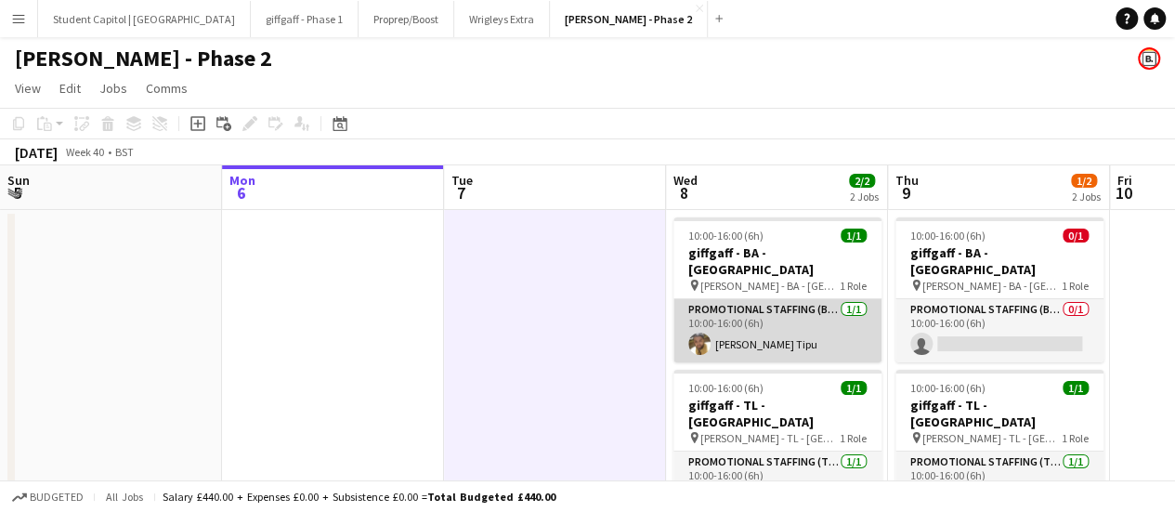
scroll to position [72, 0]
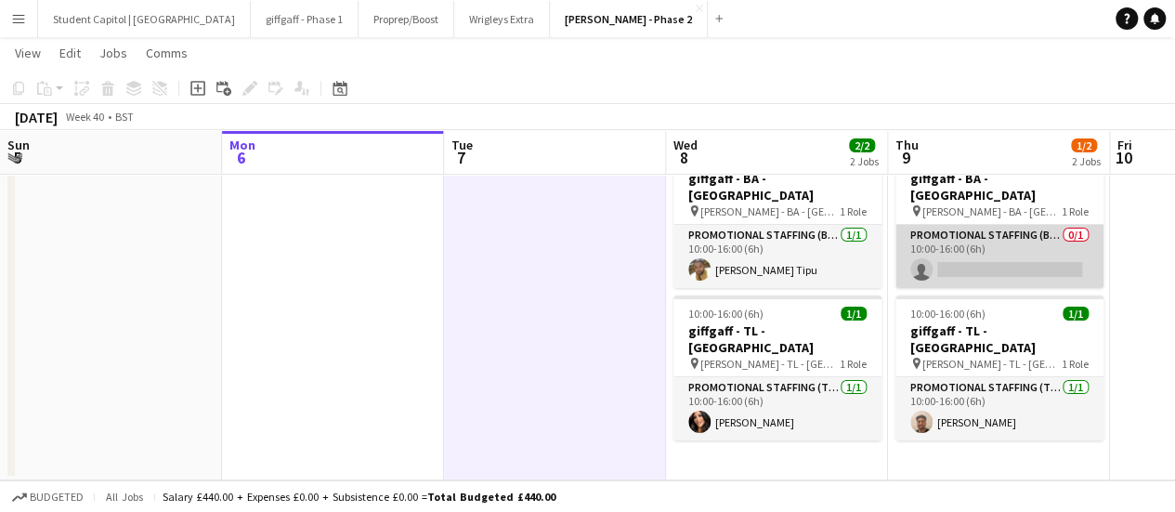
click at [971, 239] on app-card-role "Promotional Staffing (Brand Ambassadors) 0/1 10:00-16:00 (6h) single-neutral-ac…" at bounding box center [999, 256] width 208 height 63
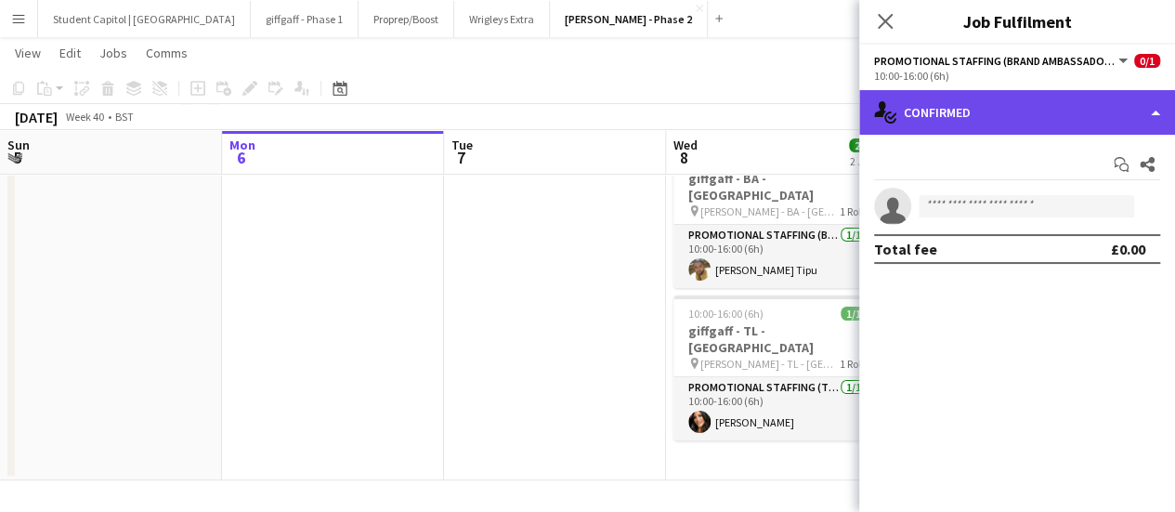
click at [1023, 116] on div "single-neutral-actions-check-2 Confirmed" at bounding box center [1017, 112] width 316 height 45
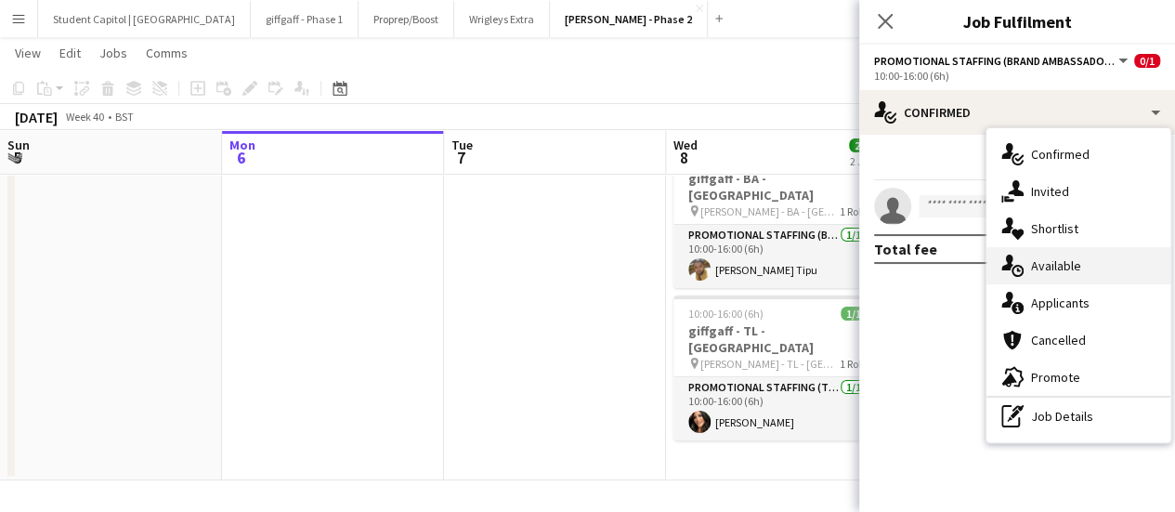
click at [1076, 283] on div "single-neutral-actions-upload Available" at bounding box center [1078, 265] width 184 height 37
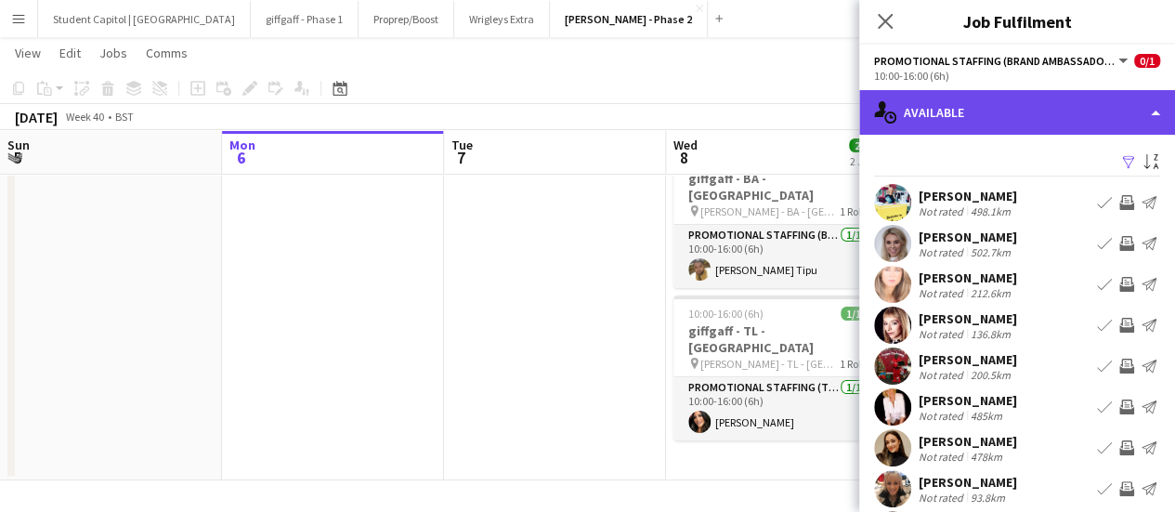
click at [1027, 114] on div "single-neutral-actions-upload Available" at bounding box center [1017, 112] width 316 height 45
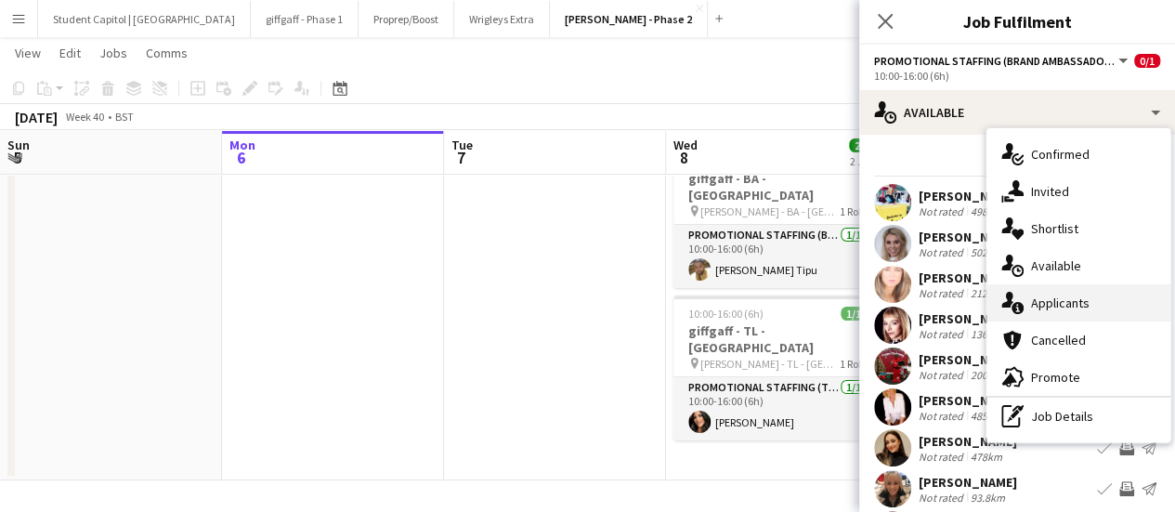
click at [1090, 294] on div "single-neutral-actions-information Applicants" at bounding box center [1078, 302] width 184 height 37
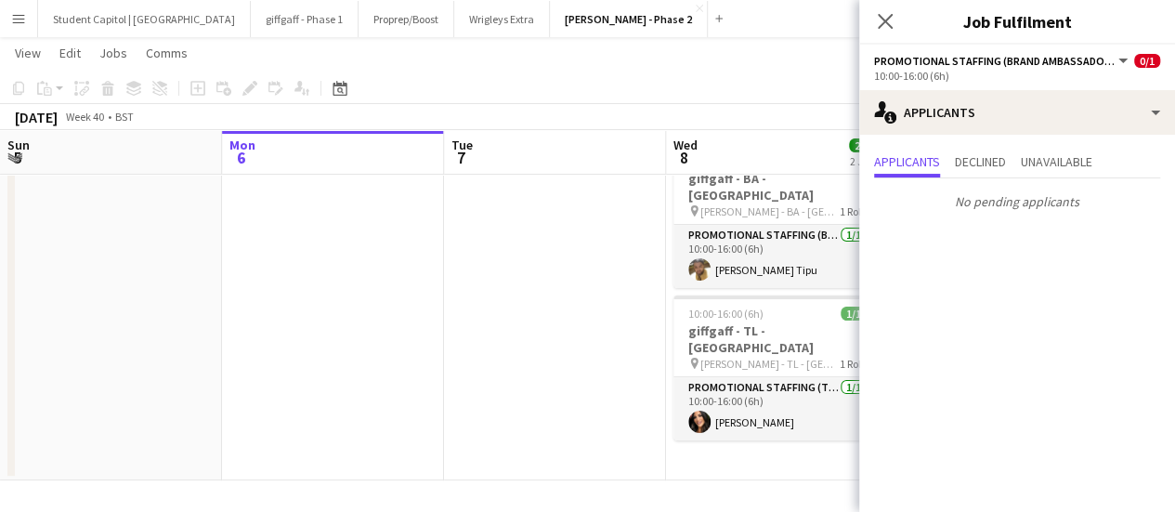
click at [642, 302] on app-date-cell at bounding box center [555, 308] width 222 height 345
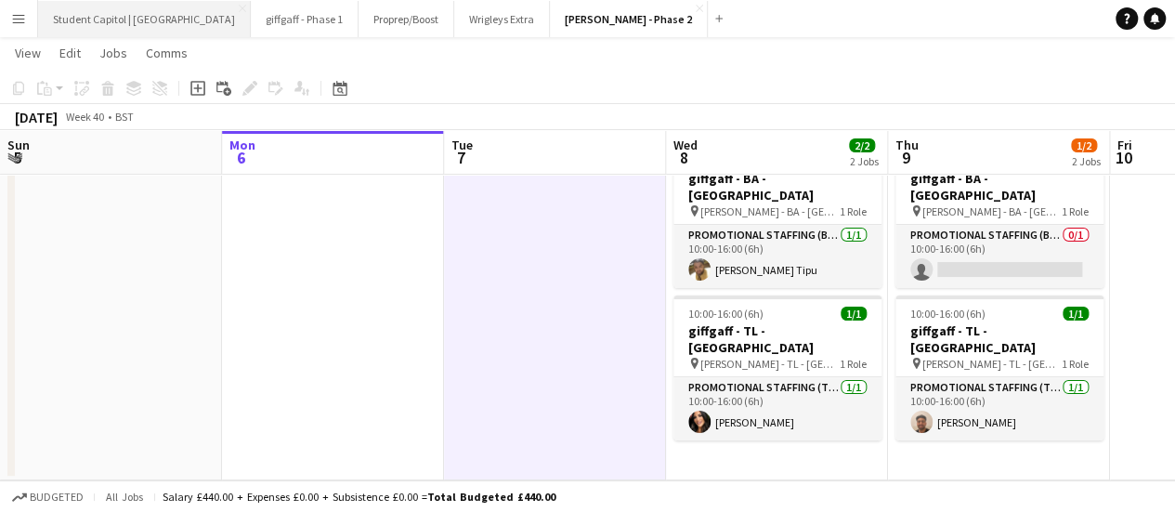
click at [144, 17] on button "Student Capitol | [GEOGRAPHIC_DATA] Close" at bounding box center [144, 19] width 213 height 36
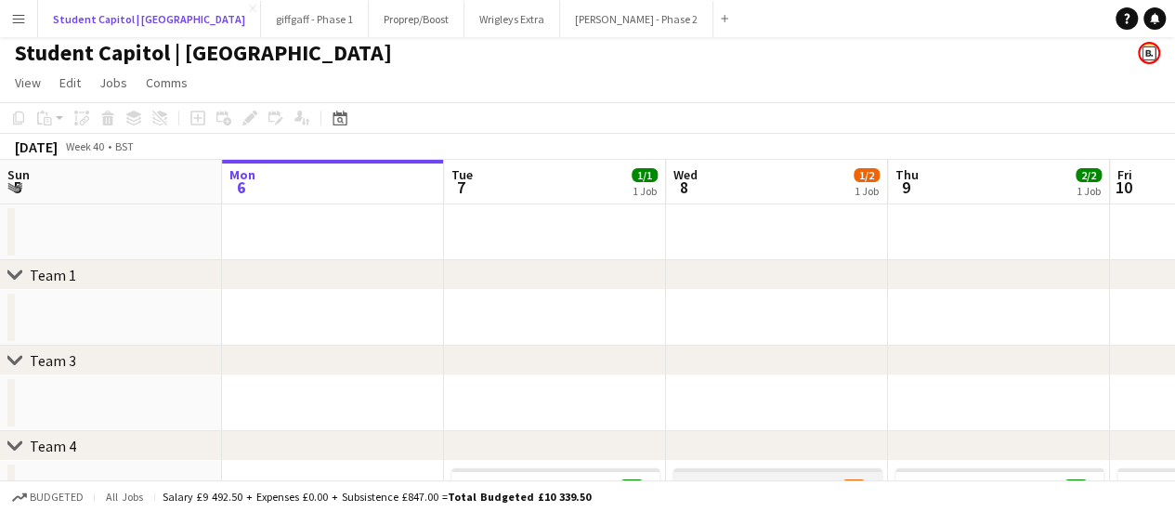
scroll to position [238, 0]
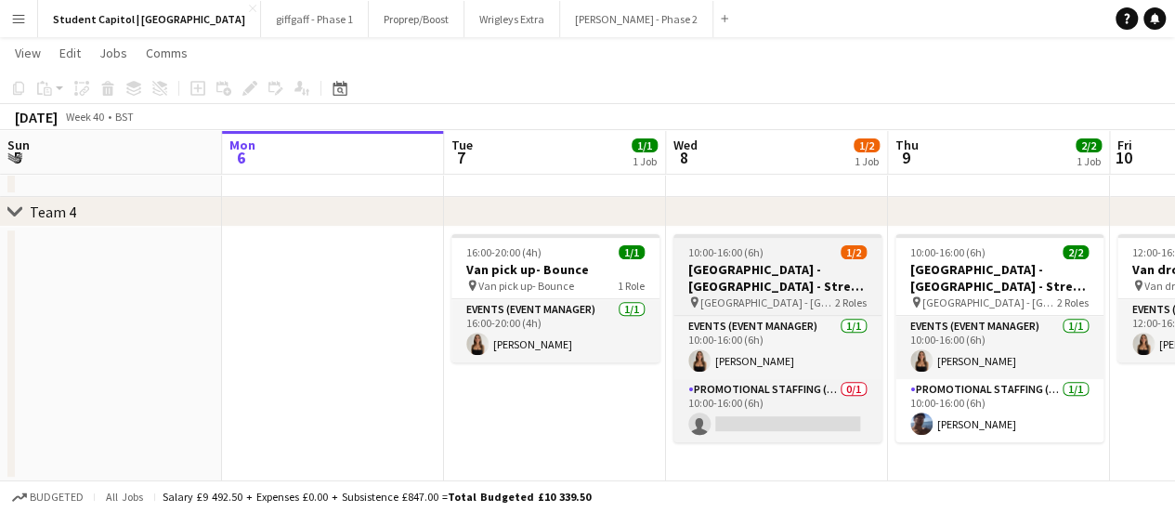
click at [761, 257] on span "10:00-16:00 (6h)" at bounding box center [725, 252] width 75 height 14
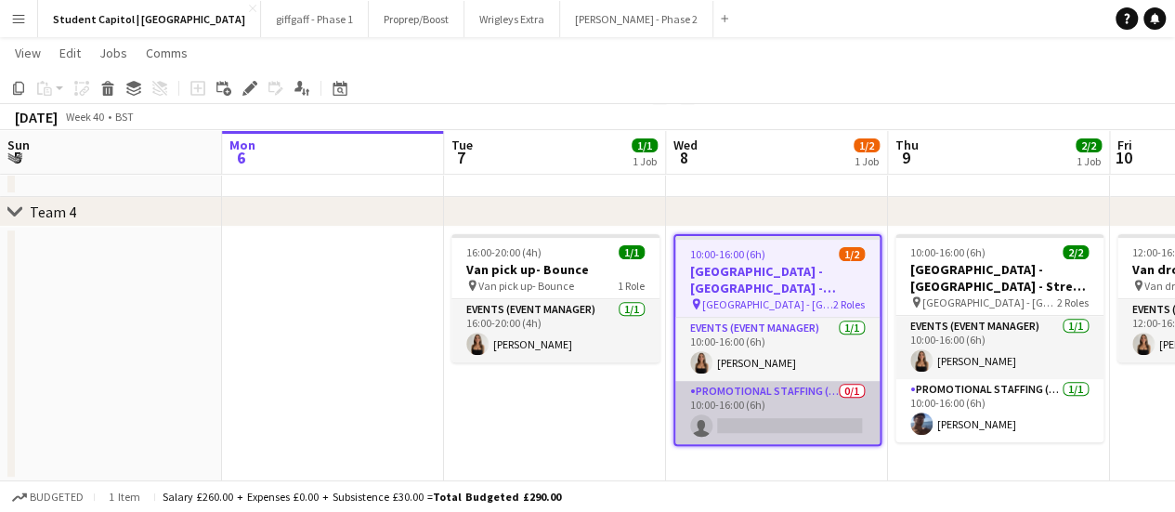
click at [782, 419] on app-card-role "Promotional Staffing (Brand Ambassadors) 0/1 10:00-16:00 (6h) single-neutral-ac…" at bounding box center [777, 412] width 204 height 63
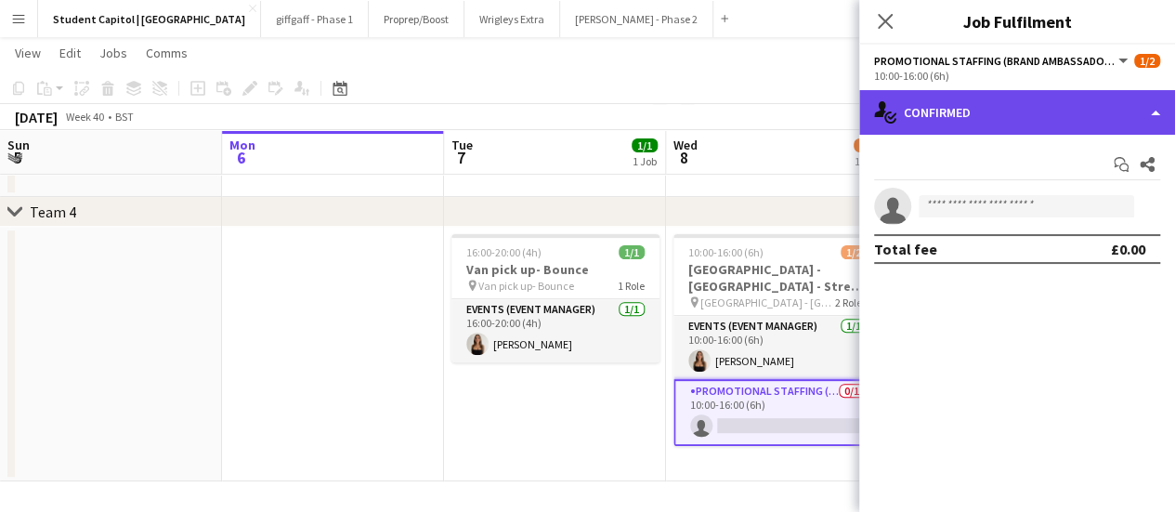
click at [1005, 102] on div "single-neutral-actions-check-2 Confirmed" at bounding box center [1017, 112] width 316 height 45
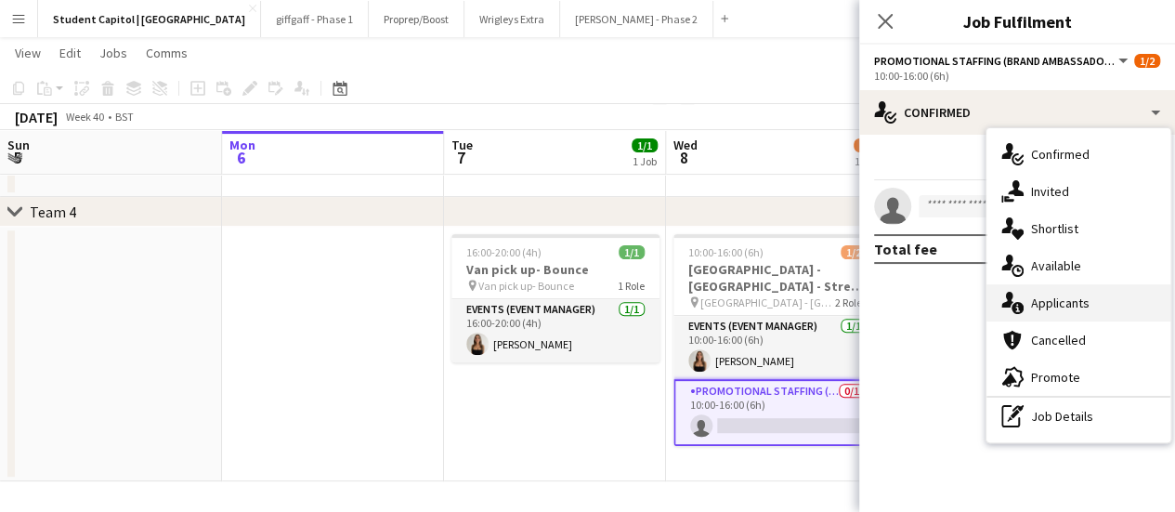
click at [1064, 288] on div "single-neutral-actions-information Applicants" at bounding box center [1078, 302] width 184 height 37
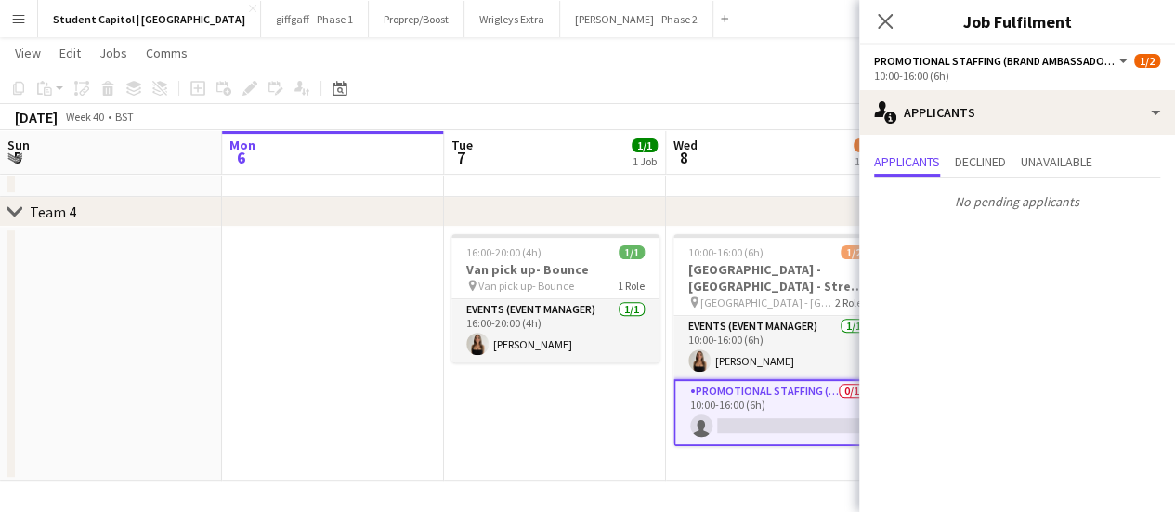
click at [574, 385] on app-date-cell "16:00-20:00 (4h) 1/1 Van pick up- Bounce pin Van pick up- Bounce 1 Role Events …" at bounding box center [555, 354] width 222 height 254
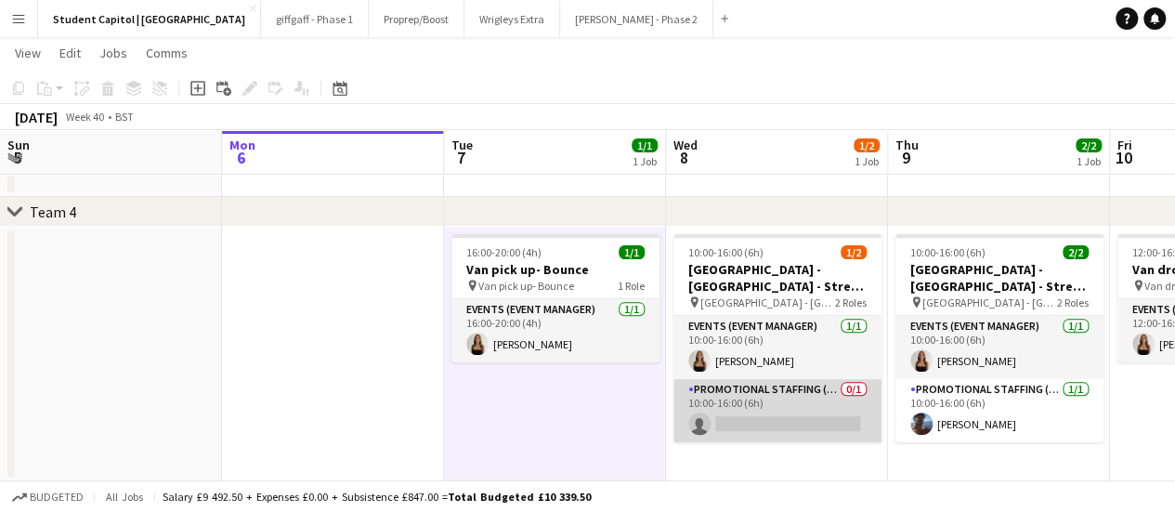
click at [791, 385] on app-card-role "Promotional Staffing (Brand Ambassadors) 0/1 10:00-16:00 (6h) single-neutral-ac…" at bounding box center [777, 410] width 208 height 63
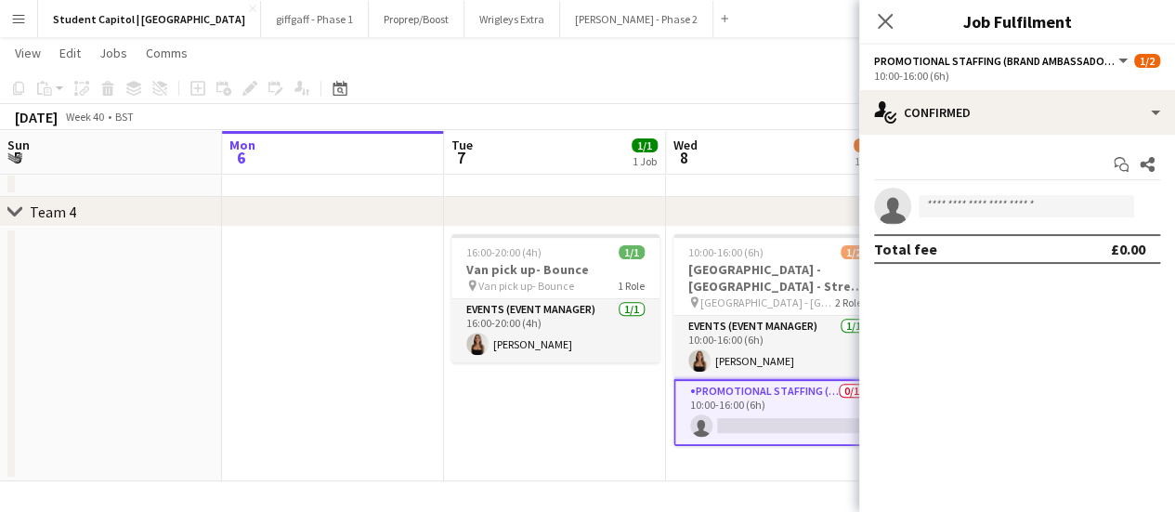
click at [22, 10] on button "Menu" at bounding box center [18, 18] width 37 height 37
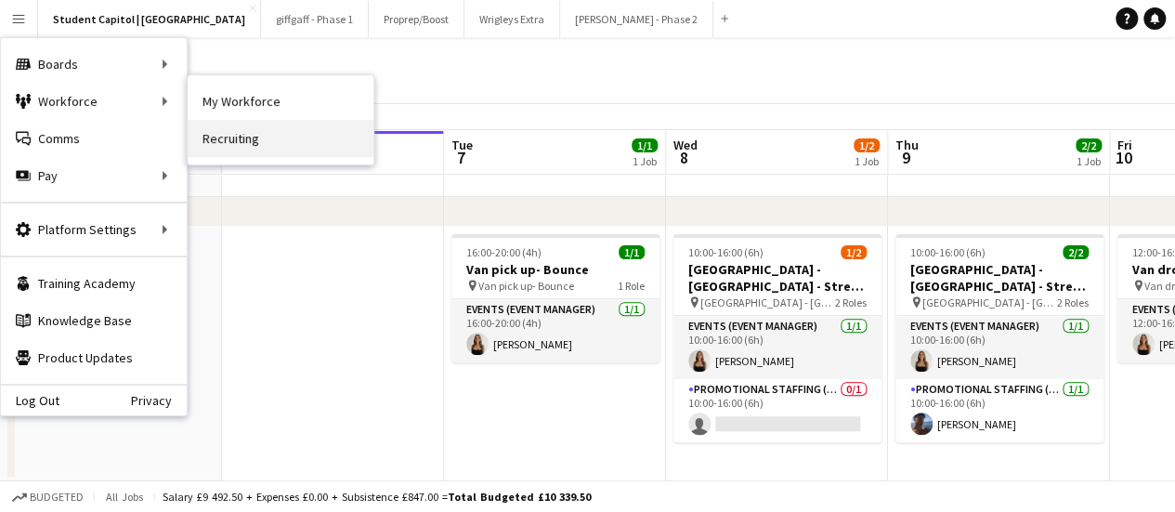
click at [207, 127] on link "Recruiting" at bounding box center [281, 138] width 186 height 37
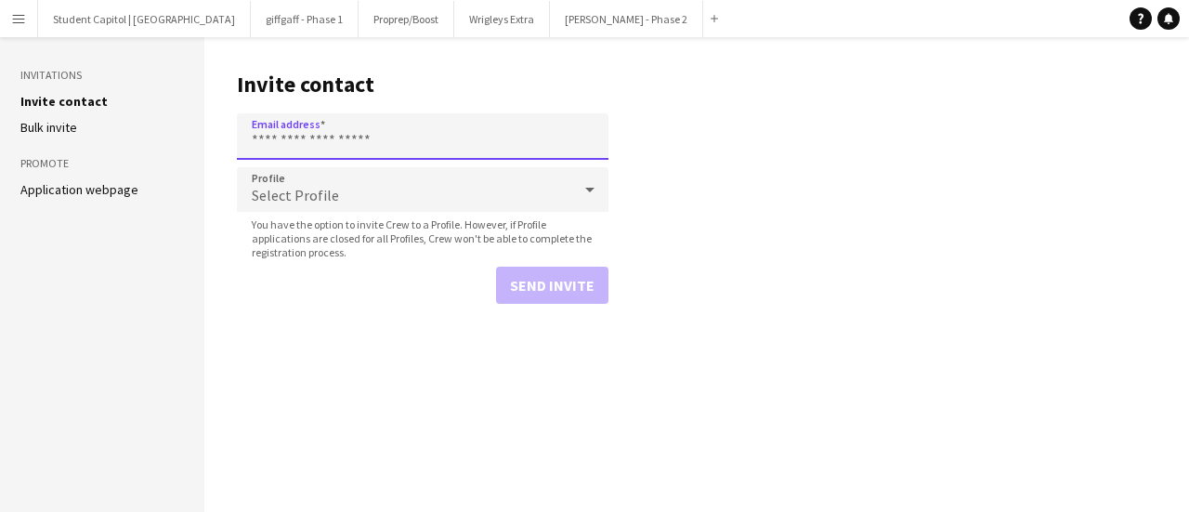
click at [318, 127] on input "Email address" at bounding box center [423, 136] width 372 height 46
paste input "**********"
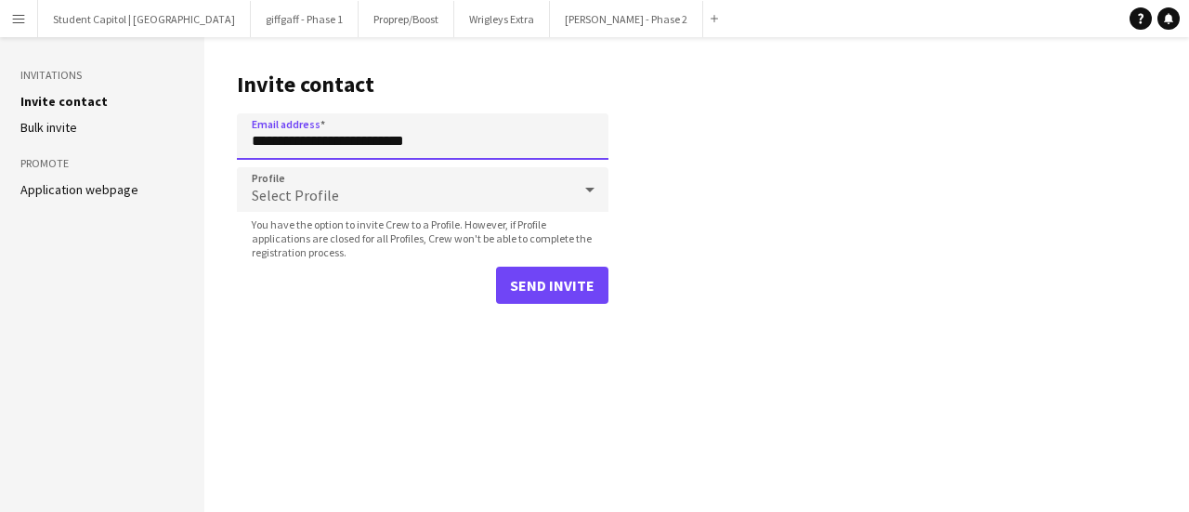
type input "**********"
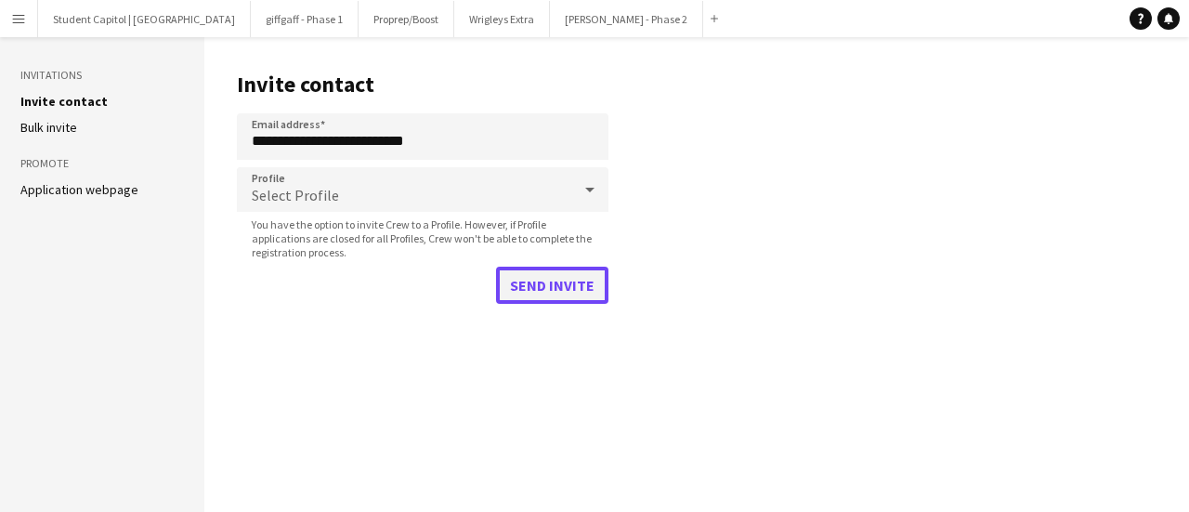
click at [559, 281] on button "Send invite" at bounding box center [552, 285] width 112 height 37
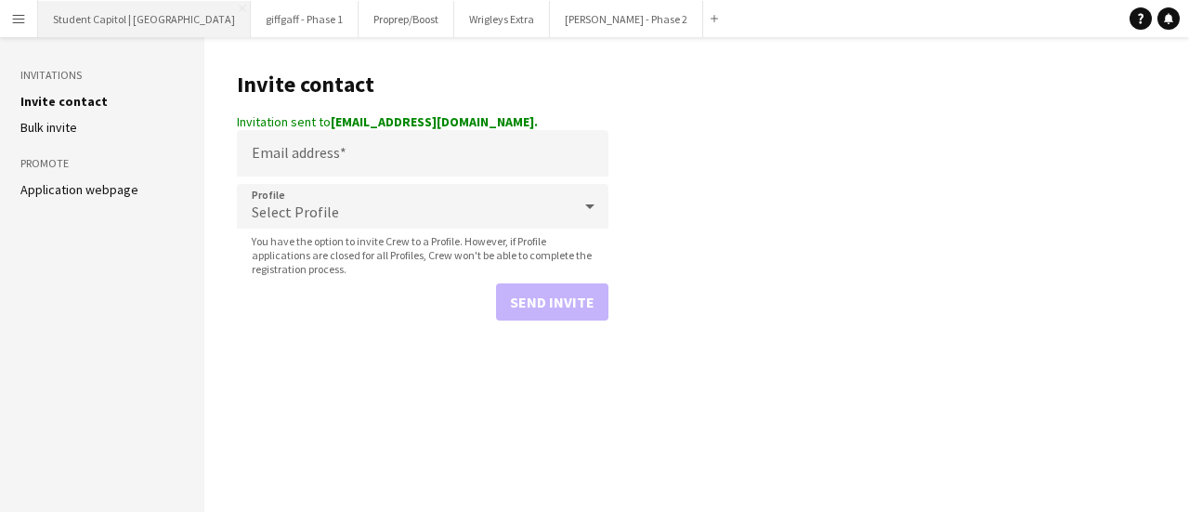
click at [79, 13] on button "Student Capitol | [GEOGRAPHIC_DATA] Close" at bounding box center [144, 19] width 213 height 36
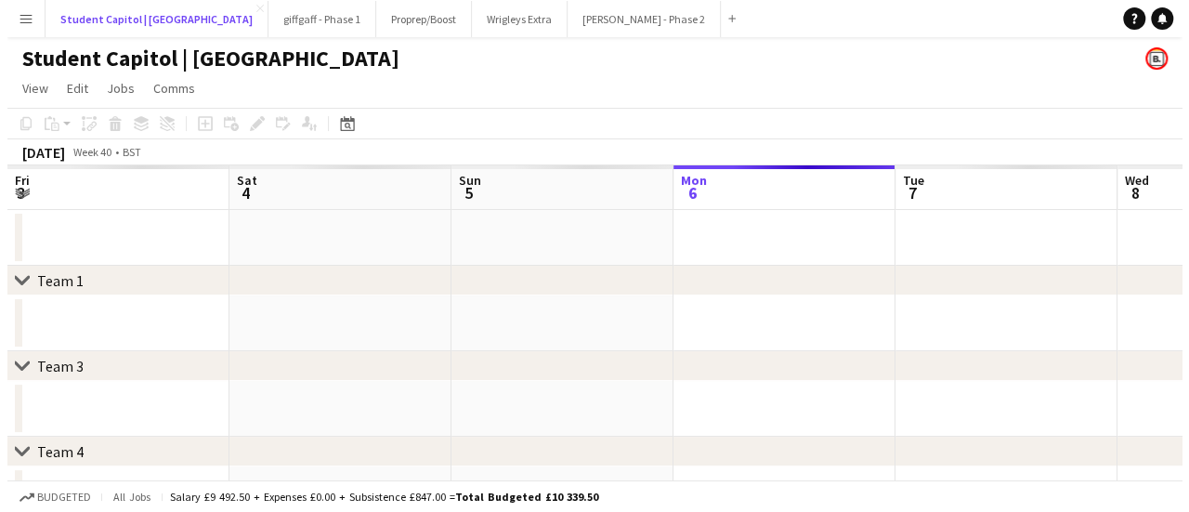
scroll to position [0, 444]
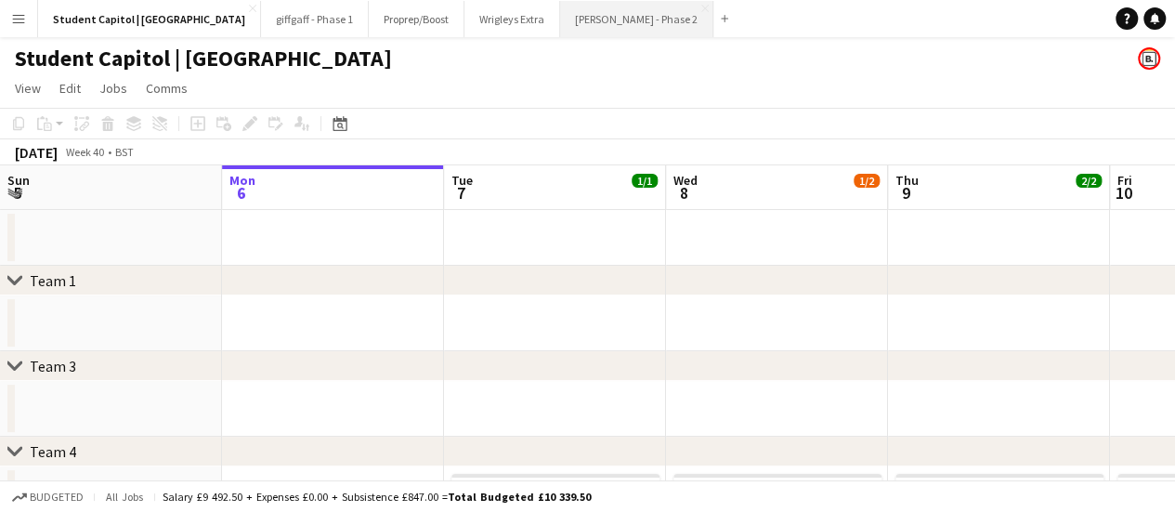
click at [587, 23] on button "[PERSON_NAME] - Phase 2 Close" at bounding box center [636, 19] width 153 height 36
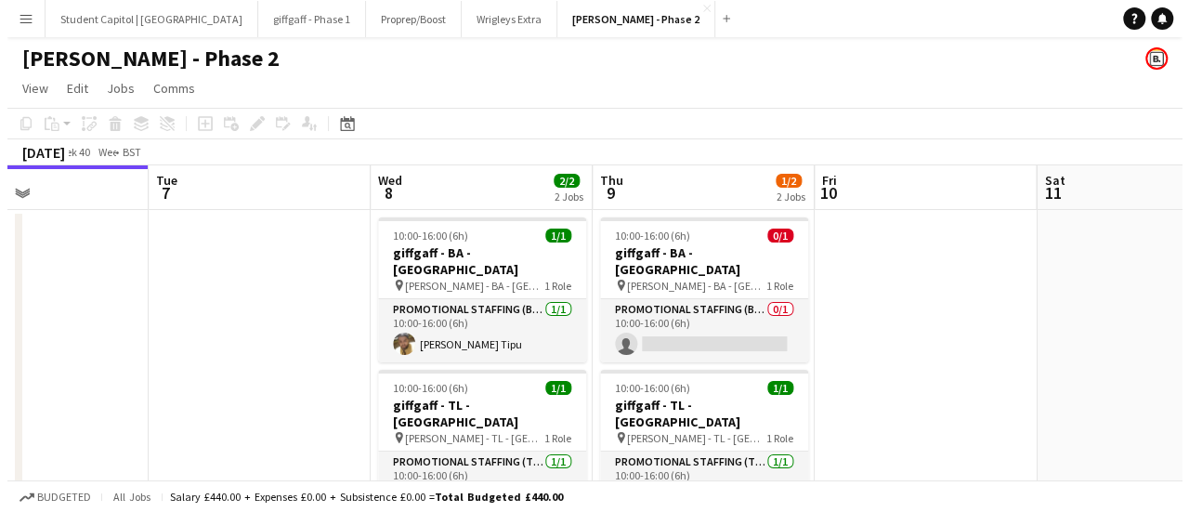
scroll to position [0, 790]
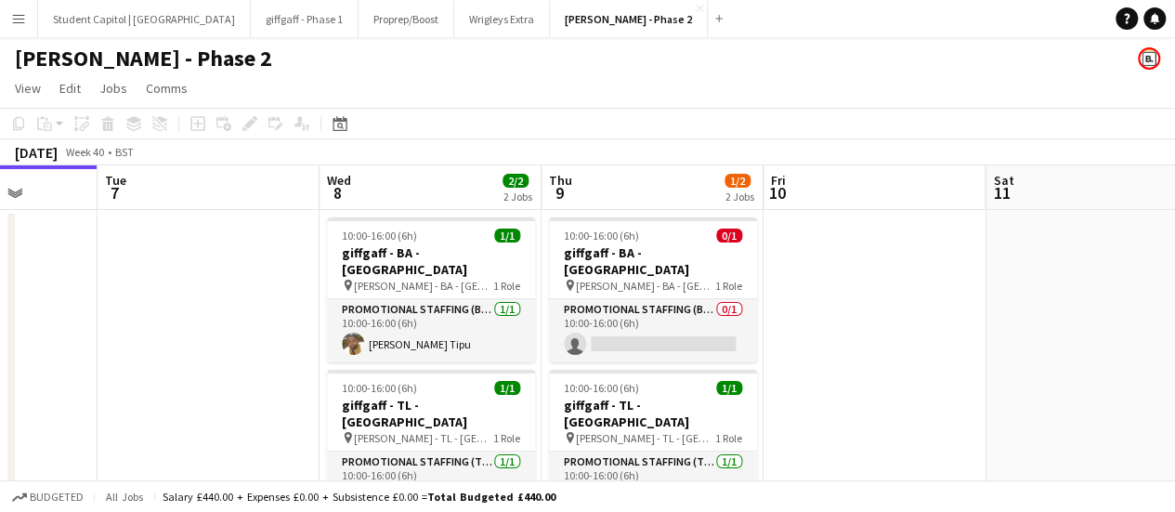
drag, startPoint x: 619, startPoint y: 408, endPoint x: 277, endPoint y: 384, distance: 342.7
click at [272, 388] on app-calendar-viewport "Fri 3 Sat 4 Sun 5 Mon 6 Tue 7 Wed 8 2/2 2 Jobs Thu 9 1/2 2 Jobs Fri 10 Sat 11 S…" at bounding box center [587, 359] width 1175 height 389
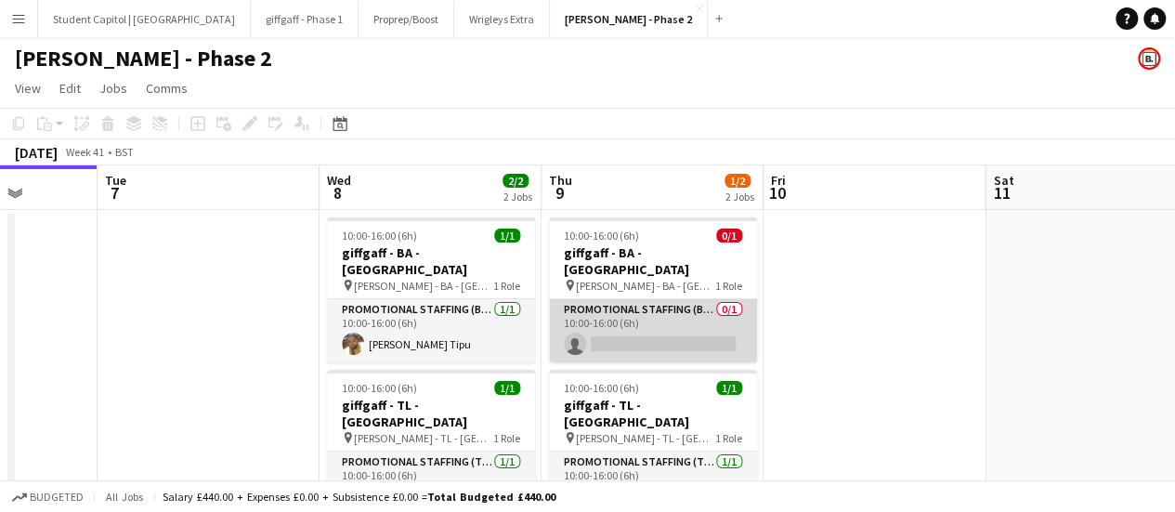
click at [639, 311] on app-card-role "Promotional Staffing (Brand Ambassadors) 0/1 10:00-16:00 (6h) single-neutral-ac…" at bounding box center [653, 330] width 208 height 63
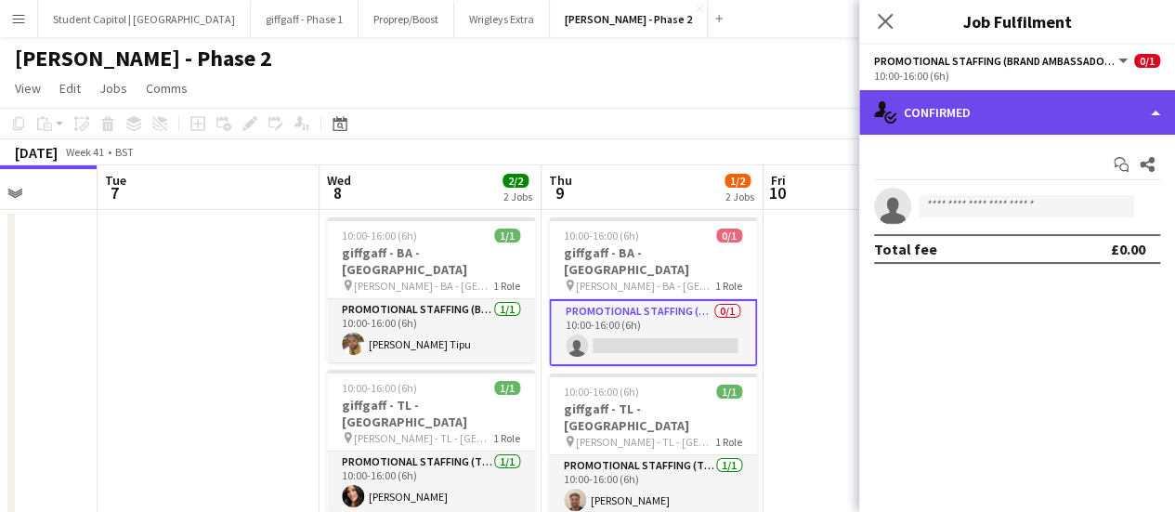
click at [962, 125] on div "single-neutral-actions-check-2 Confirmed" at bounding box center [1017, 112] width 316 height 45
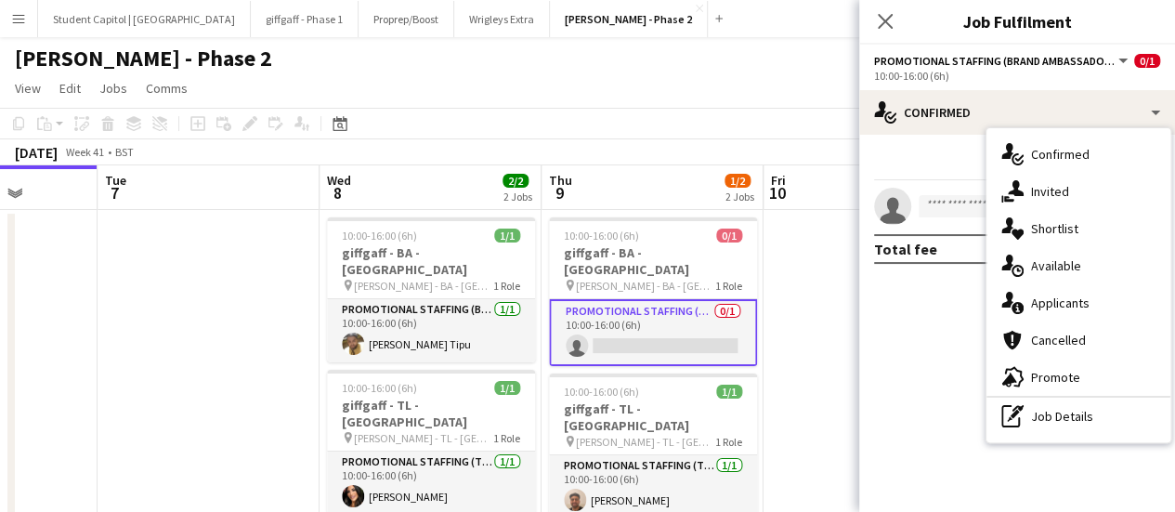
click at [907, 385] on mat-expansion-panel "check Confirmed Start chat Share single-neutral-actions Total fee £0.00" at bounding box center [1017, 323] width 316 height 377
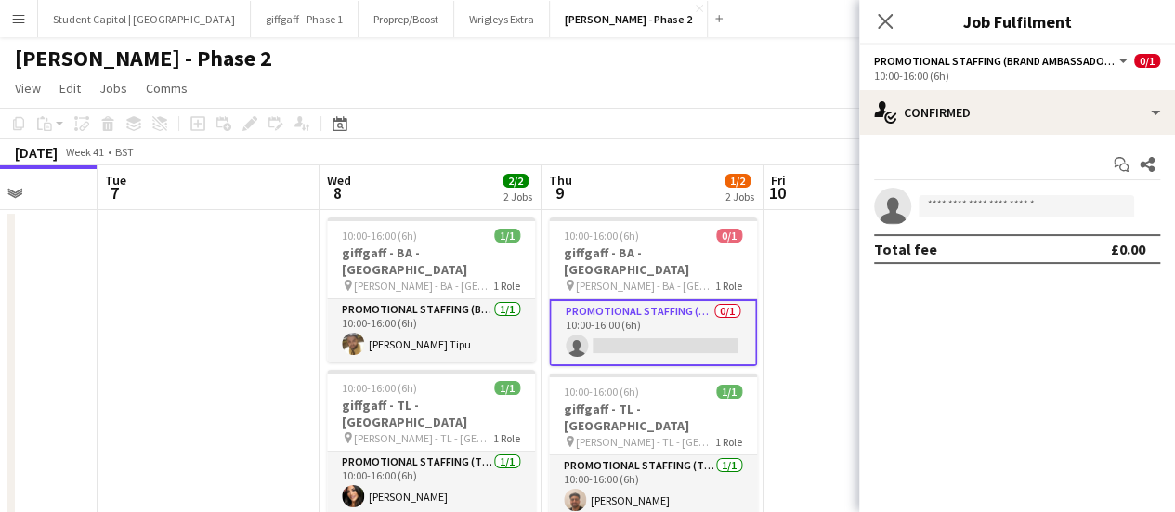
click at [807, 308] on app-date-cell at bounding box center [874, 382] width 222 height 345
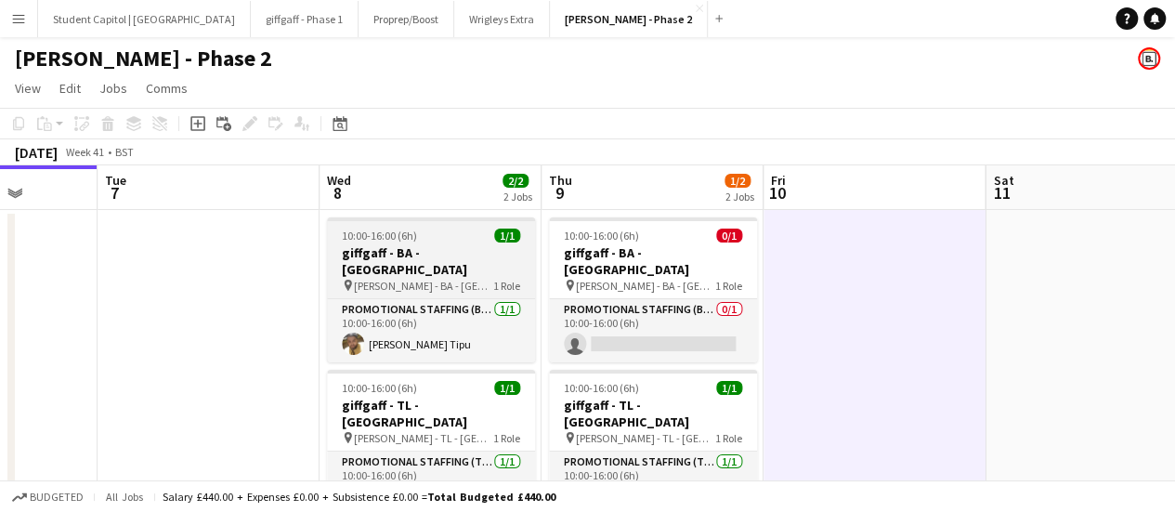
click at [411, 249] on h3 "giffgaff - BA - [GEOGRAPHIC_DATA]" at bounding box center [431, 260] width 208 height 33
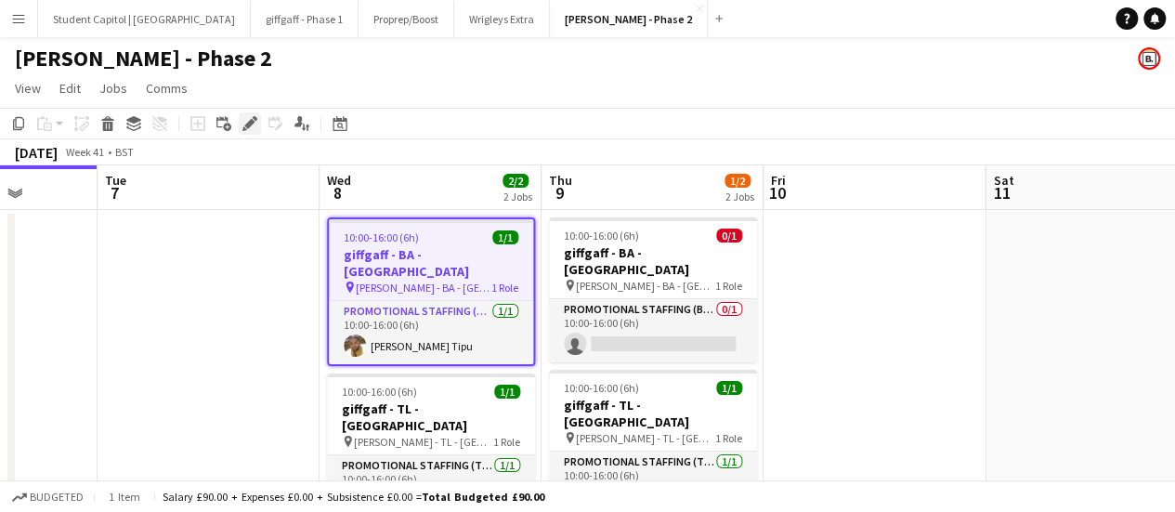
click at [253, 124] on icon at bounding box center [249, 124] width 10 height 10
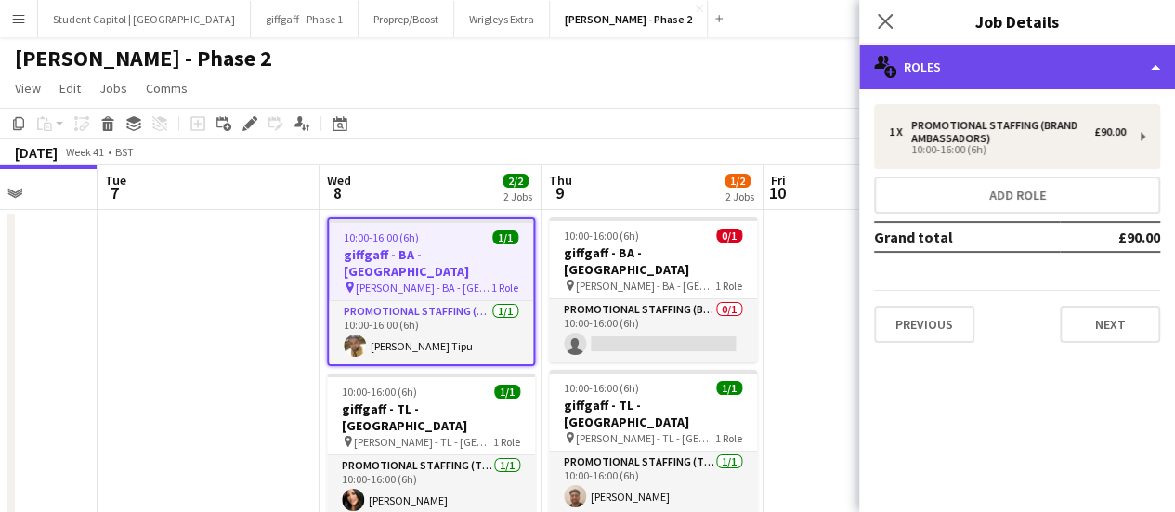
click at [1029, 62] on div "multiple-users-add Roles" at bounding box center [1017, 67] width 316 height 45
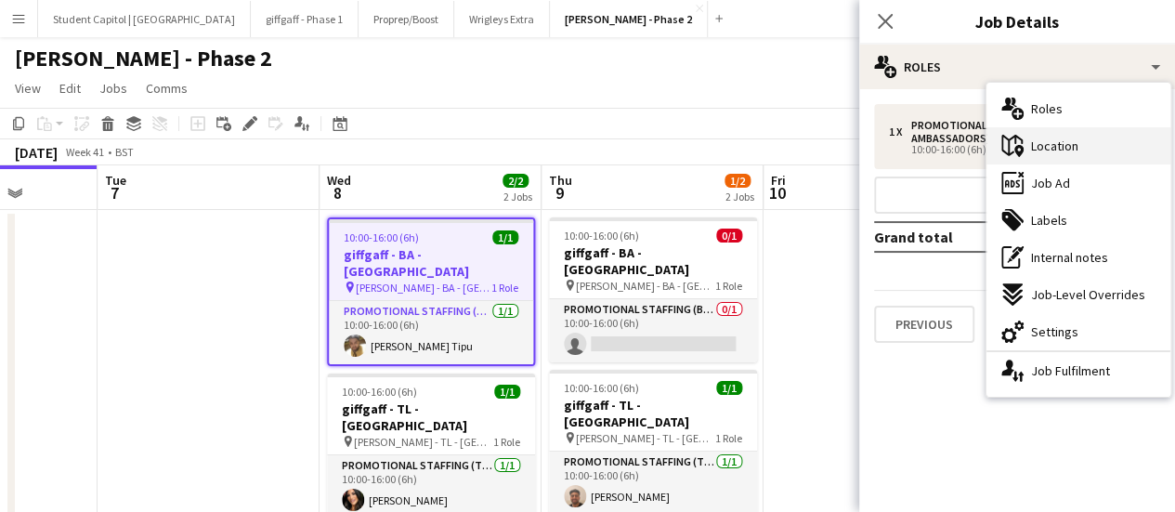
click at [1062, 135] on div "maps-pin-1 Location" at bounding box center [1078, 145] width 184 height 37
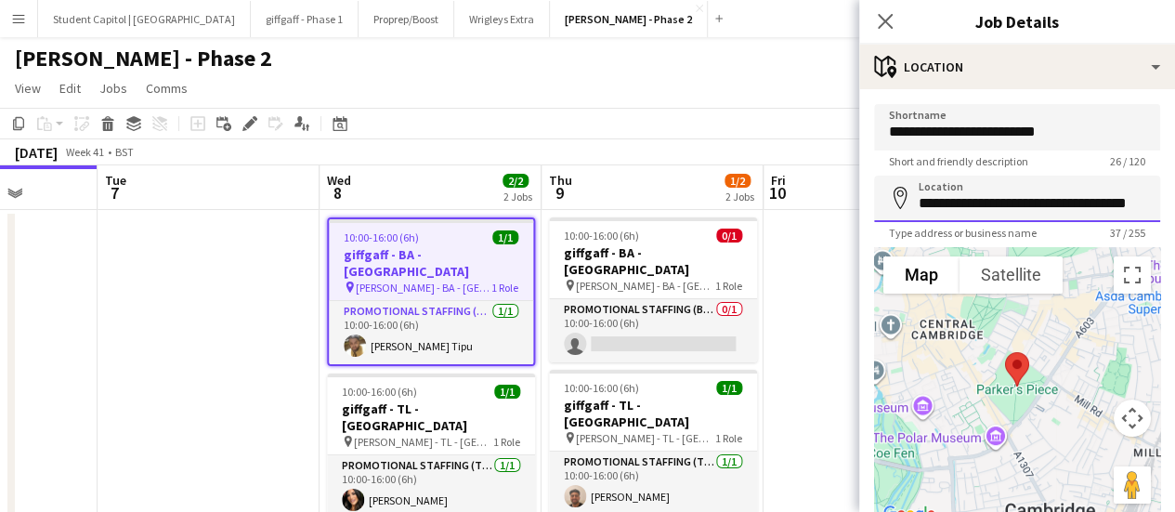
click at [1054, 211] on input "**********" at bounding box center [1017, 199] width 286 height 46
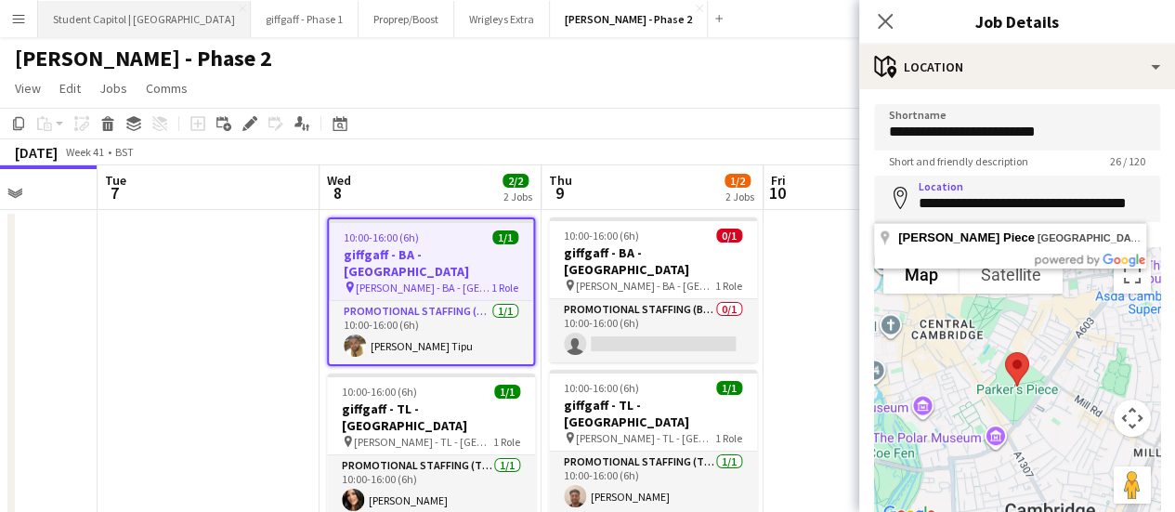
click at [124, 20] on button "Student Capitol | [GEOGRAPHIC_DATA] Close" at bounding box center [144, 19] width 213 height 36
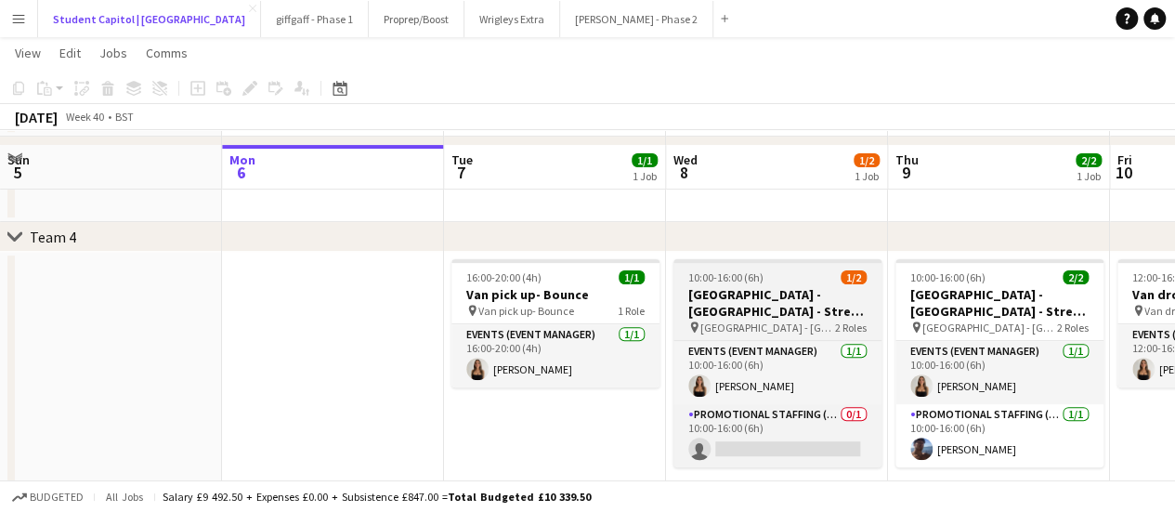
scroll to position [238, 0]
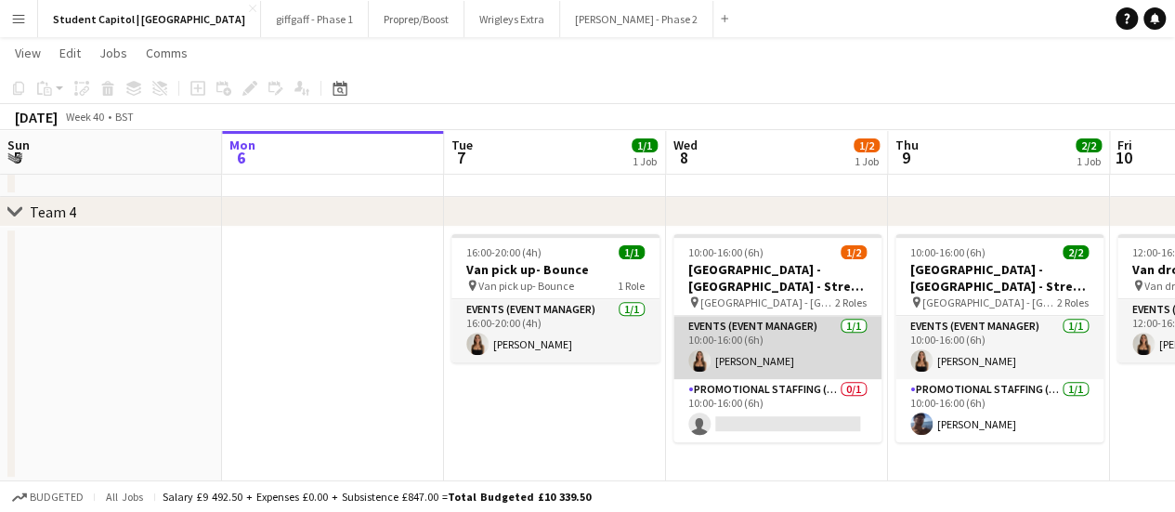
click at [767, 360] on app-card-role "Events (Event Manager) [DATE] 10:00-16:00 (6h) [PERSON_NAME]" at bounding box center [777, 347] width 208 height 63
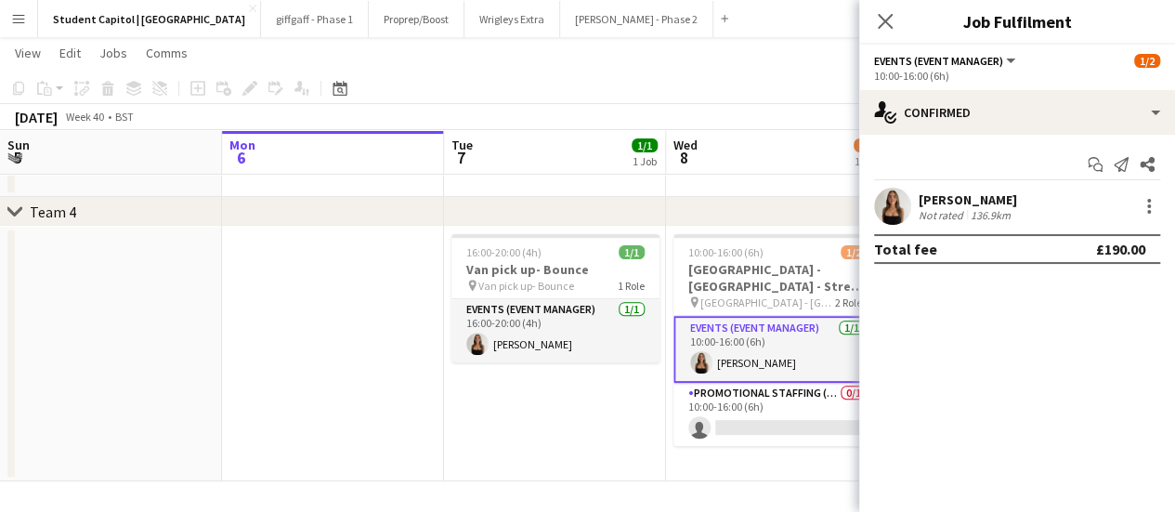
click at [937, 202] on div "[PERSON_NAME]" at bounding box center [968, 199] width 98 height 17
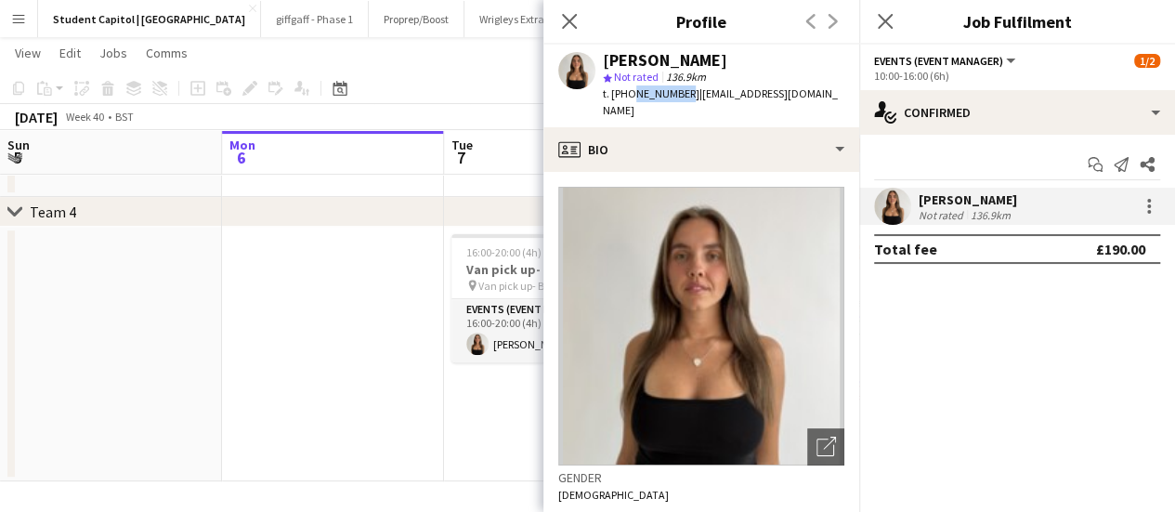
drag, startPoint x: 680, startPoint y: 96, endPoint x: 625, endPoint y: 101, distance: 55.1
click at [625, 101] on div "t. [PHONE_NUMBER] | [EMAIL_ADDRESS][DOMAIN_NAME]" at bounding box center [723, 101] width 241 height 33
copy span "772081007"
click at [431, 311] on app-date-cell at bounding box center [333, 354] width 222 height 254
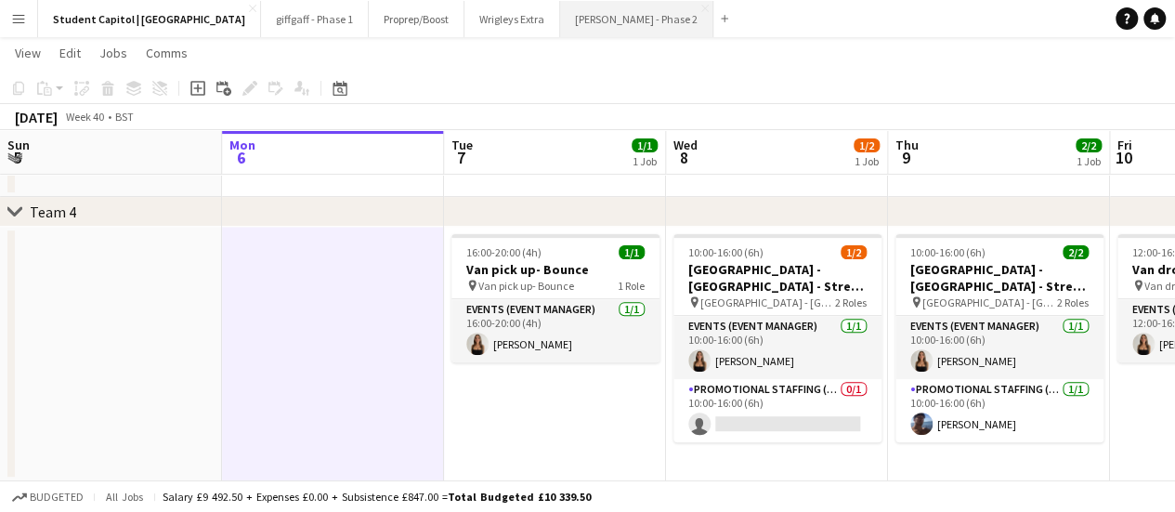
click at [560, 8] on button "[PERSON_NAME] - Phase 2 Close" at bounding box center [636, 19] width 153 height 36
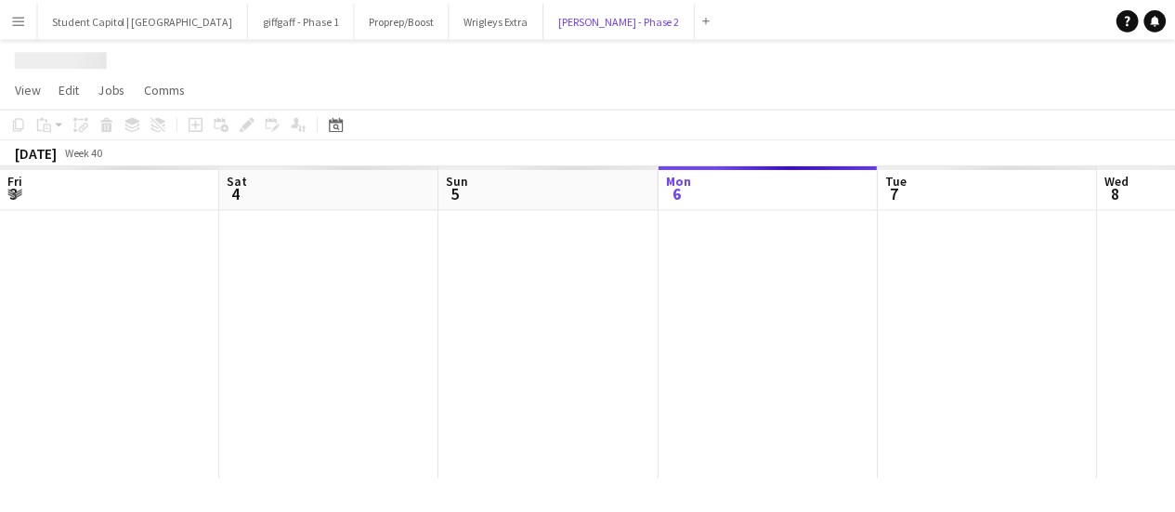
scroll to position [0, 444]
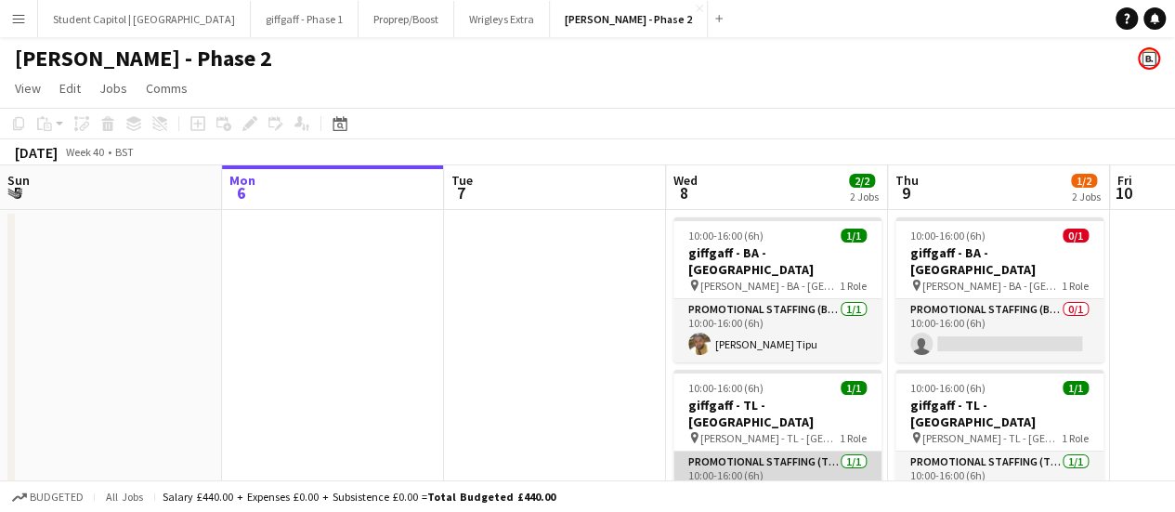
click at [792, 451] on app-card-role "Promotional Staffing (Team Leader) [DATE] 10:00-16:00 (6h) [PERSON_NAME]" at bounding box center [777, 482] width 208 height 63
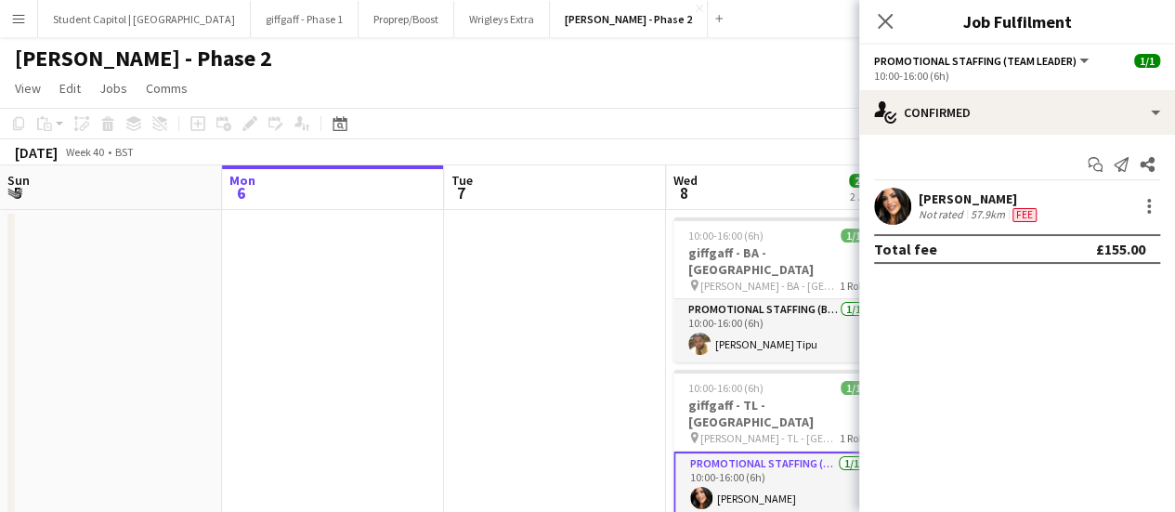
click at [880, 194] on app-user-avatar at bounding box center [892, 206] width 37 height 37
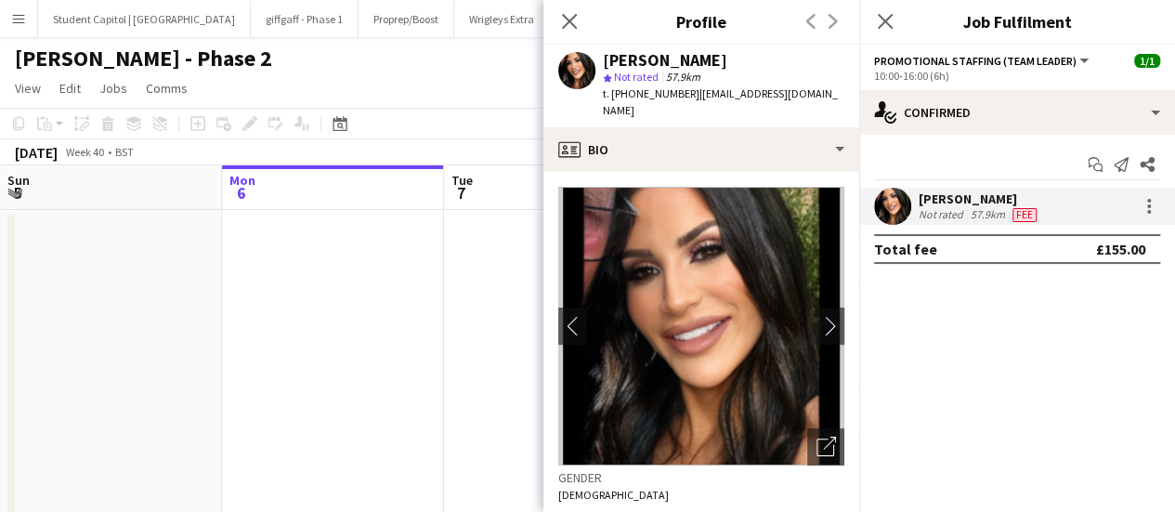
drag, startPoint x: 694, startPoint y: 90, endPoint x: 849, endPoint y: 94, distance: 155.2
click at [849, 94] on div "[PERSON_NAME] star Not rated 57.9km t. [PHONE_NUMBER] | [EMAIL_ADDRESS][DOMAIN_…" at bounding box center [701, 86] width 316 height 83
copy span "[EMAIL_ADDRESS][DOMAIN_NAME]"
click at [1148, 197] on div at bounding box center [1149, 206] width 22 height 22
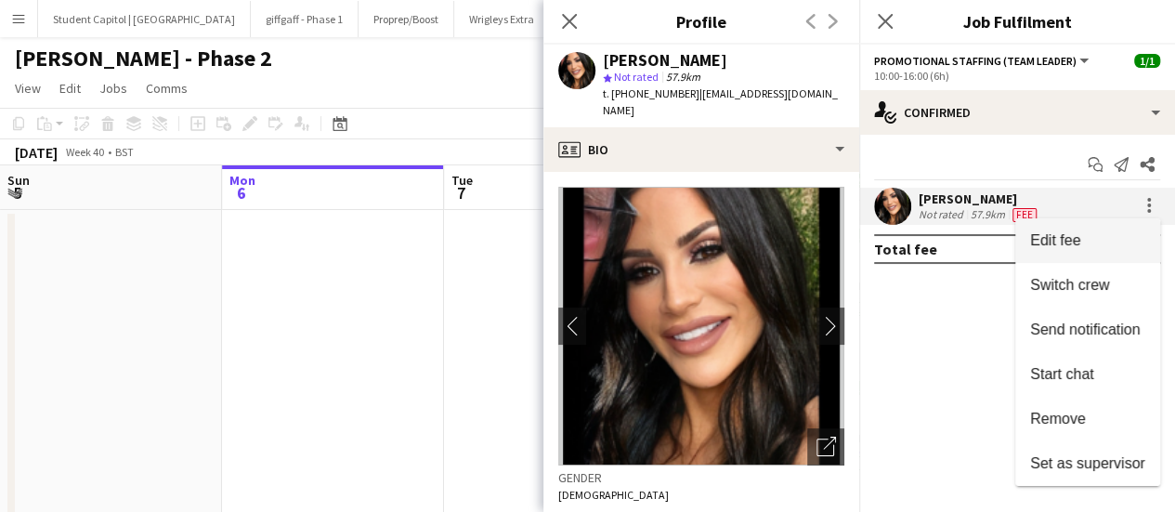
click at [1101, 235] on span "Edit fee" at bounding box center [1087, 240] width 115 height 17
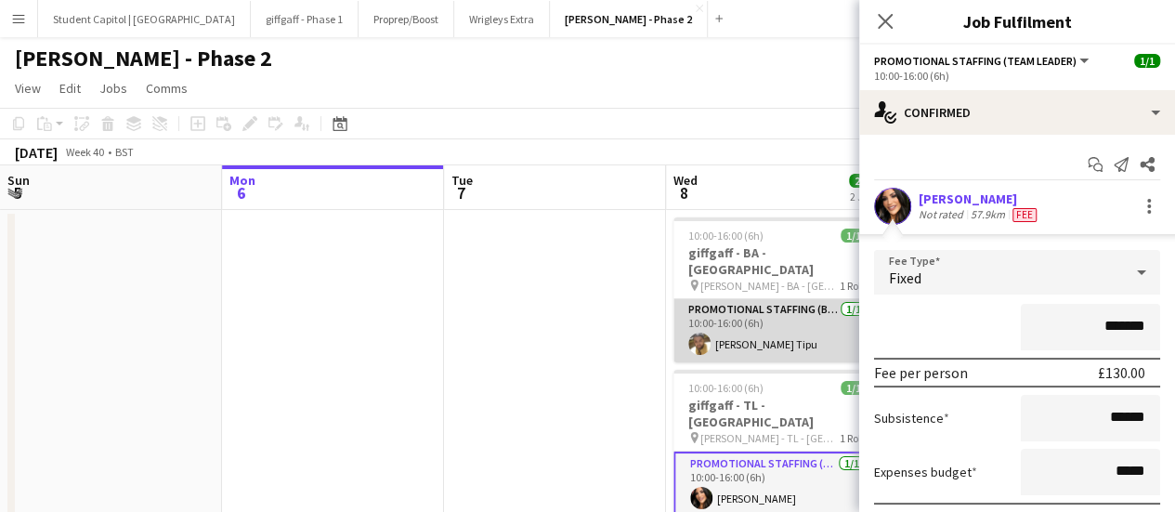
click at [758, 307] on app-card-role "Promotional Staffing (Brand Ambassadors) [DATE] 10:00-16:00 (6h) [PERSON_NAME] …" at bounding box center [777, 330] width 208 height 63
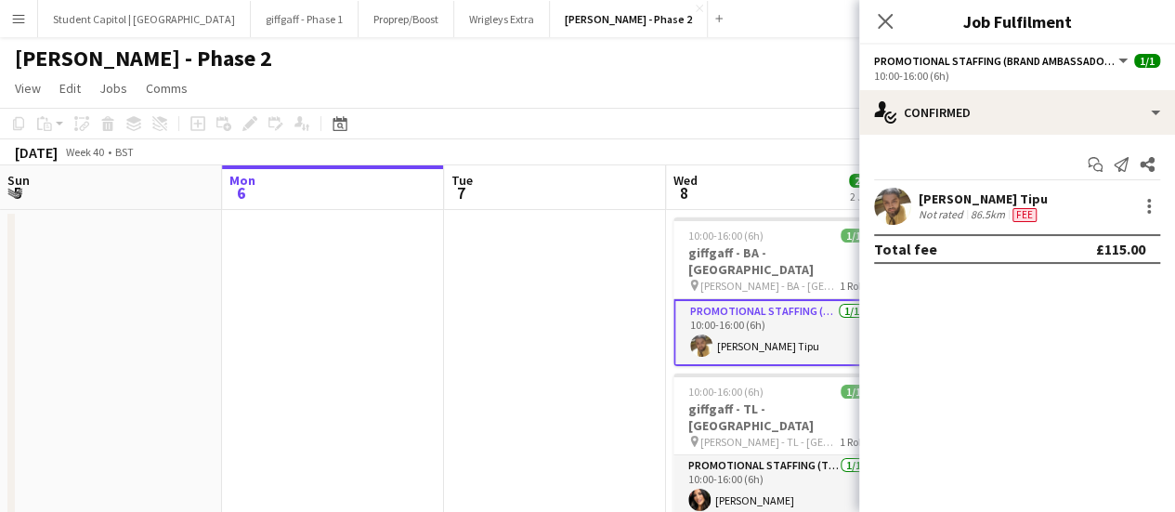
click at [888, 204] on app-user-avatar at bounding box center [892, 206] width 37 height 37
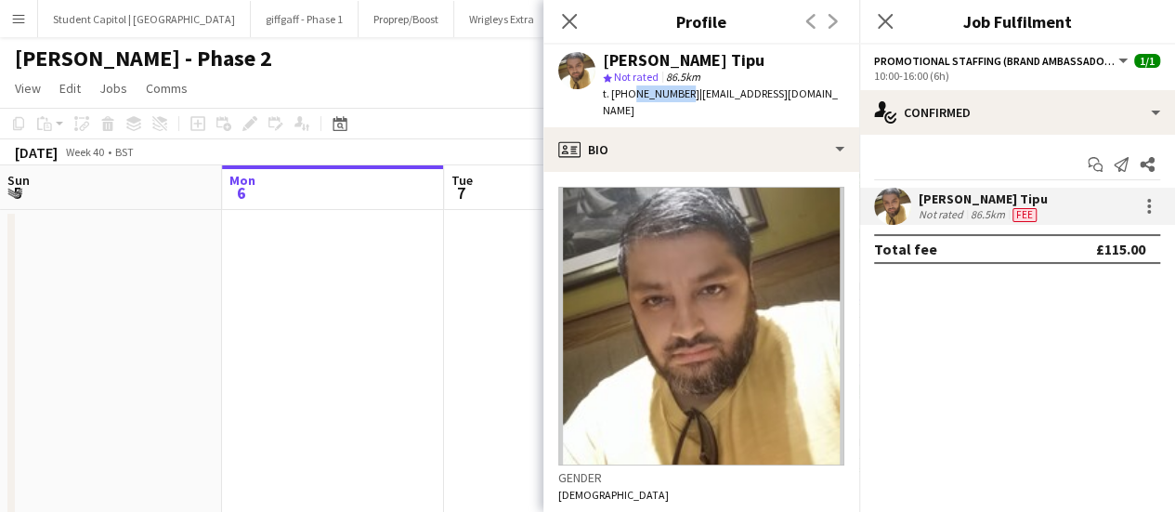
drag, startPoint x: 680, startPoint y: 97, endPoint x: 630, endPoint y: 103, distance: 50.6
click at [630, 103] on div "[PERSON_NAME] Tipu star Not rated 86.5km t. [PHONE_NUMBER] | [EMAIL_ADDRESS][DO…" at bounding box center [701, 86] width 316 height 83
copy span "747253559"
